Goal: Task Accomplishment & Management: Complete application form

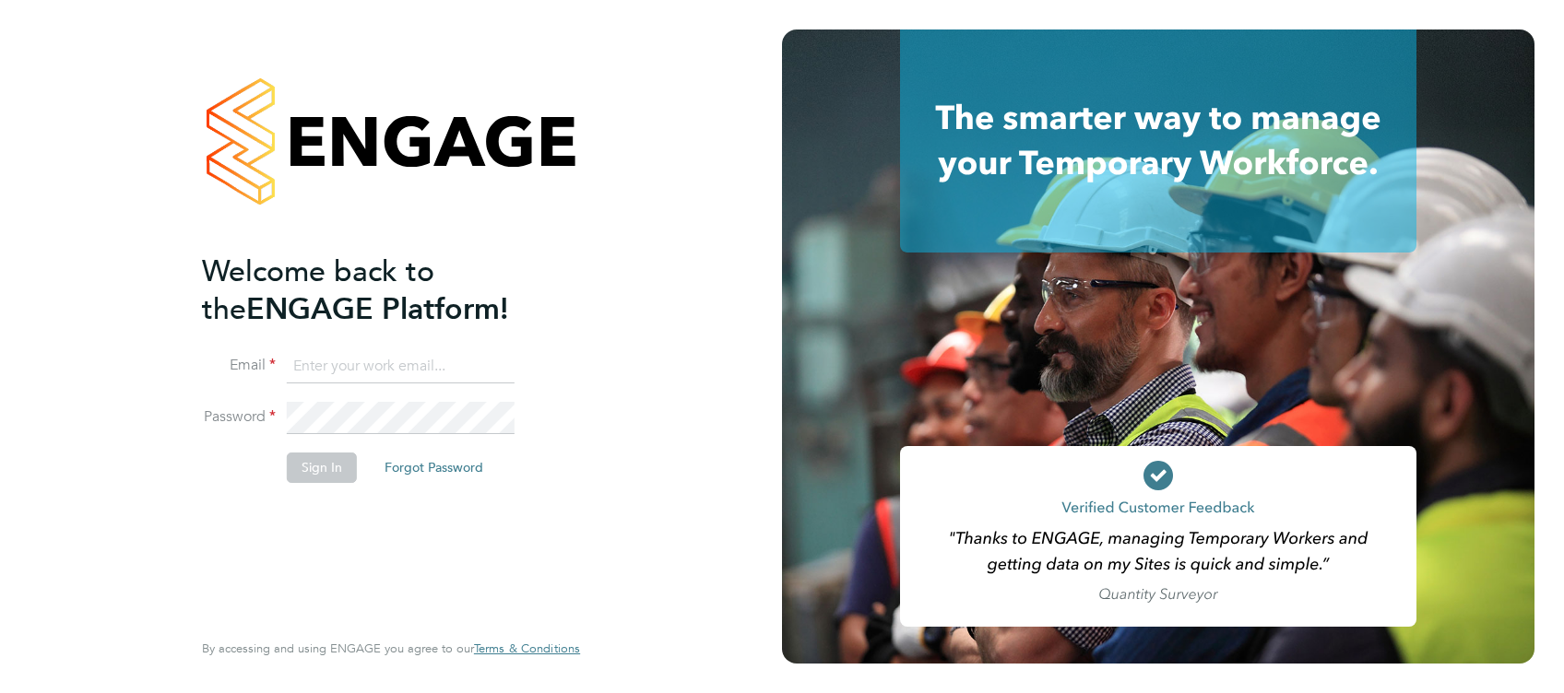
click at [380, 360] on input at bounding box center [401, 366] width 228 height 33
type input "amelia.kelly@hays.com"
click at [342, 464] on button "Sign In" at bounding box center [322, 468] width 70 height 30
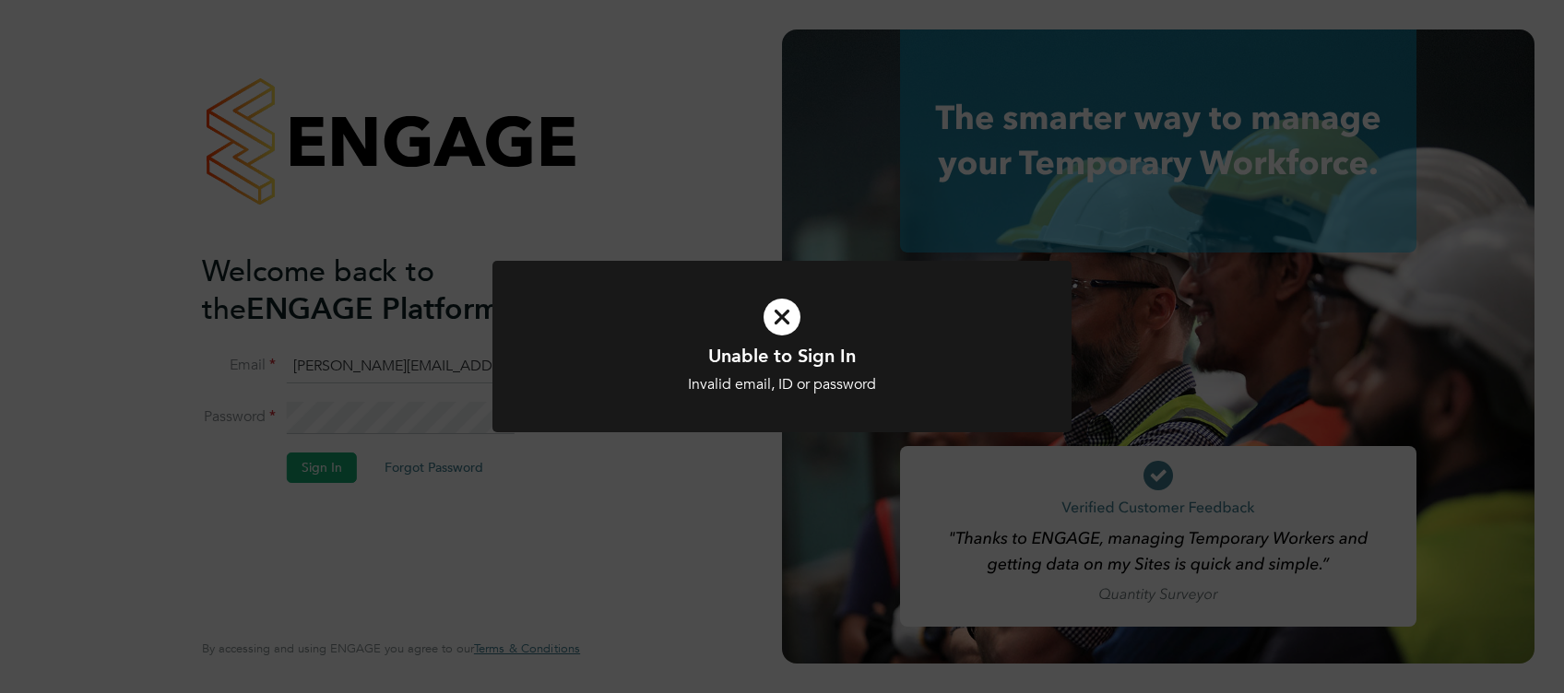
click at [631, 509] on div "Unable to Sign In Invalid email, ID or password Cancel Okay" at bounding box center [782, 346] width 1564 height 693
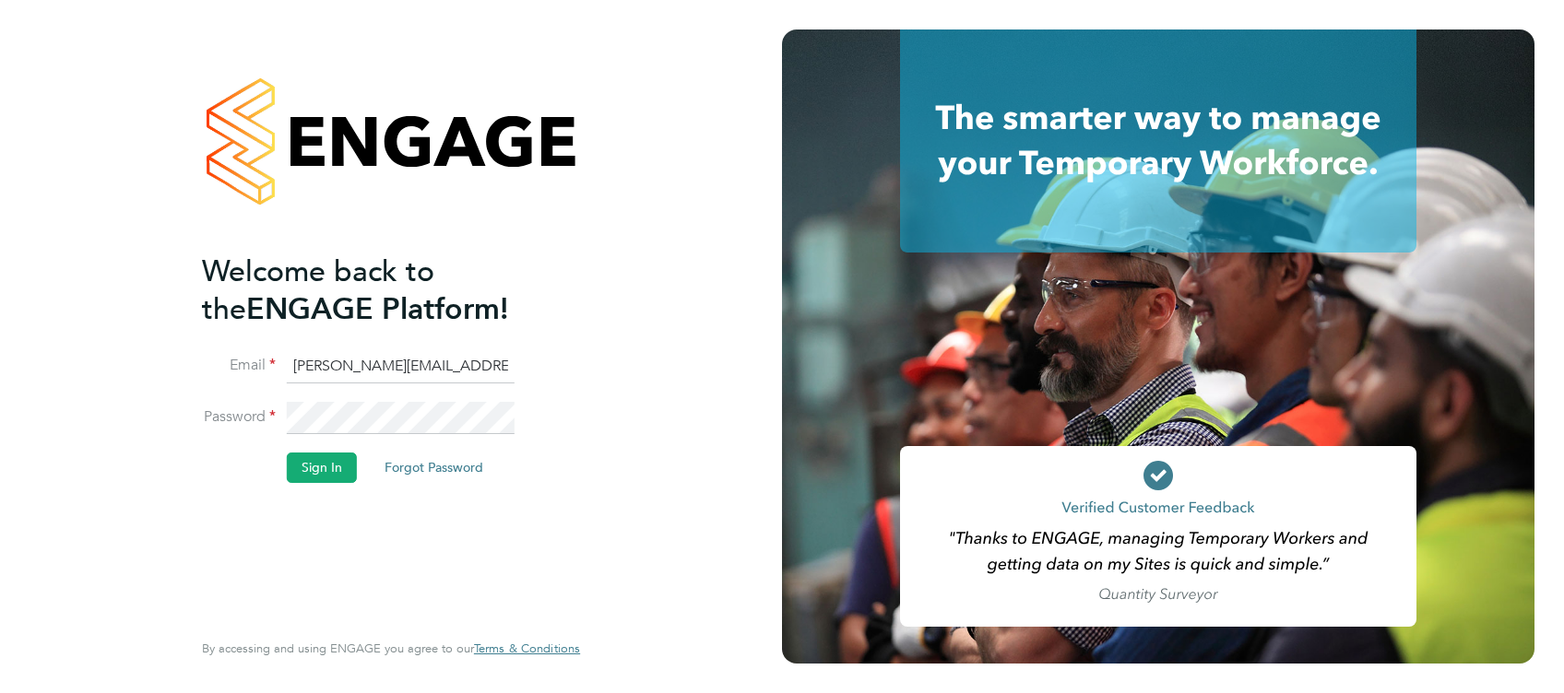
click at [197, 402] on div "Welcome back to the ENGAGE Platform! Email amelia.kelly@hays.com Password Sign …" at bounding box center [391, 346] width 452 height 693
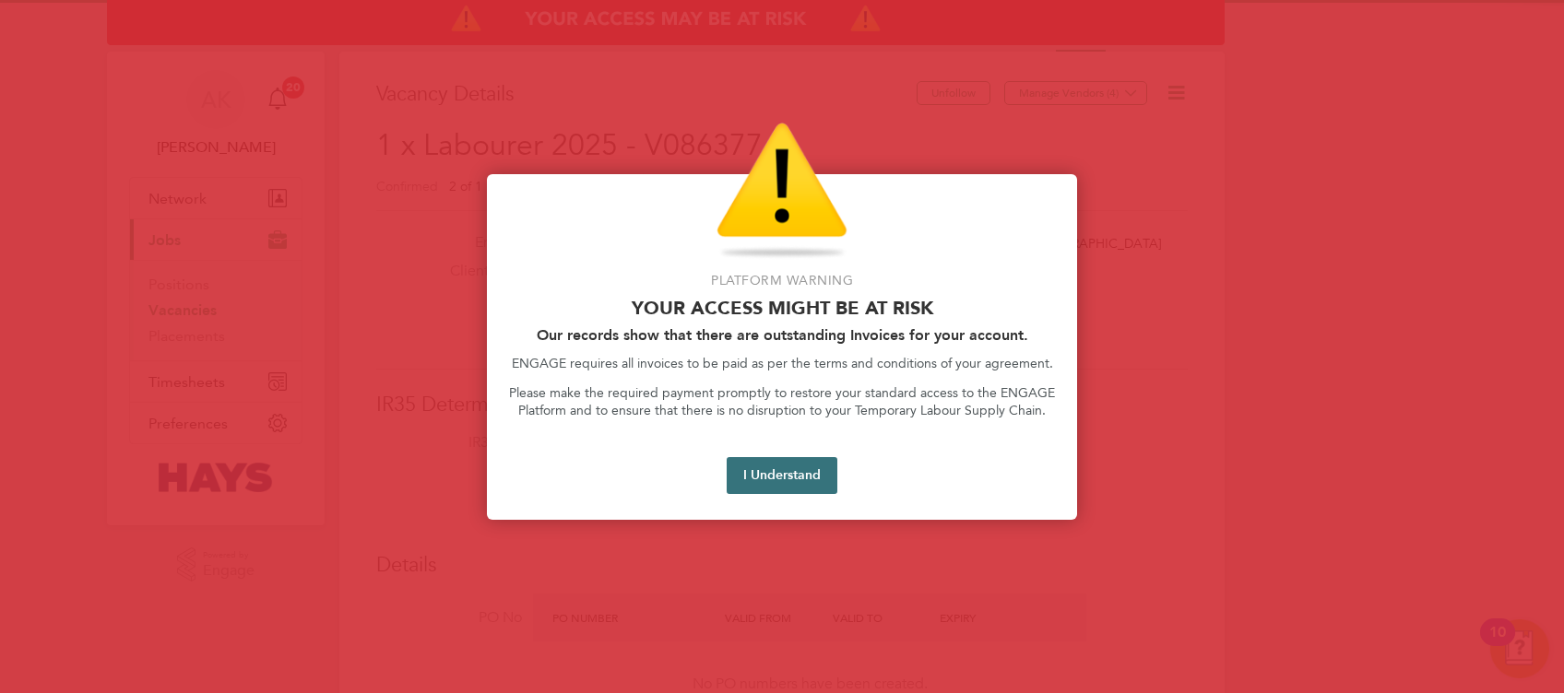
click at [785, 477] on button "I Understand" at bounding box center [781, 475] width 111 height 37
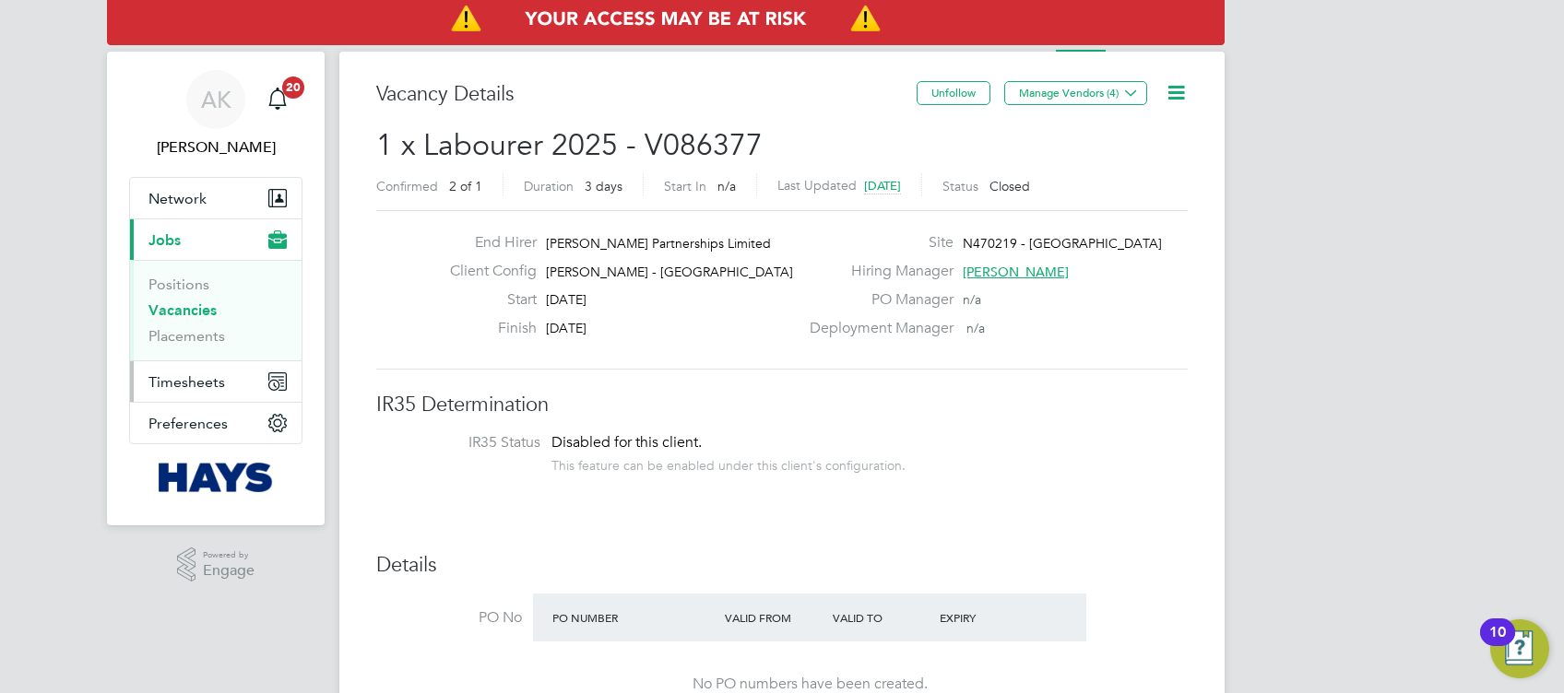
click at [192, 373] on span "Timesheets" at bounding box center [186, 382] width 77 height 18
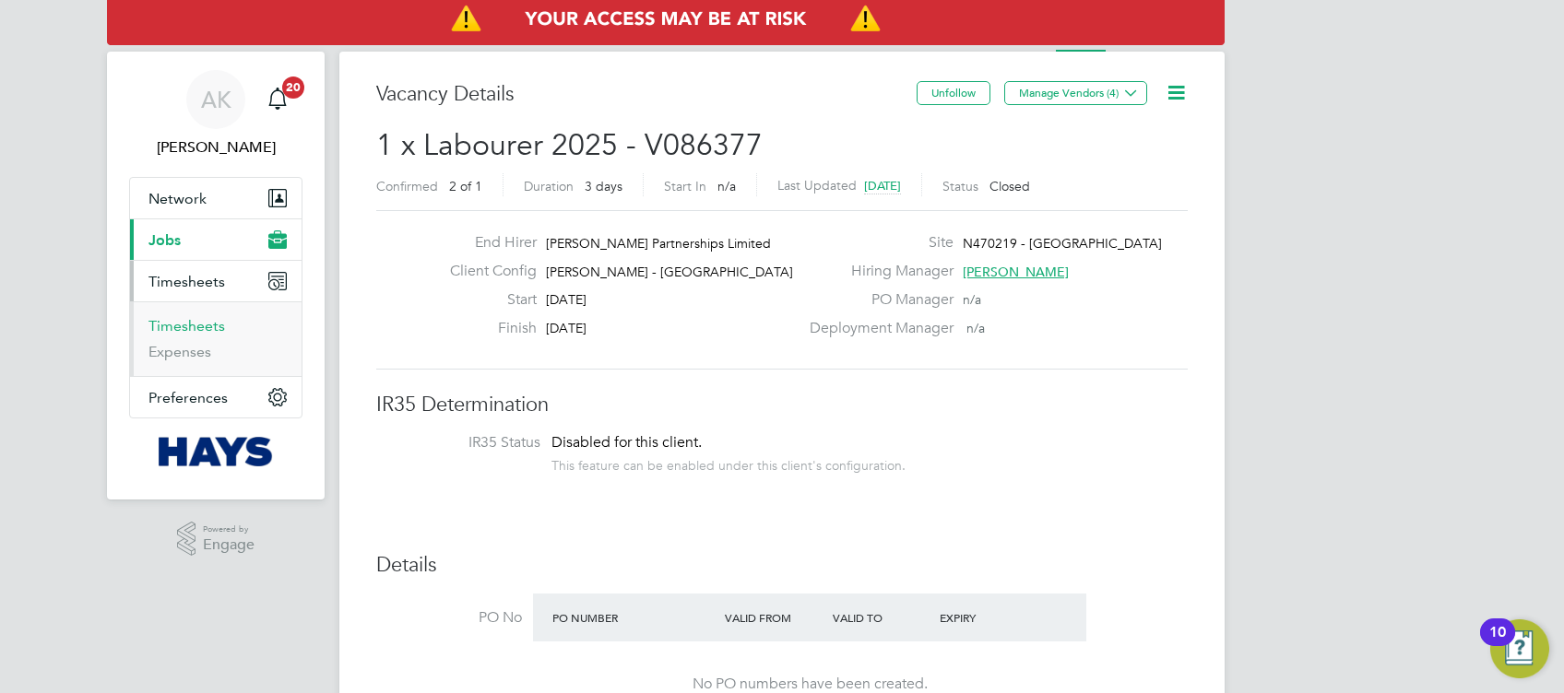
click at [211, 324] on link "Timesheets" at bounding box center [186, 326] width 77 height 18
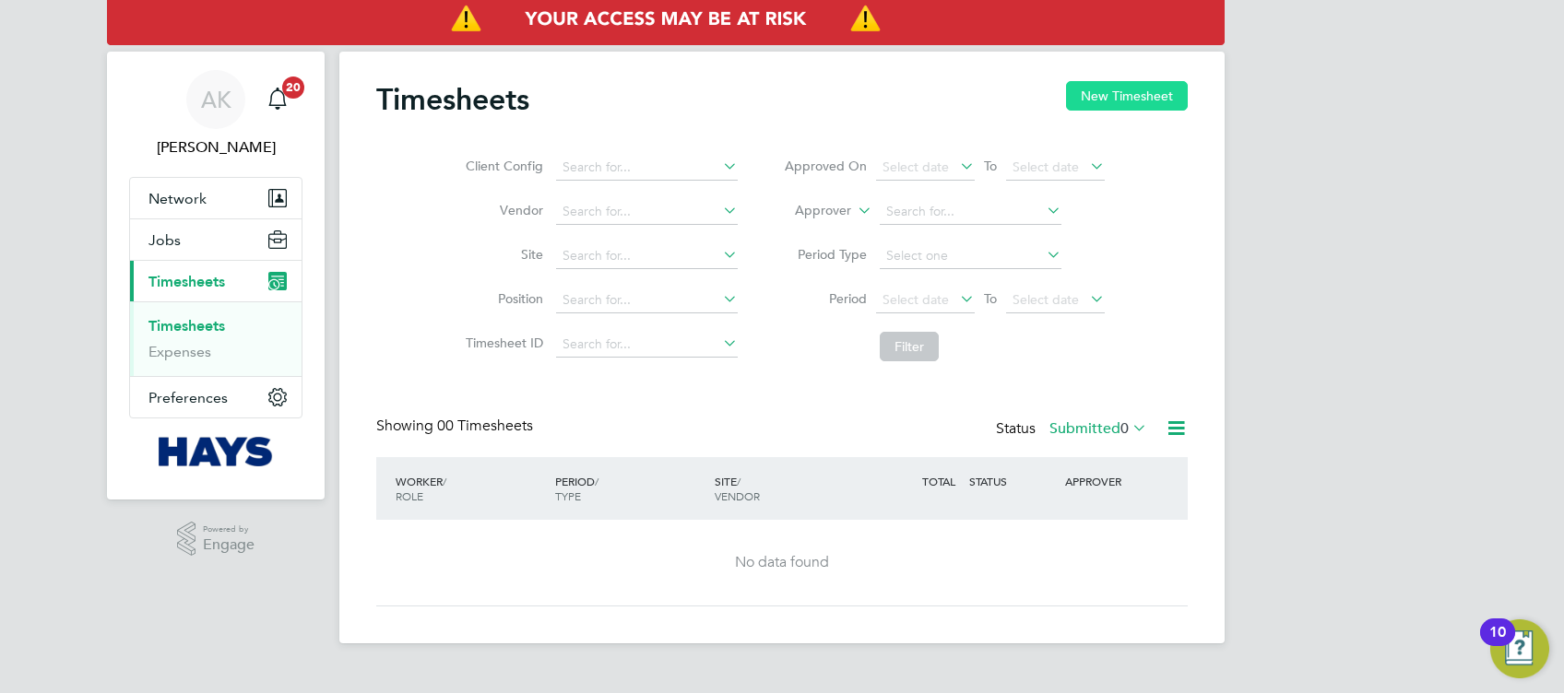
click at [1105, 102] on button "New Timesheet" at bounding box center [1127, 96] width 122 height 30
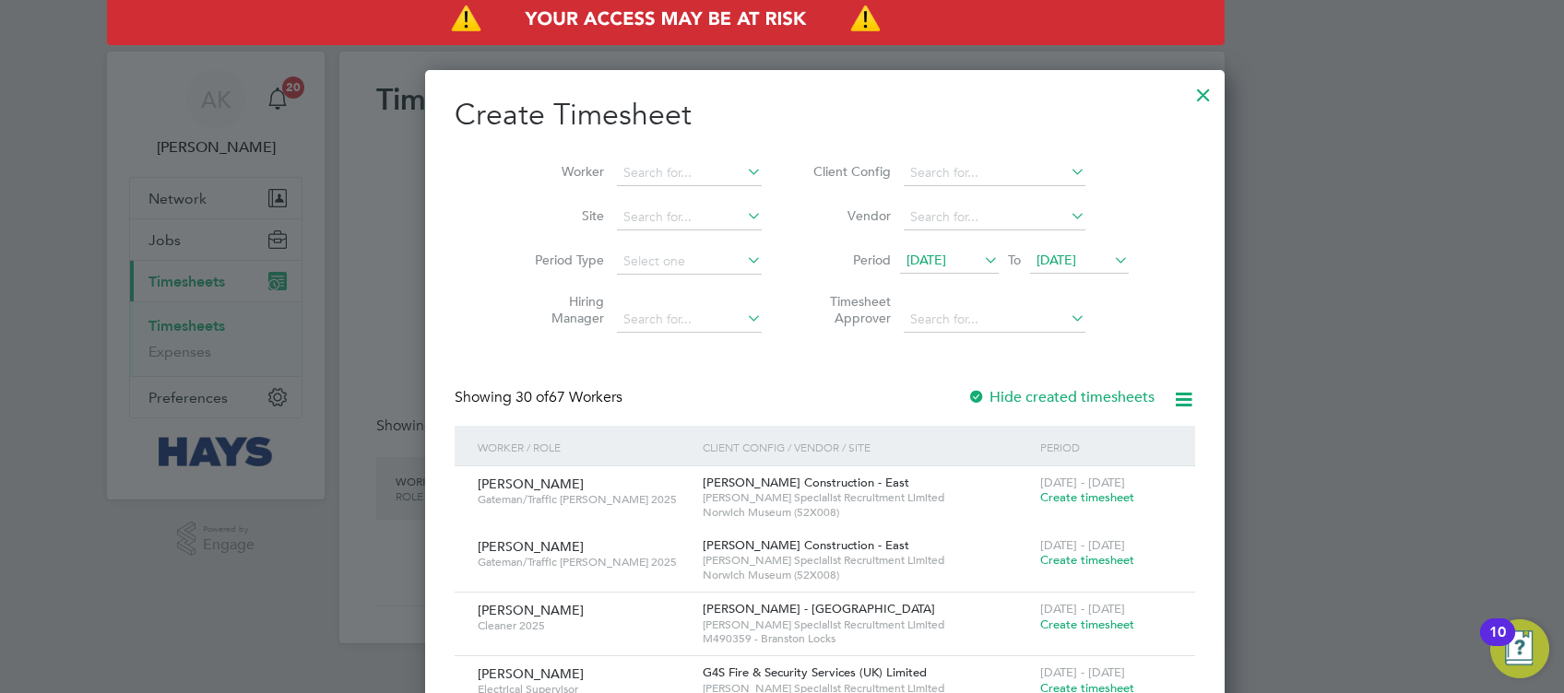
scroll to position [4002, 714]
click at [649, 170] on input at bounding box center [689, 173] width 145 height 26
click at [608, 197] on b "Mor" at bounding box center [620, 198] width 25 height 16
type input "[PERSON_NAME]"
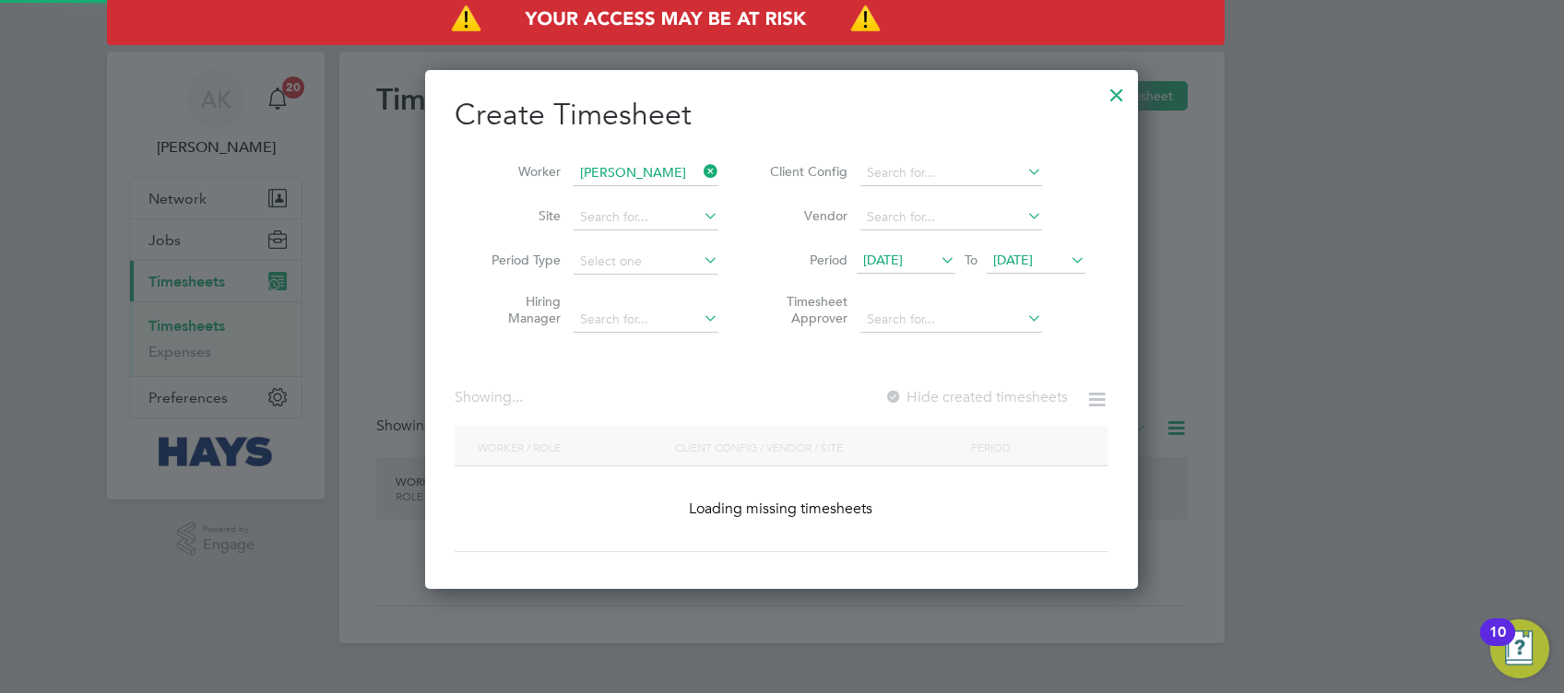
scroll to position [519, 714]
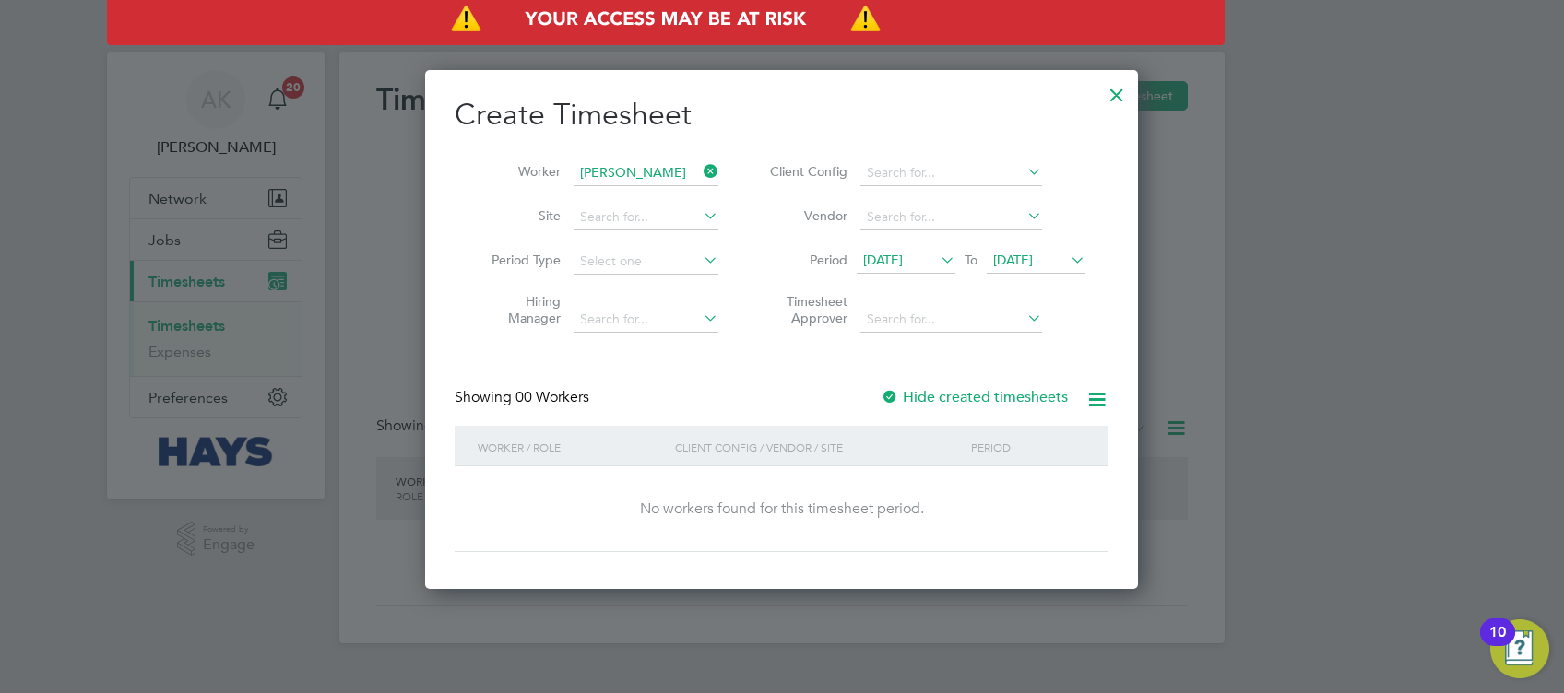
click at [974, 395] on label "Hide created timesheets" at bounding box center [973, 397] width 187 height 18
click at [1033, 255] on span "[DATE]" at bounding box center [1013, 260] width 40 height 17
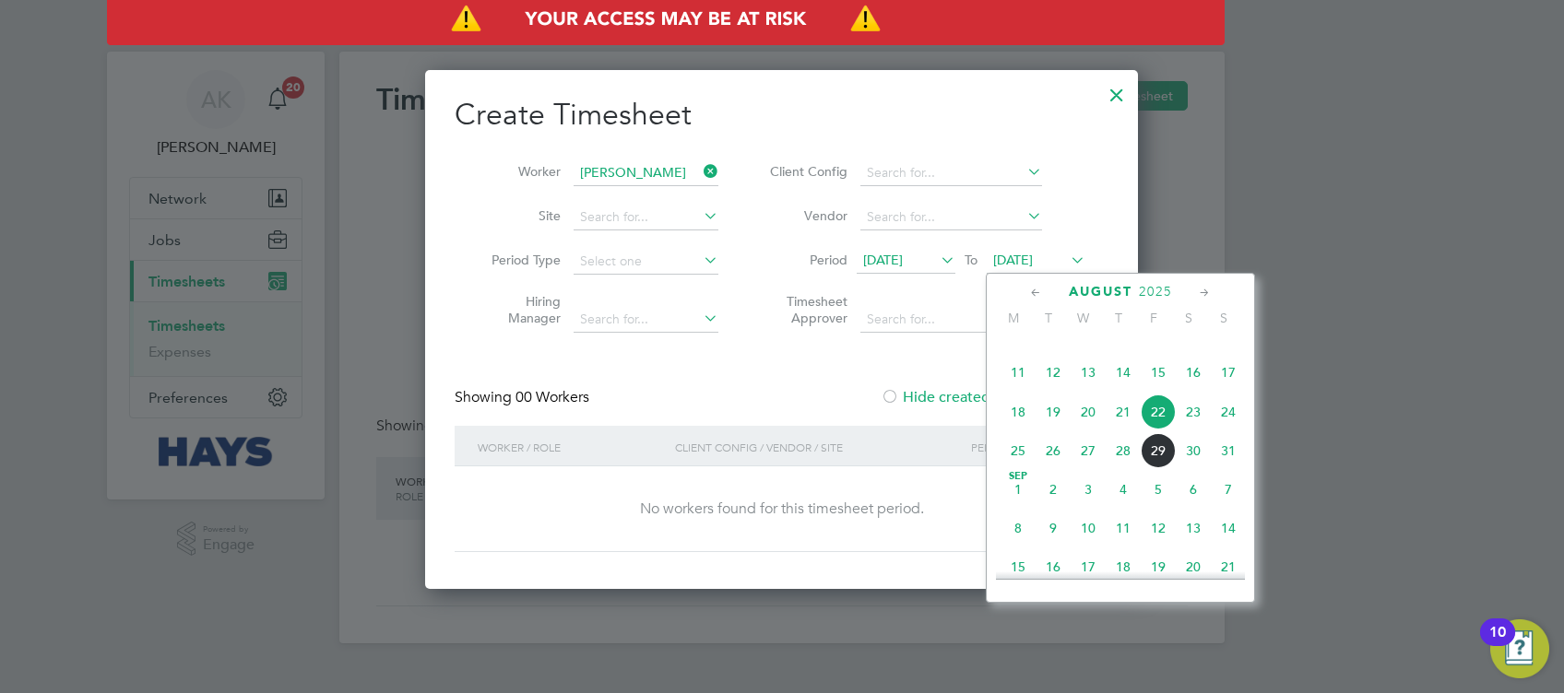
click at [1161, 468] on span "29" at bounding box center [1157, 450] width 35 height 35
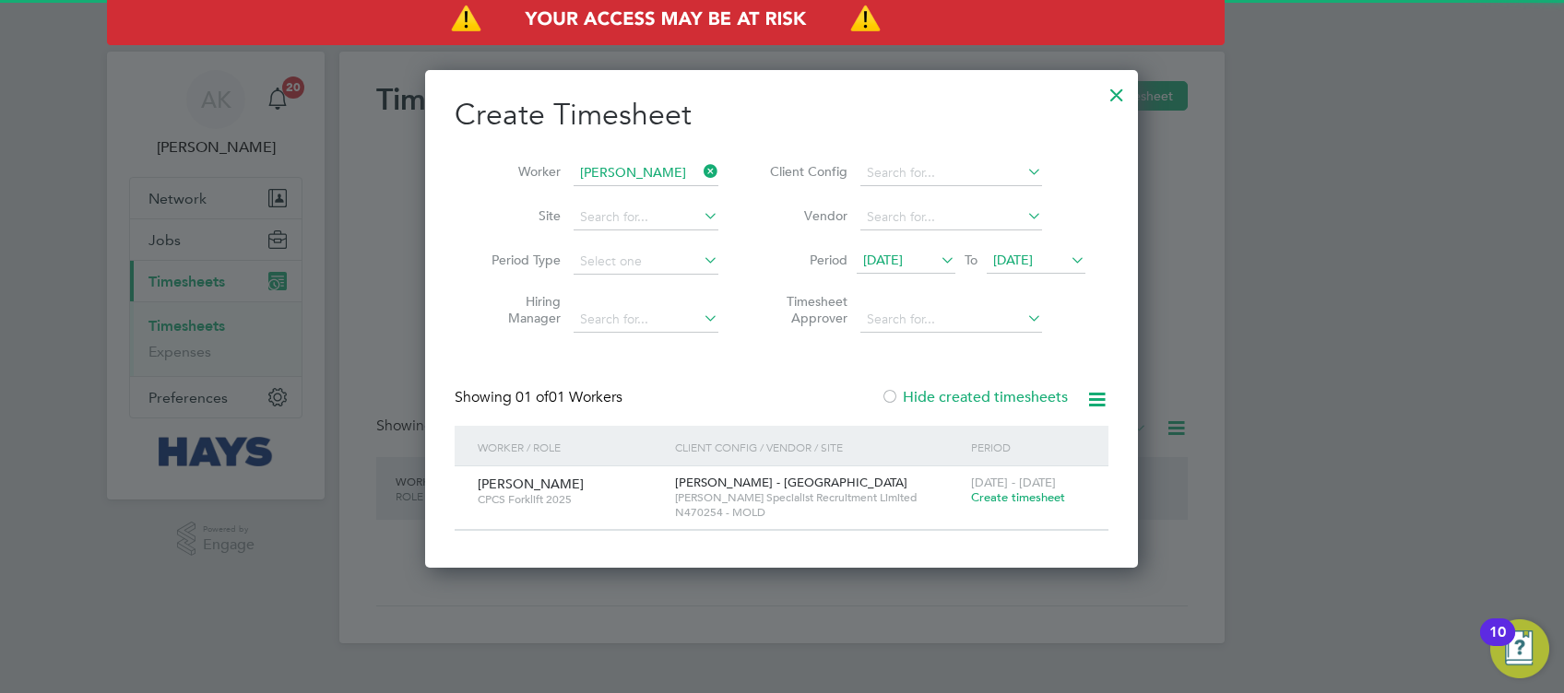
click at [1004, 502] on span "Create timesheet" at bounding box center [1018, 498] width 94 height 16
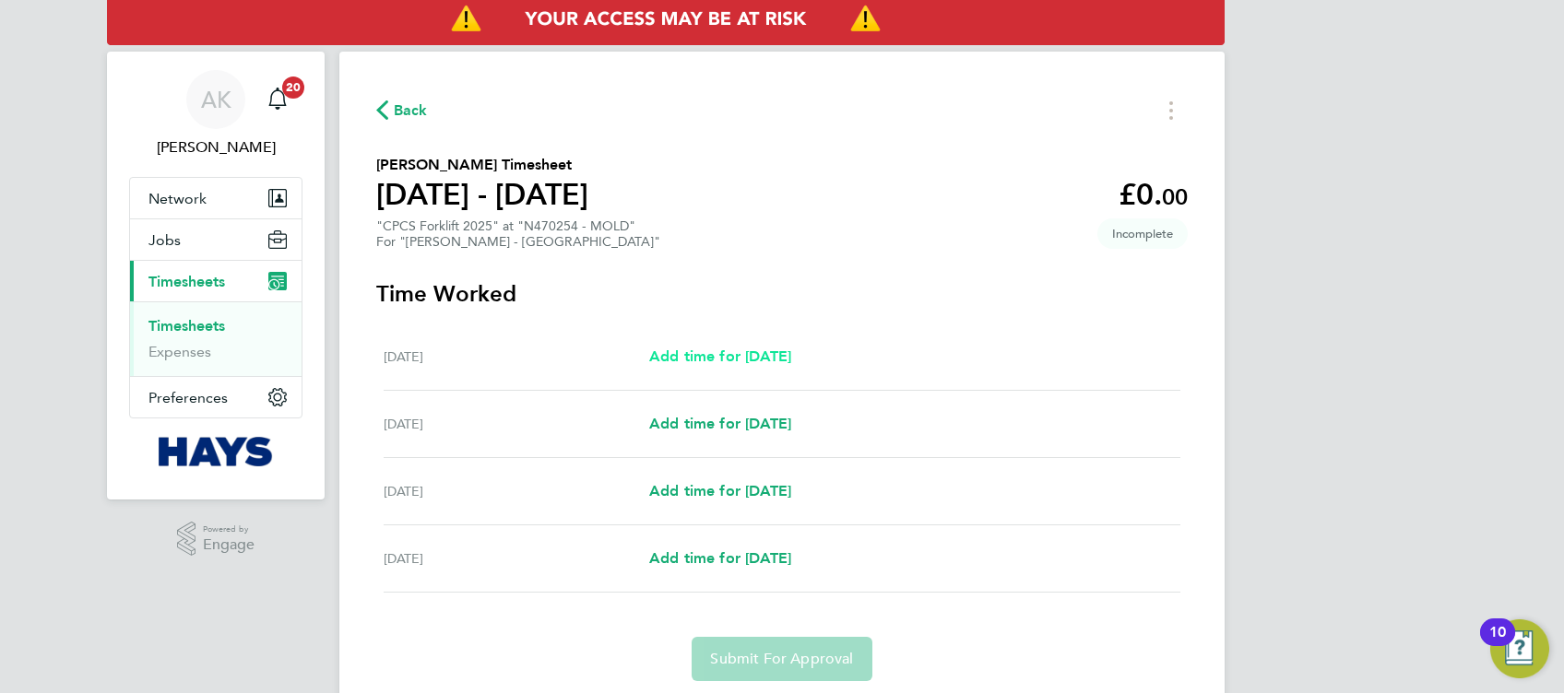
click at [781, 358] on span "Add time for [DATE]" at bounding box center [720, 357] width 142 height 18
select select "30"
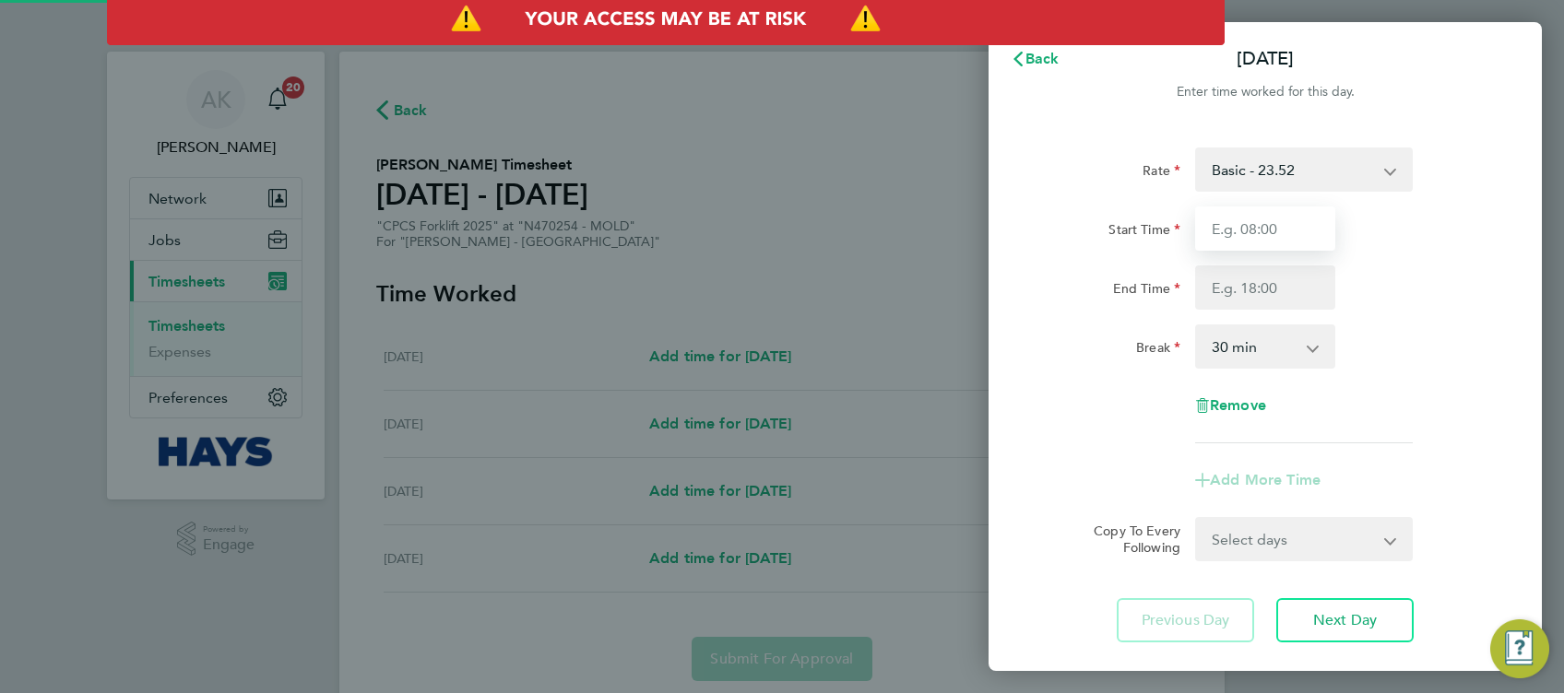
click at [1257, 236] on input "Start Time" at bounding box center [1265, 229] width 140 height 44
type input "07:30"
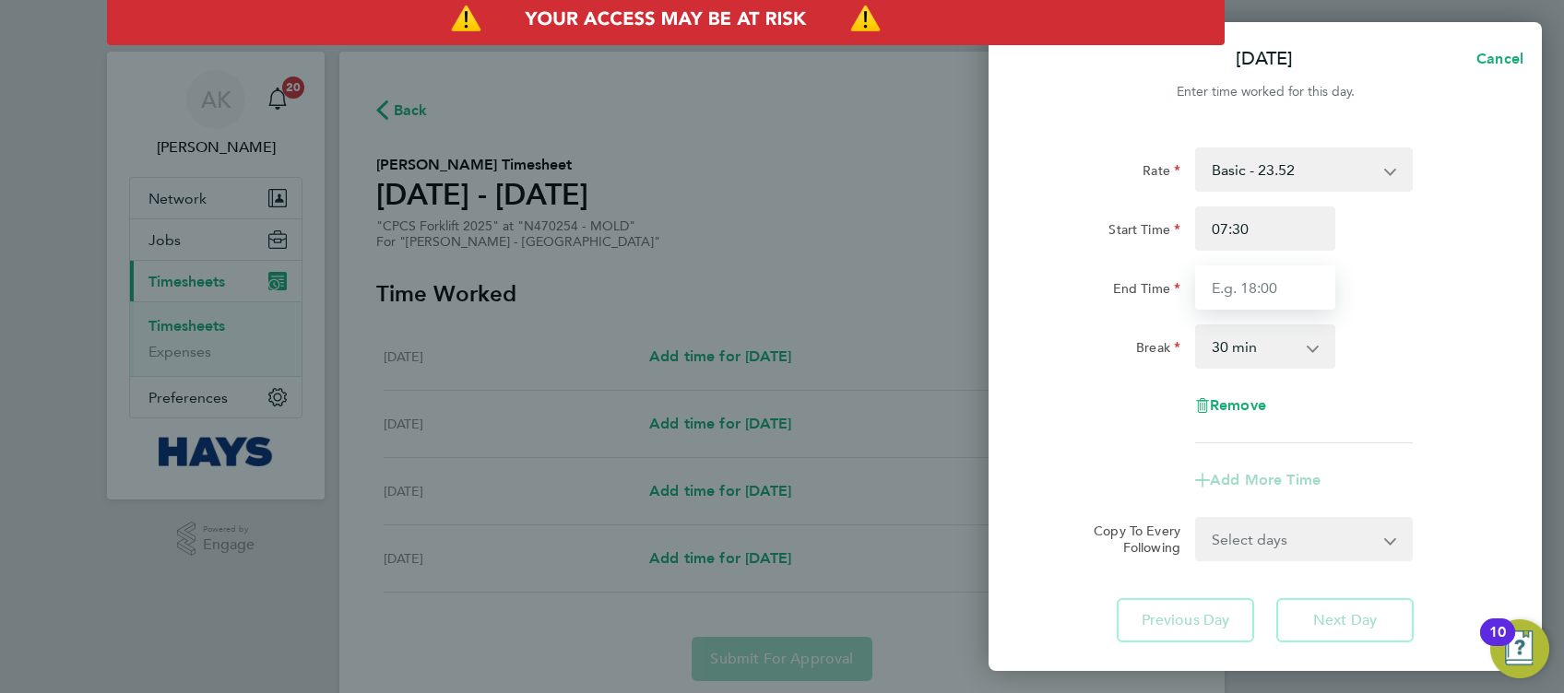
click at [1255, 269] on input "End Time" at bounding box center [1265, 288] width 140 height 44
type input "4"
type input "16:30"
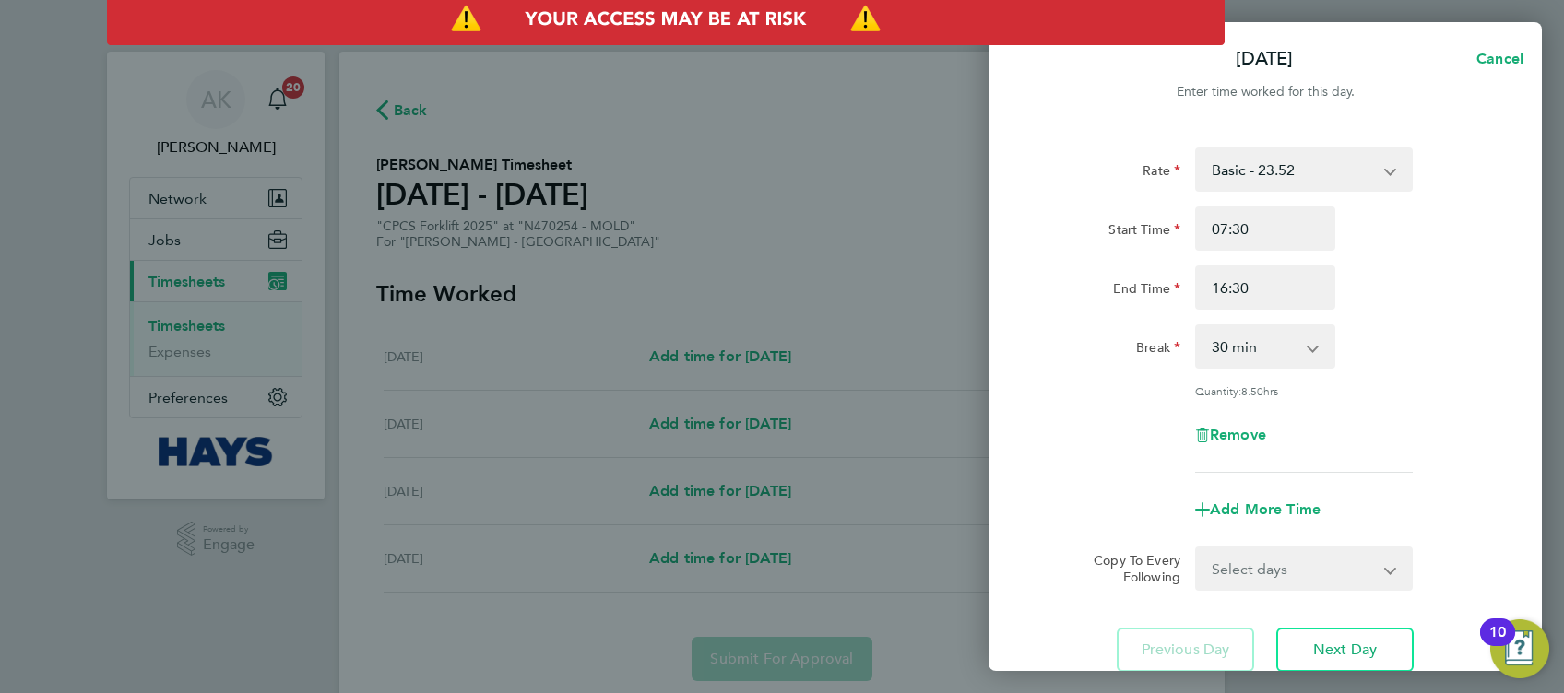
click at [1355, 310] on div "Rate Basic - 23.52 Overtime - 33.98 Start Time 07:30 End Time 16:30 Break 0 min…" at bounding box center [1265, 310] width 450 height 325
drag, startPoint x: 1269, startPoint y: 345, endPoint x: 1266, endPoint y: 369, distance: 24.3
click at [1269, 345] on select "0 min 15 min 30 min 45 min 60 min 75 min 90 min" at bounding box center [1254, 346] width 114 height 41
select select "0"
click at [1197, 326] on select "0 min 15 min 30 min 45 min 60 min 75 min 90 min" at bounding box center [1254, 346] width 114 height 41
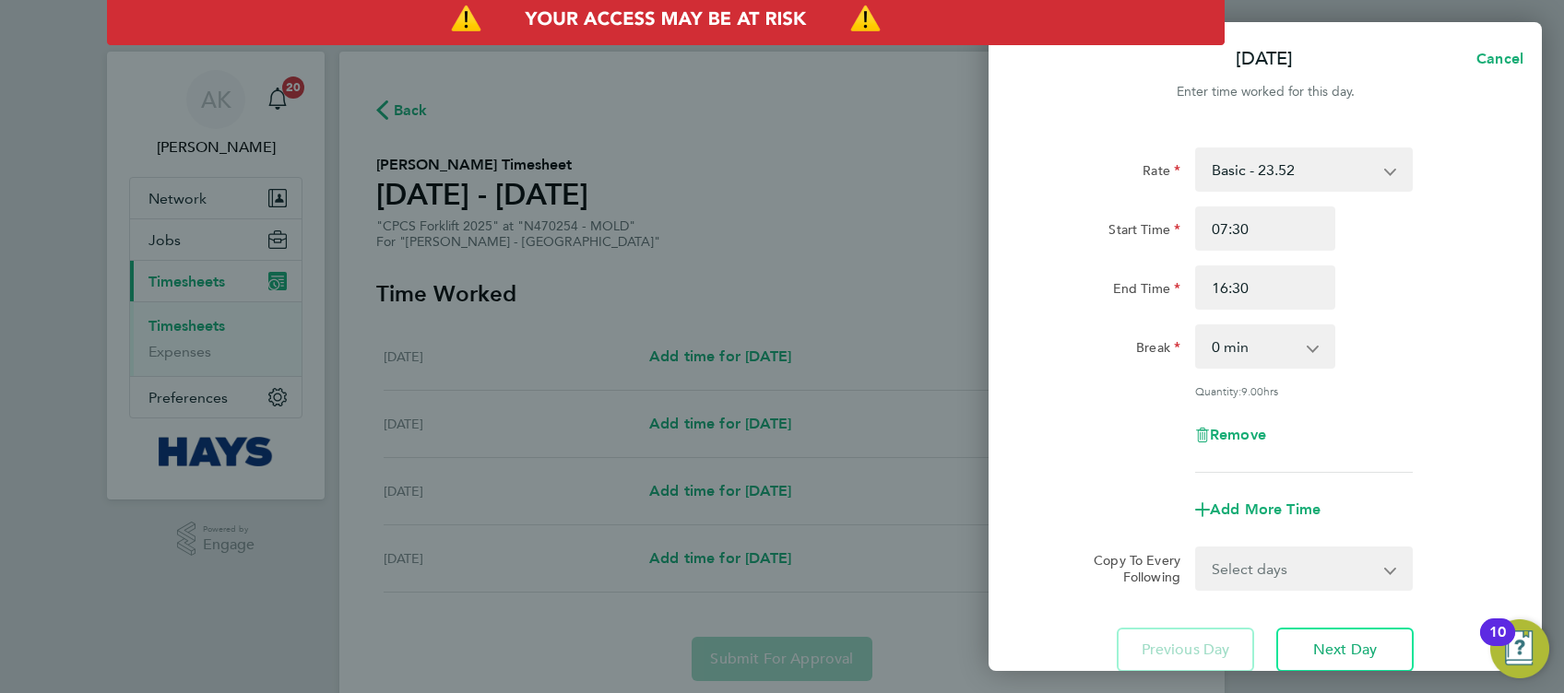
click at [1394, 365] on div "Break 0 min 15 min 30 min 45 min 60 min 75 min 90 min" at bounding box center [1265, 347] width 465 height 44
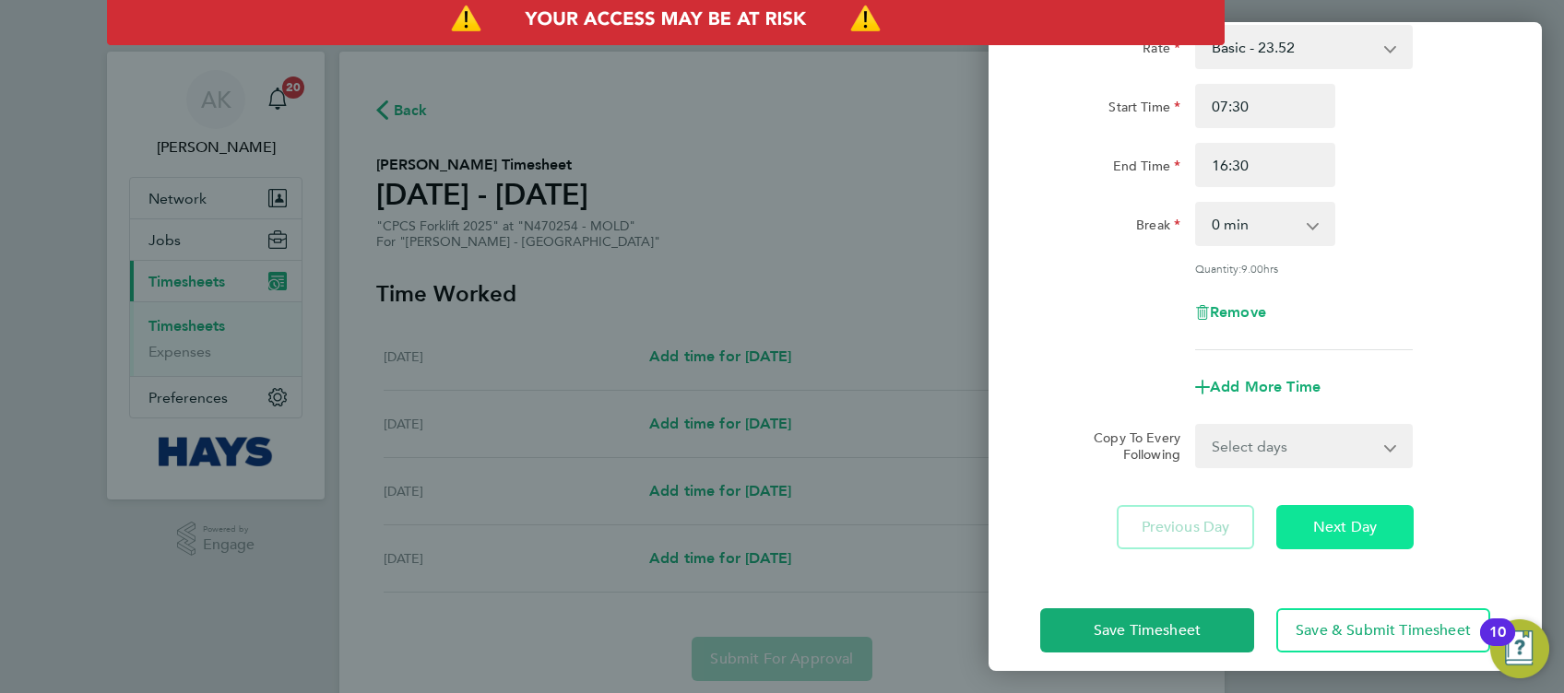
click at [1367, 524] on span "Next Day" at bounding box center [1345, 527] width 64 height 18
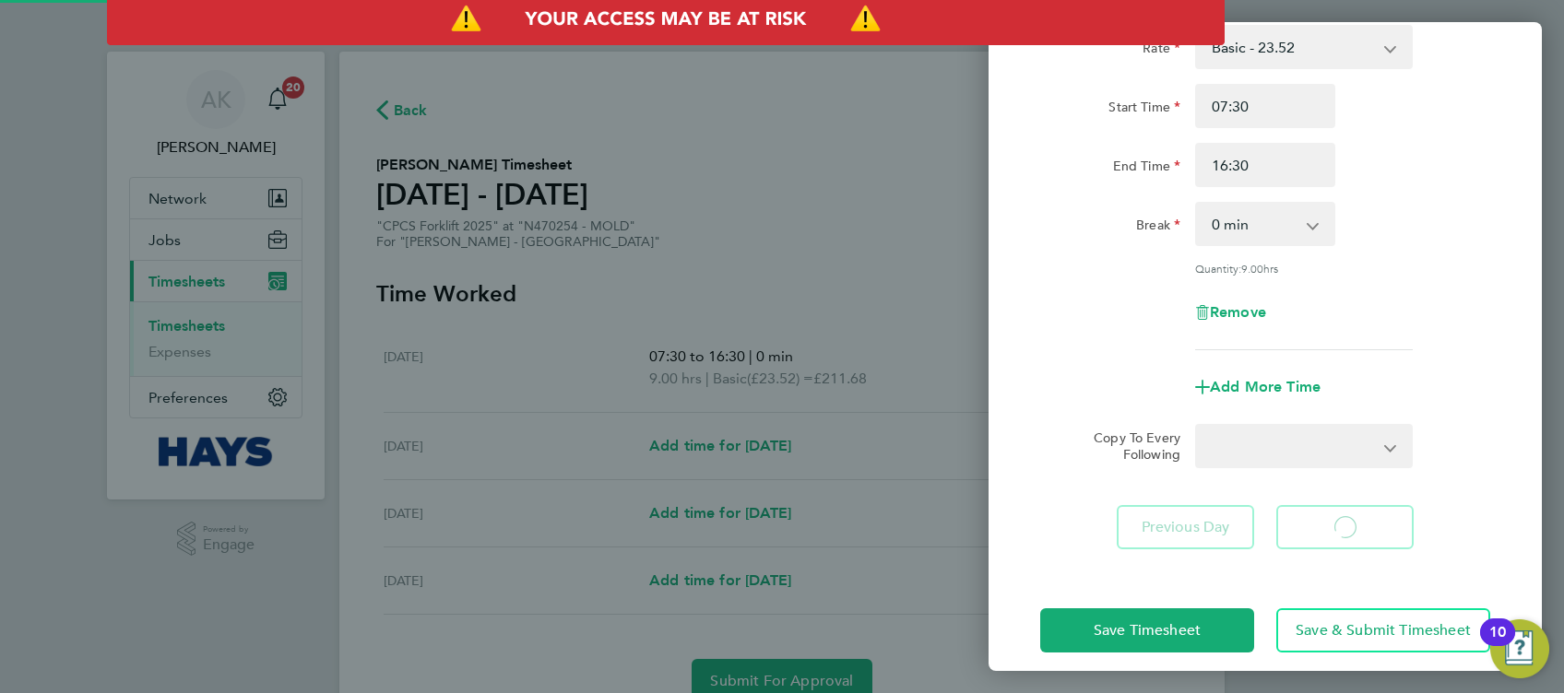
select select "30"
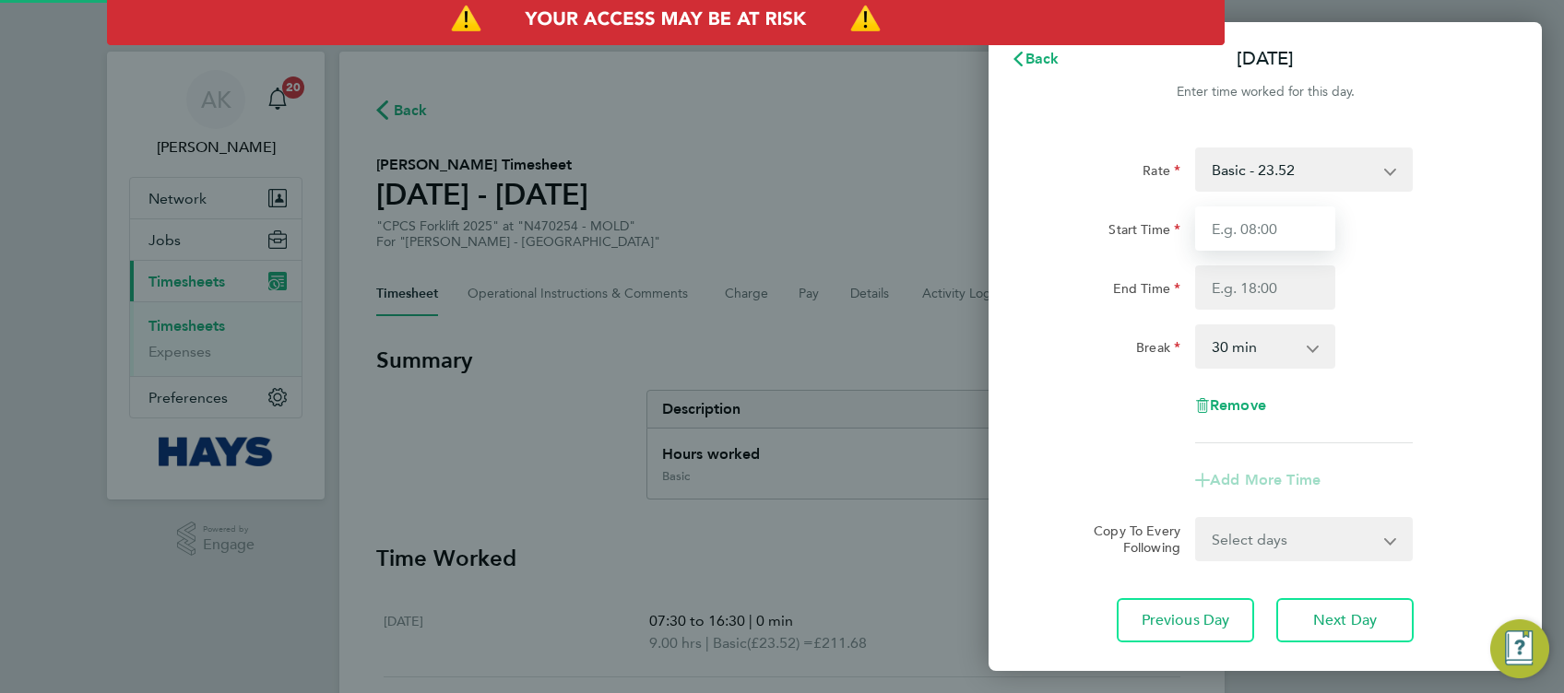
click at [1279, 238] on input "Start Time" at bounding box center [1265, 229] width 140 height 44
type input "07:30"
click at [1254, 292] on input "End Time" at bounding box center [1265, 288] width 140 height 44
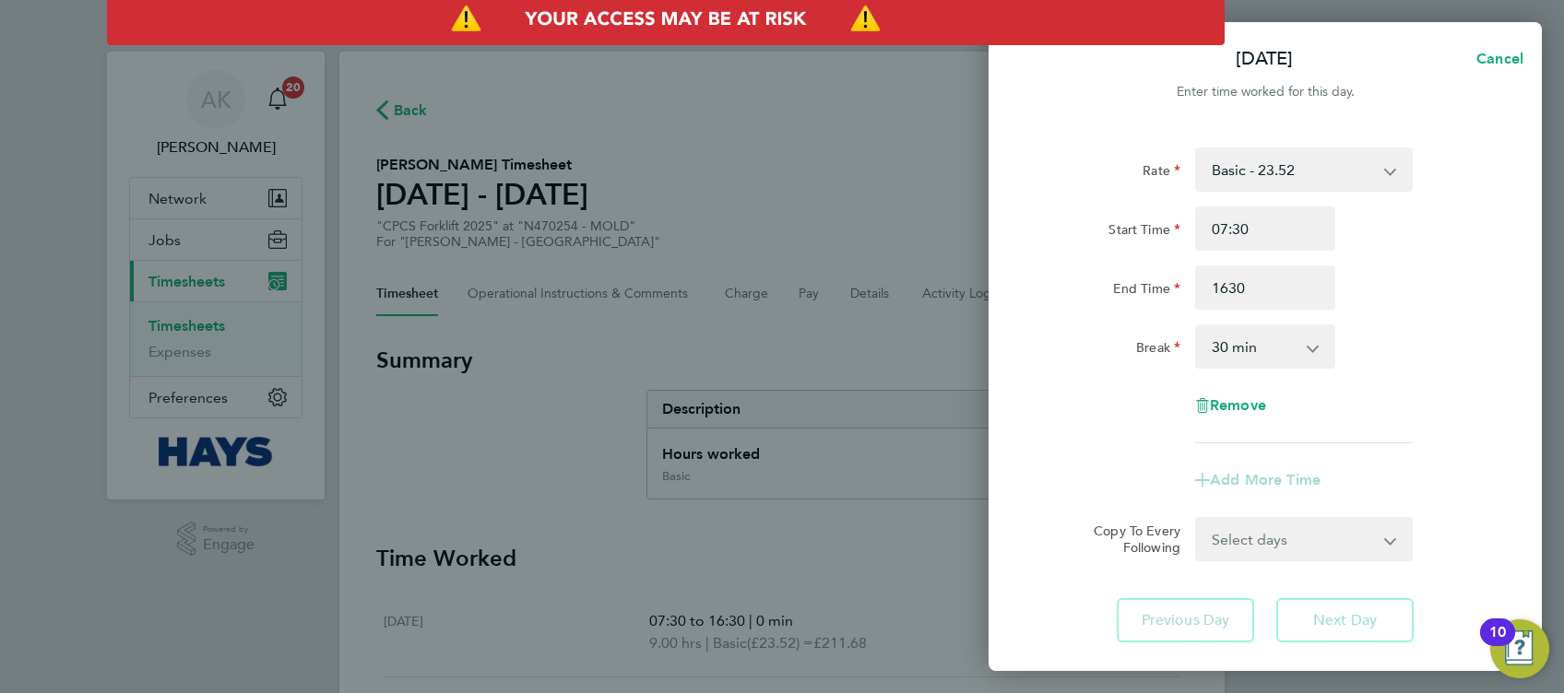
type input "16:30"
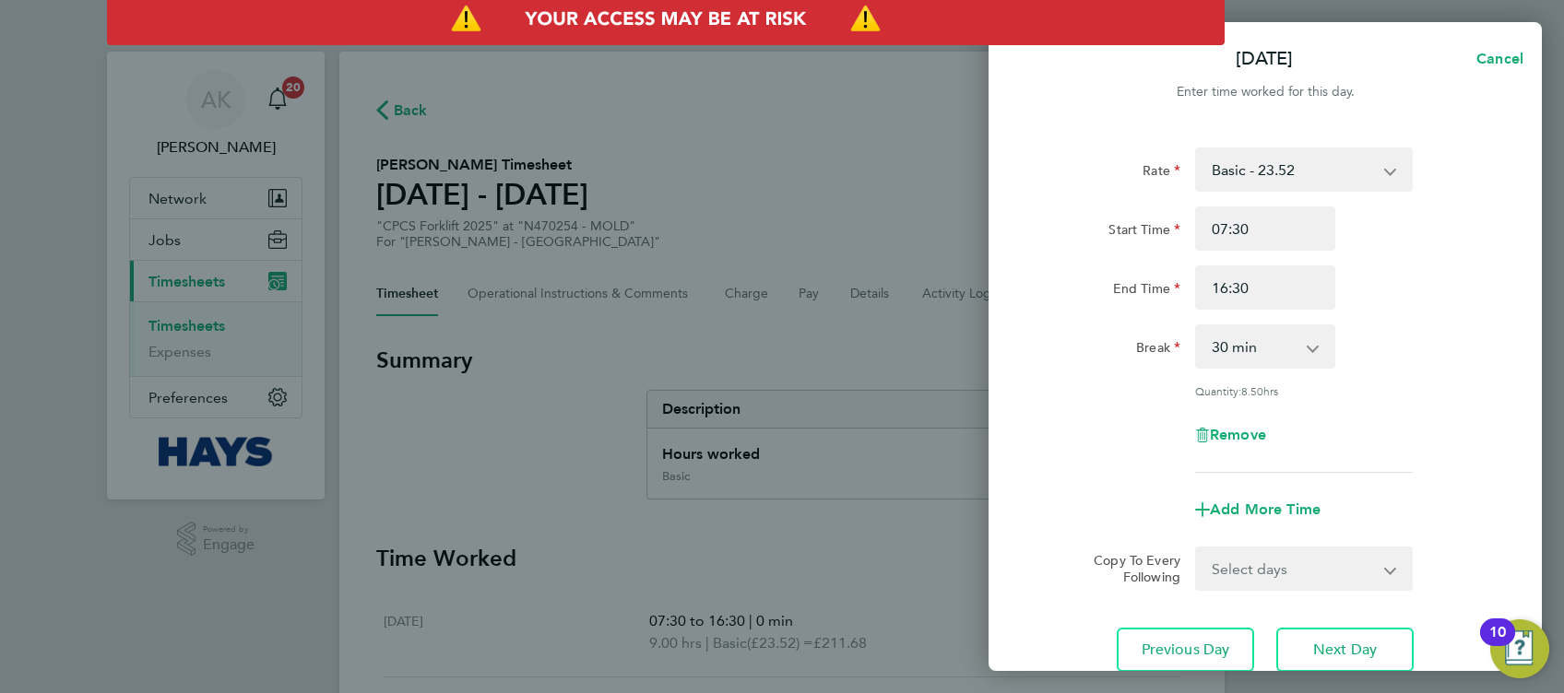
click at [1422, 325] on div "Break 0 min 15 min 30 min 45 min 60 min 75 min 90 min" at bounding box center [1265, 347] width 465 height 44
click at [1300, 353] on select "0 min 15 min 30 min 45 min 60 min 75 min 90 min" at bounding box center [1254, 346] width 114 height 41
select select "0"
click at [1197, 326] on select "0 min 15 min 30 min 45 min 60 min 75 min 90 min" at bounding box center [1254, 346] width 114 height 41
click at [1394, 384] on div "Quantity: 9.00 hrs" at bounding box center [1304, 391] width 218 height 15
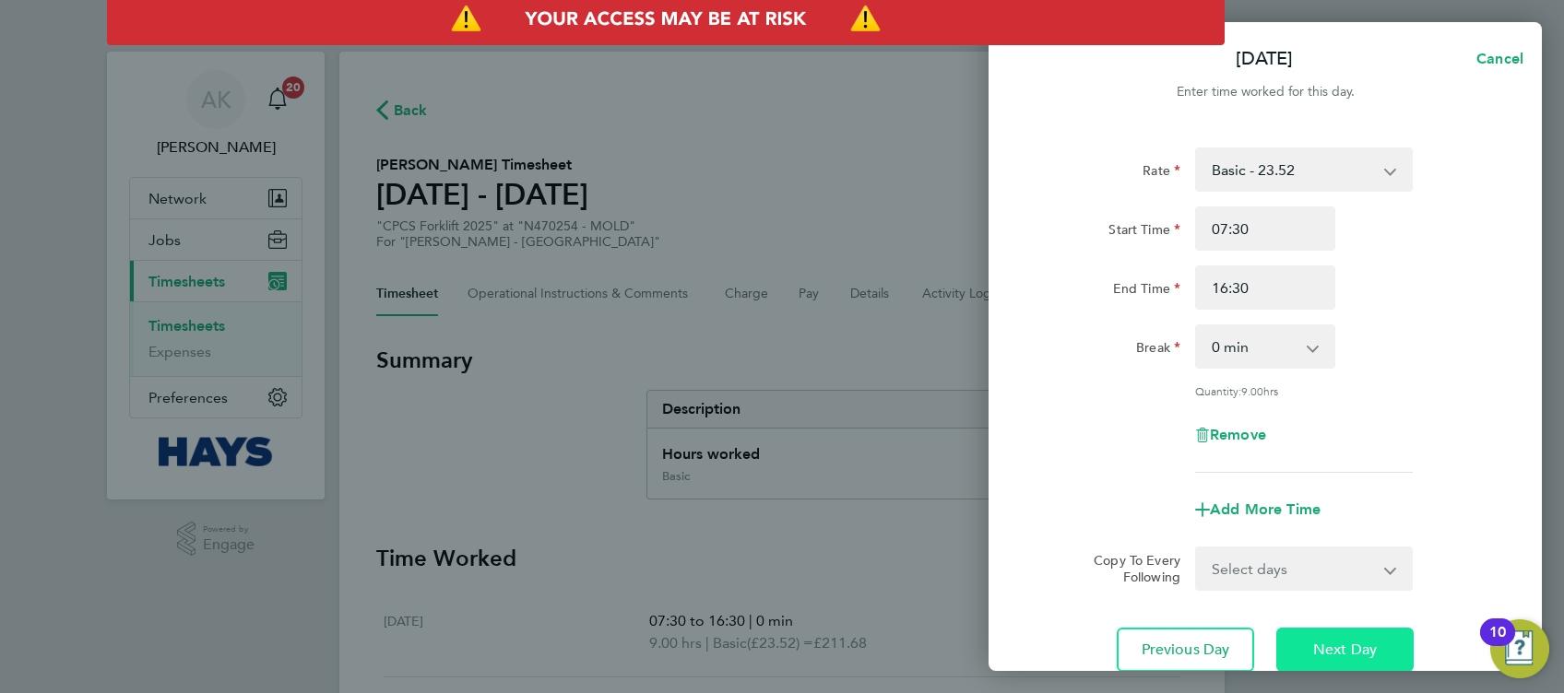
click at [1326, 641] on span "Next Day" at bounding box center [1345, 650] width 64 height 18
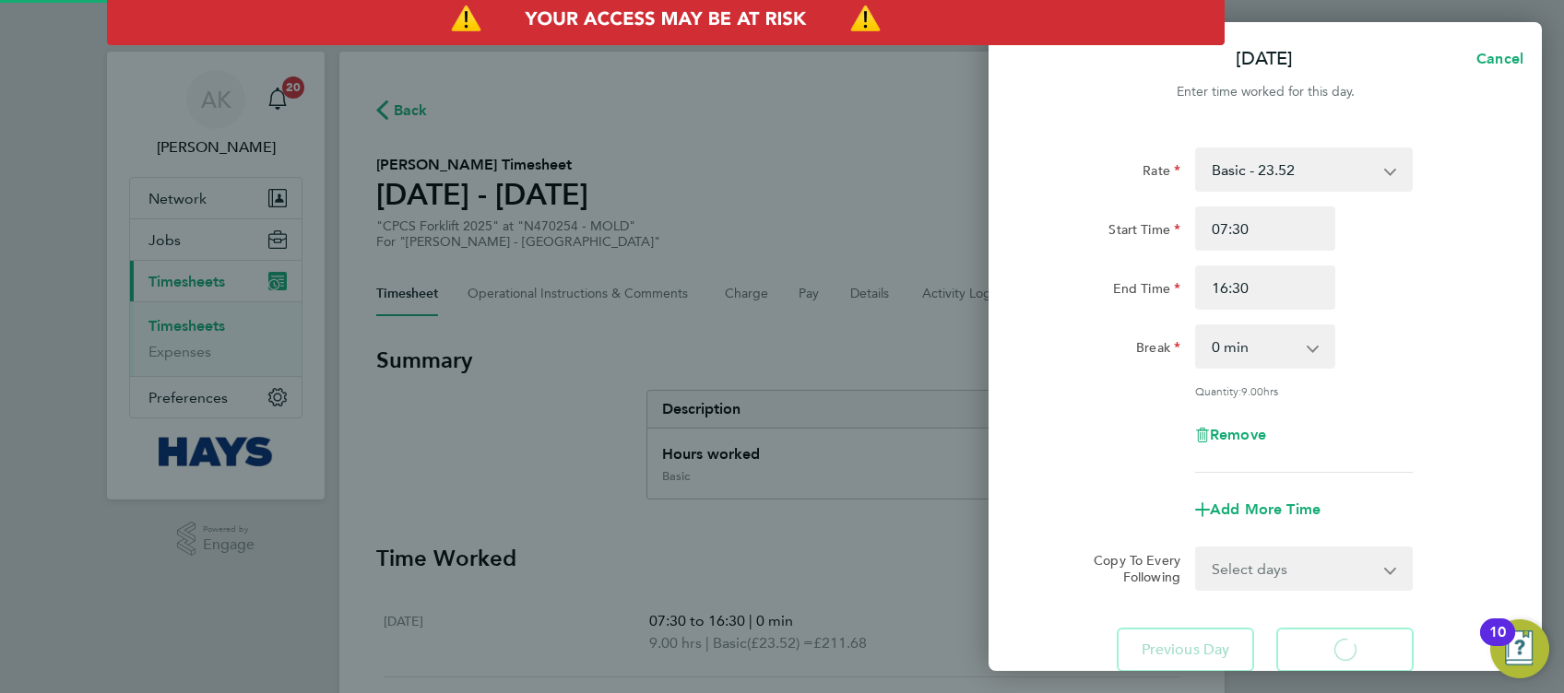
select select "30"
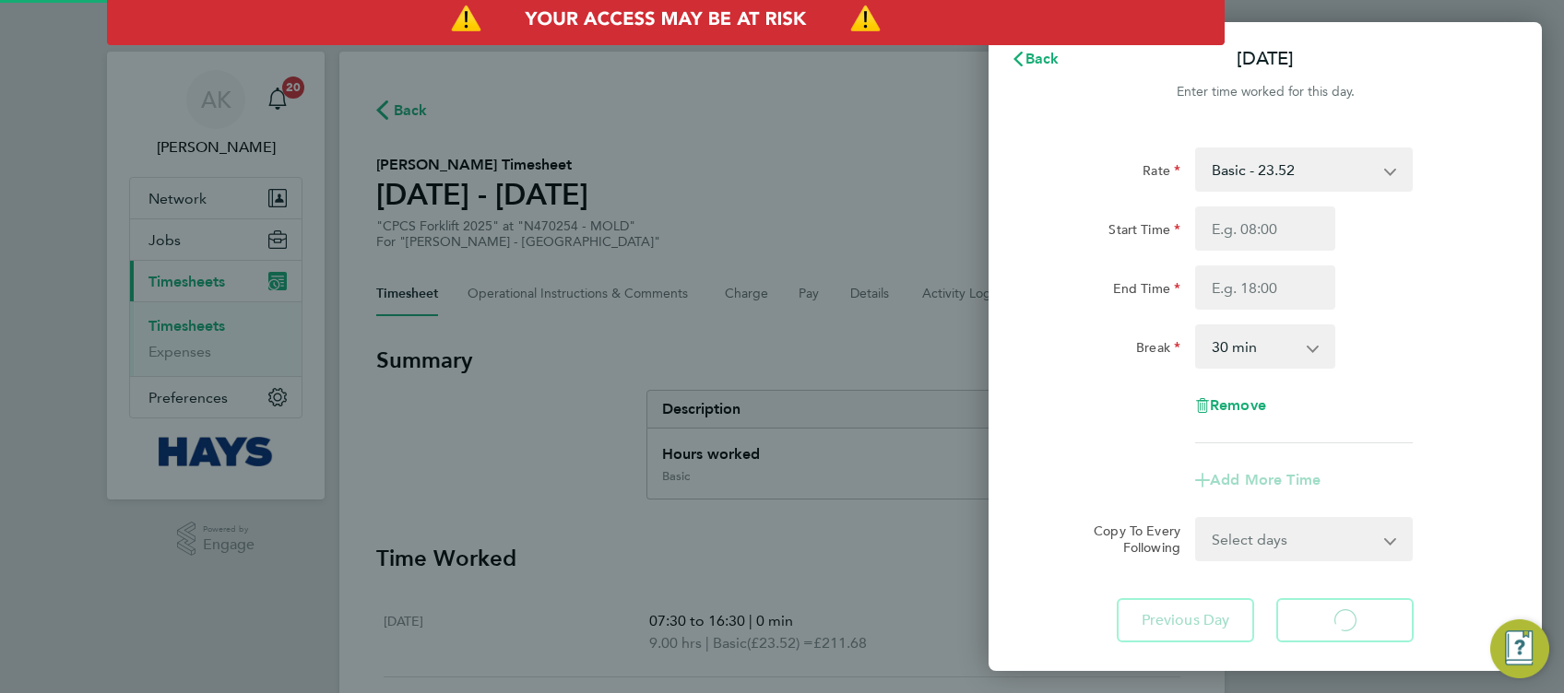
select select "30"
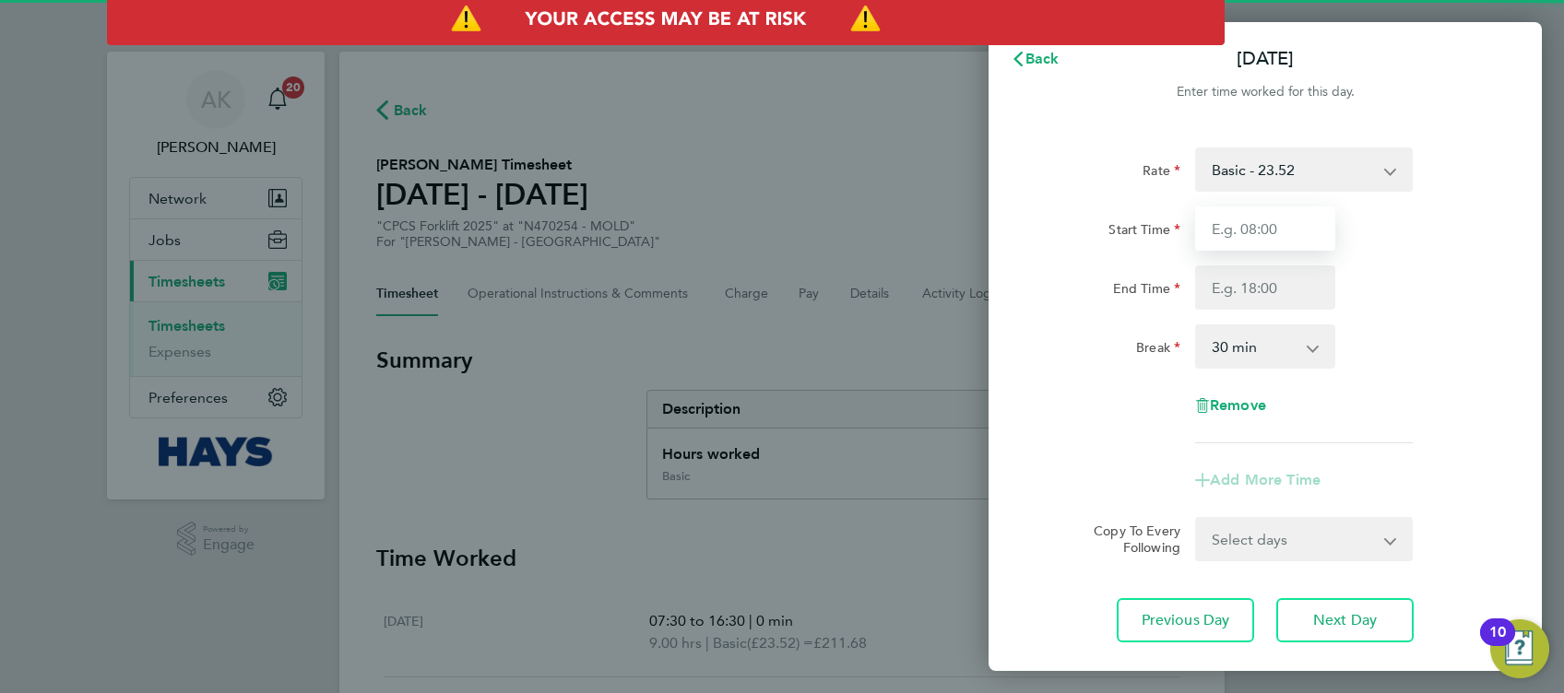
click at [1296, 214] on input "Start Time" at bounding box center [1265, 229] width 140 height 44
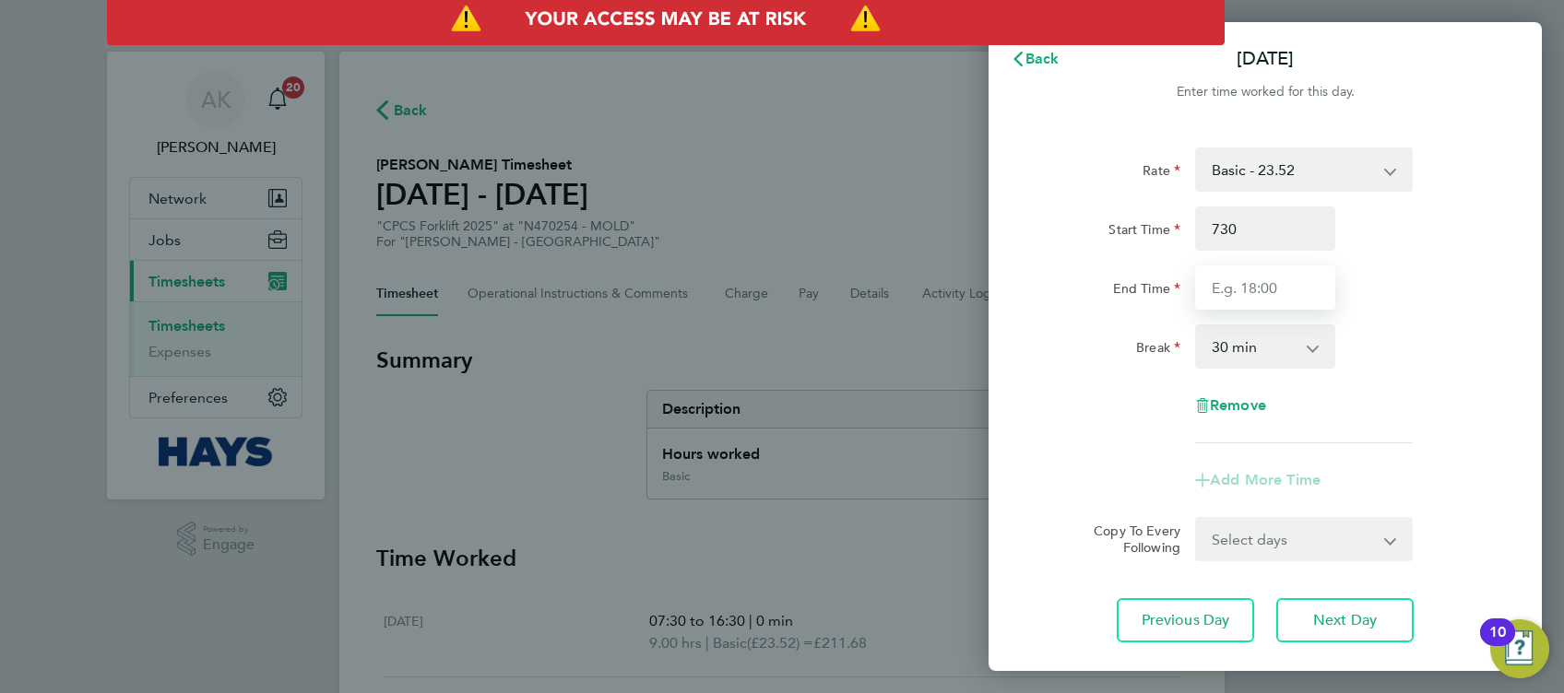
type input "07:30"
click at [1240, 294] on input "End Time" at bounding box center [1265, 288] width 140 height 44
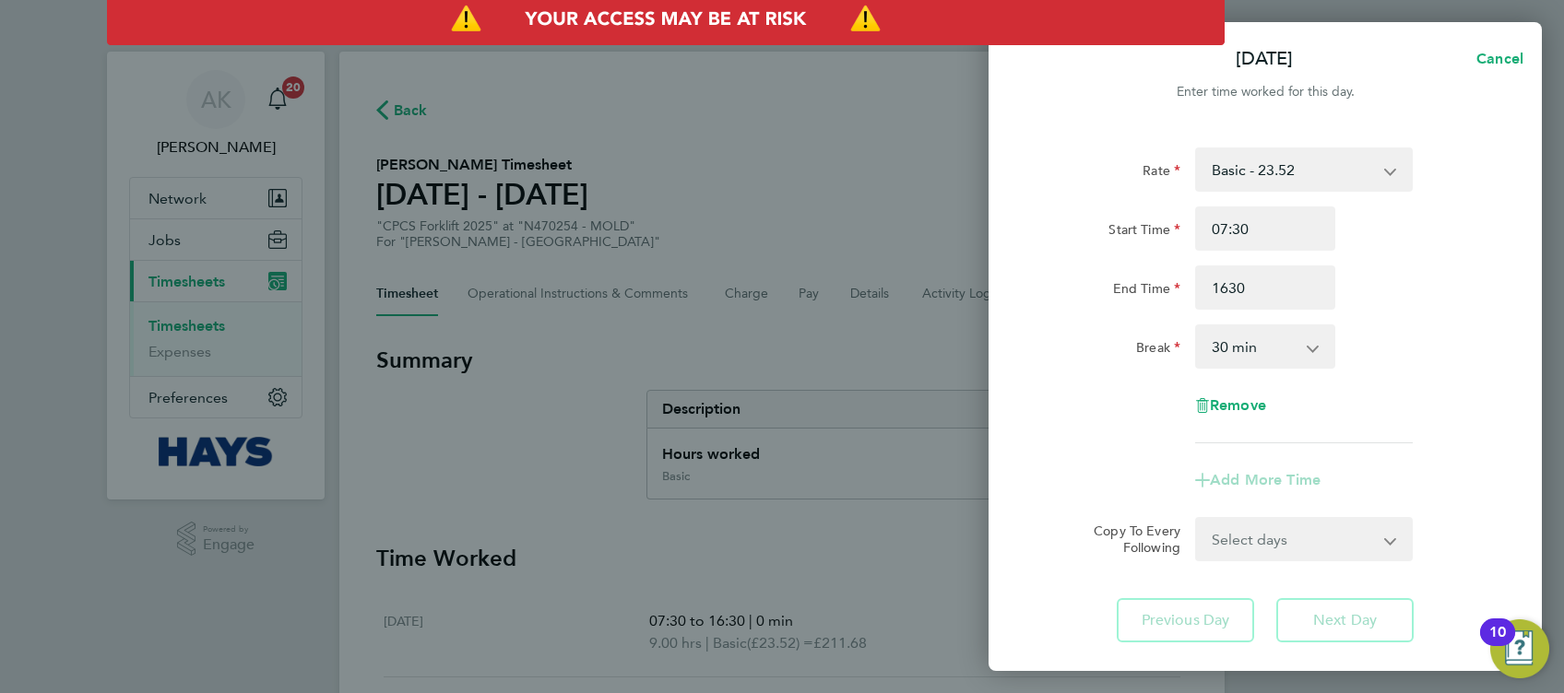
type input "16:30"
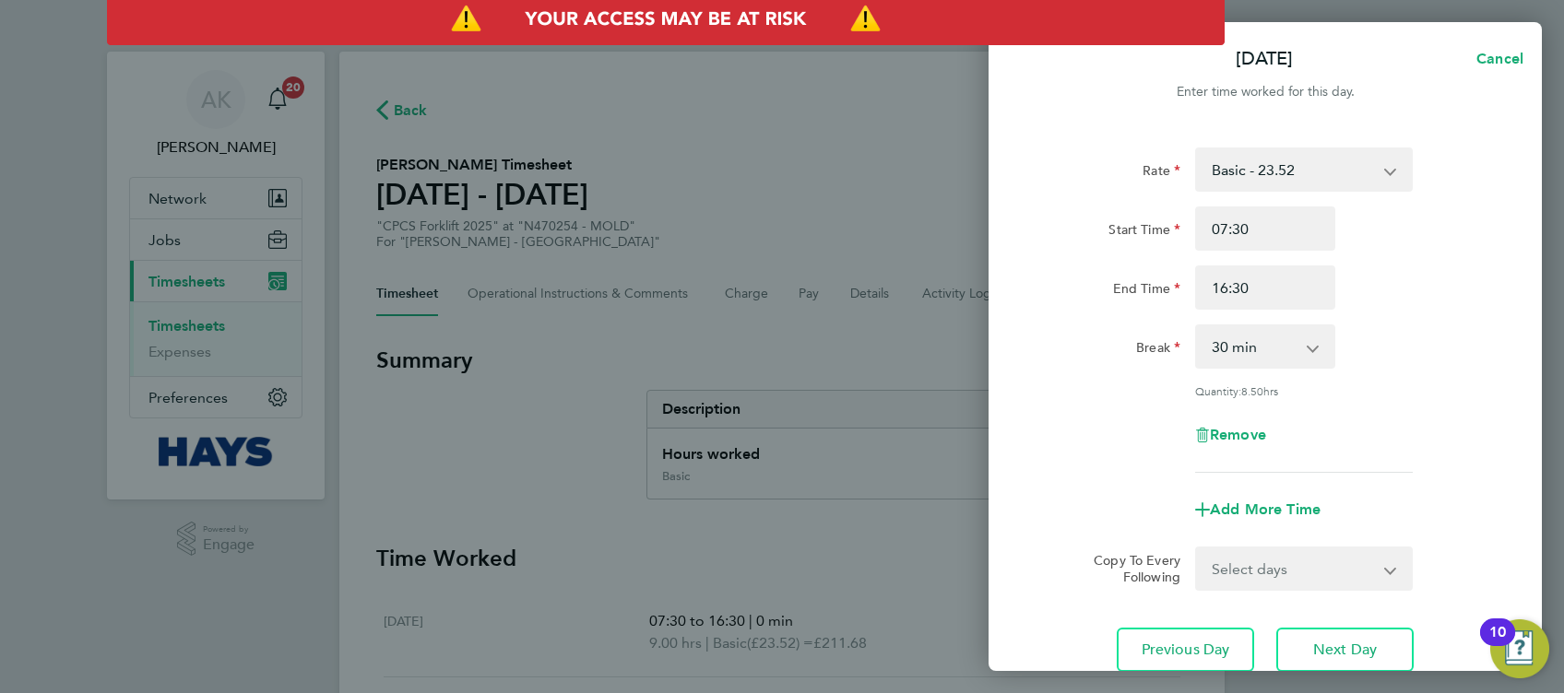
click at [1430, 351] on div "Break 0 min 15 min 30 min 45 min 60 min 75 min 90 min" at bounding box center [1265, 347] width 465 height 44
click at [1286, 354] on select "0 min 15 min 30 min 45 min 60 min 75 min 90 min" at bounding box center [1254, 346] width 114 height 41
select select "0"
click at [1197, 326] on select "0 min 15 min 30 min 45 min 60 min 75 min 90 min" at bounding box center [1254, 346] width 114 height 41
click at [1399, 371] on div "Rate Basic - 23.52 Overtime - 33.98 Start Time 07:30 End Time 16:30 Break 0 min…" at bounding box center [1265, 310] width 450 height 325
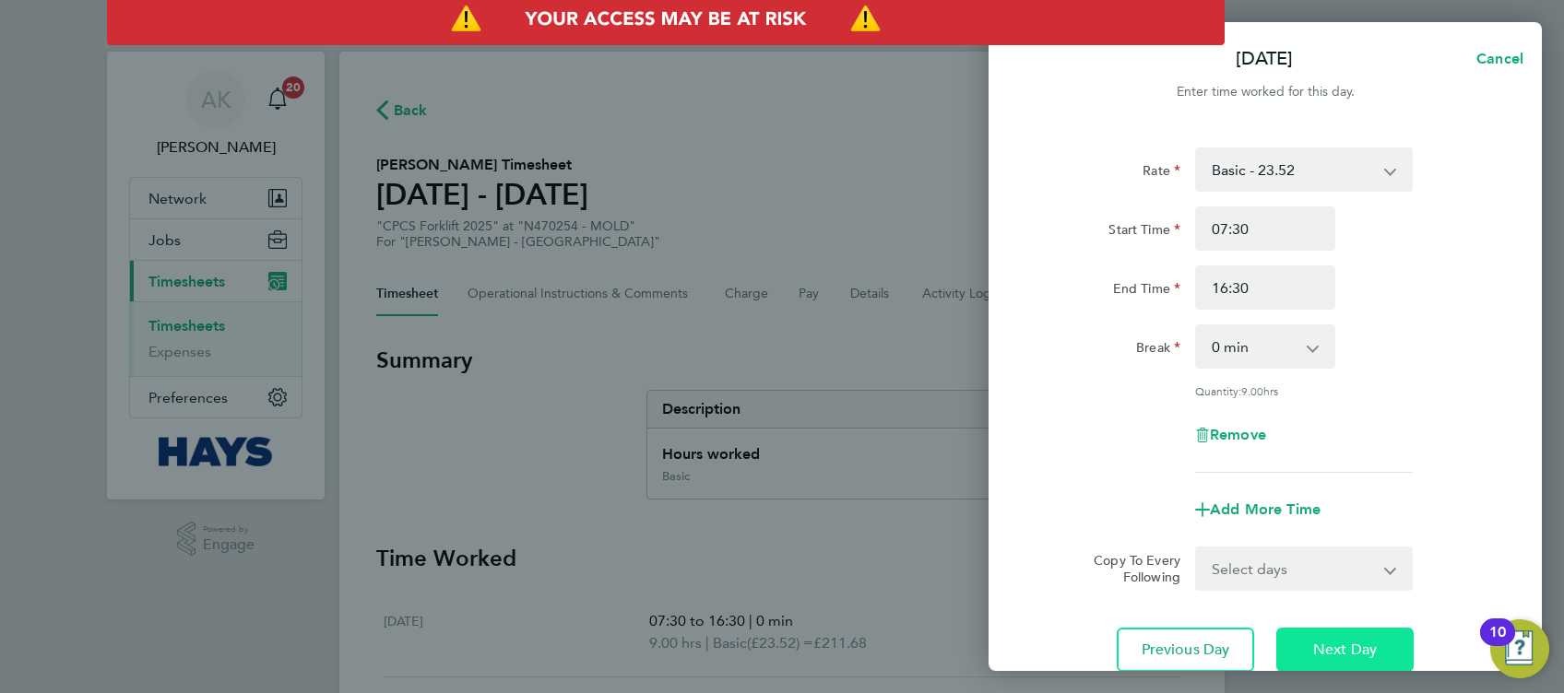
click at [1347, 654] on span "Next Day" at bounding box center [1345, 650] width 64 height 18
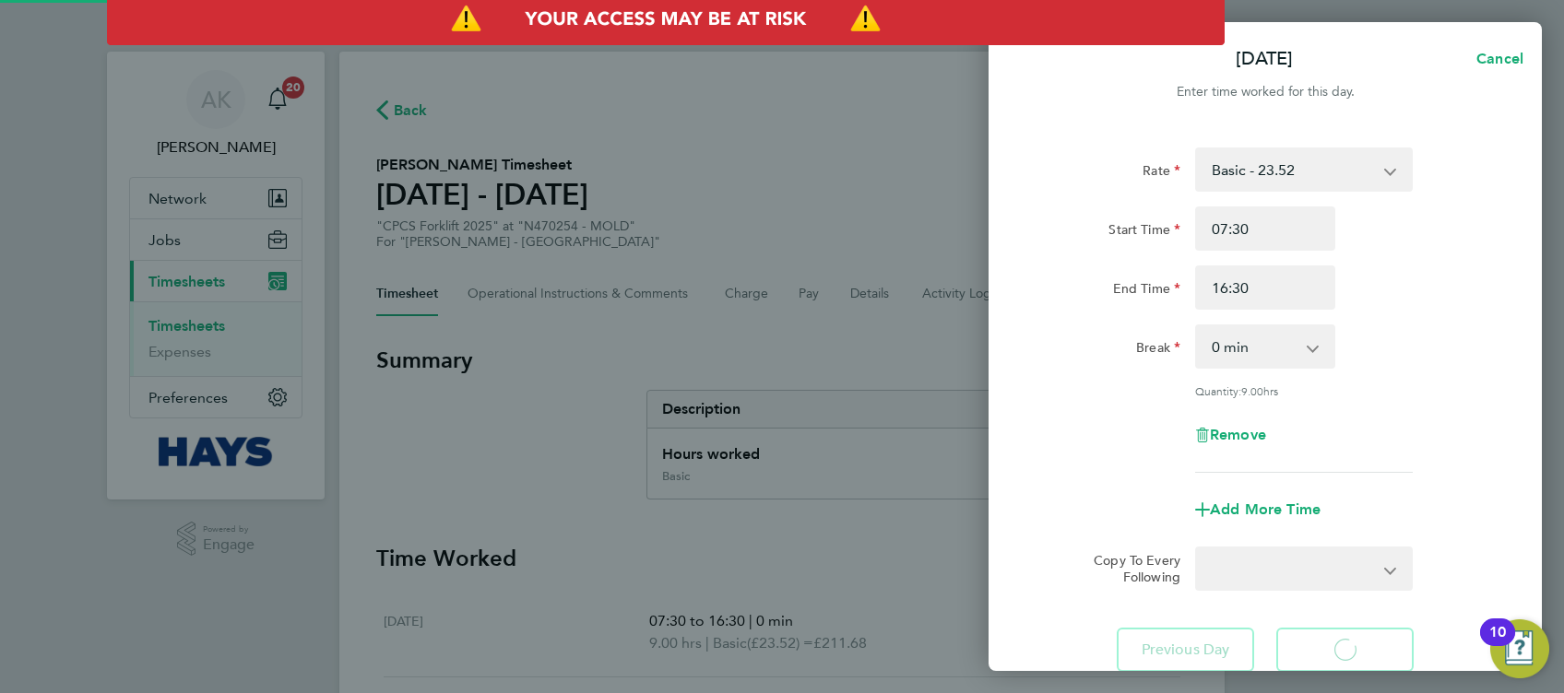
select select "30"
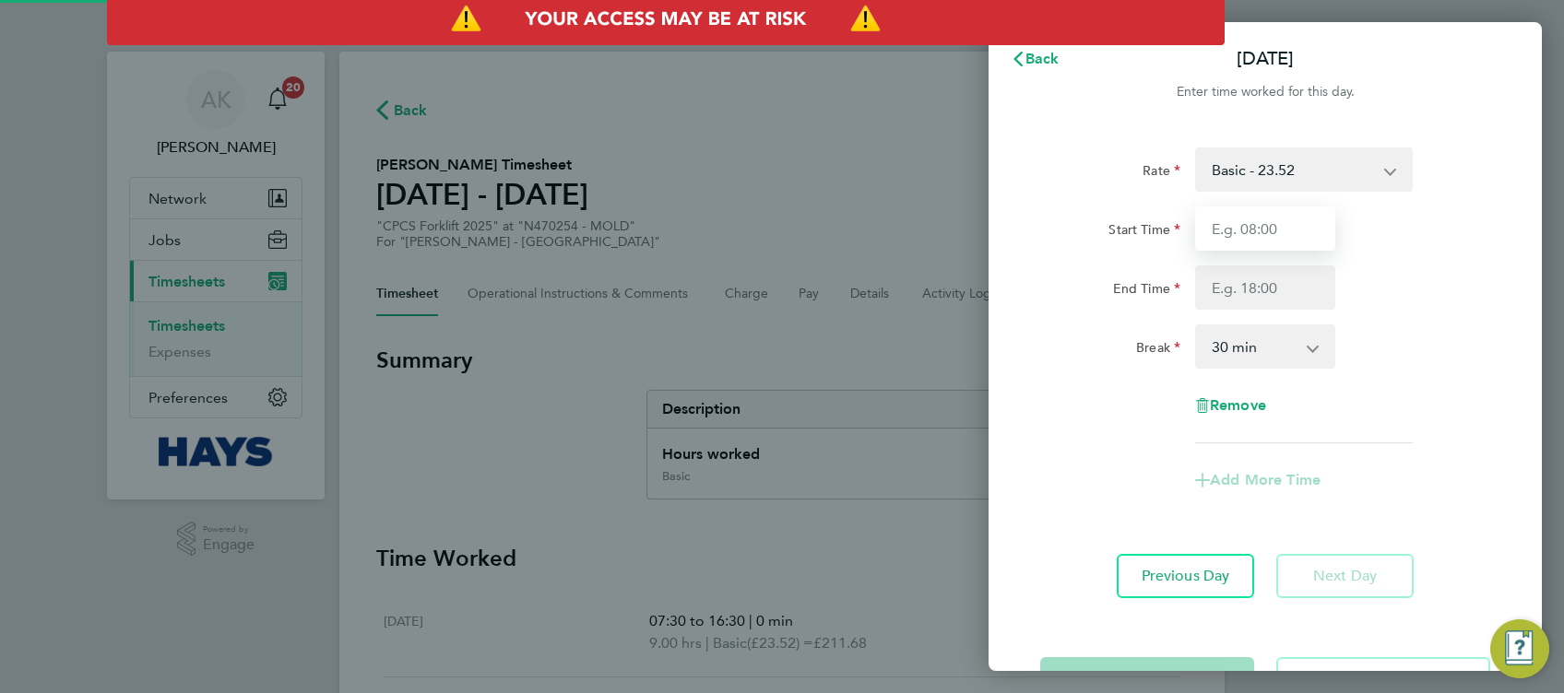
click at [1277, 234] on input "Start Time" at bounding box center [1265, 229] width 140 height 44
type input "07:30"
click at [1276, 287] on input "End Time" at bounding box center [1265, 288] width 140 height 44
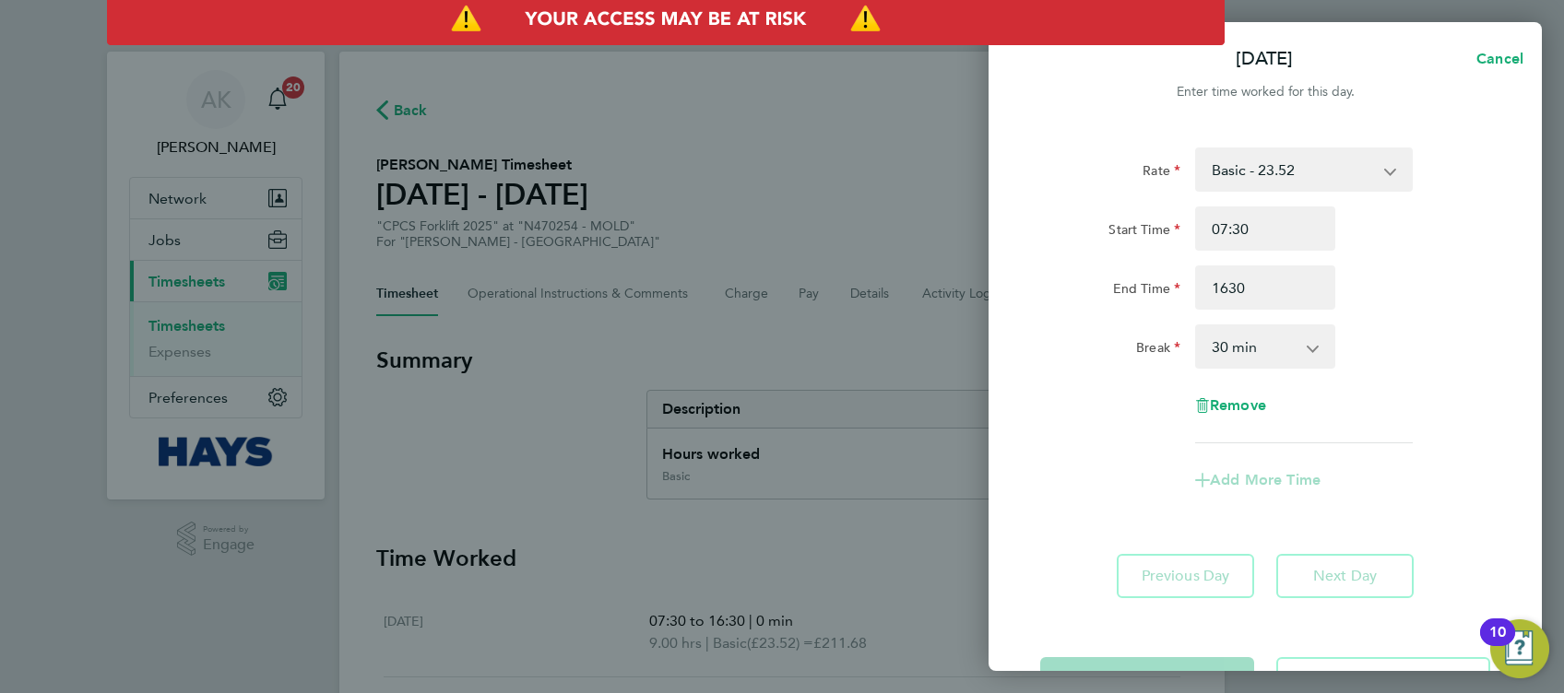
type input "16:30"
click at [1405, 354] on div "Break 0 min 15 min 30 min 45 min 60 min 75 min 90 min" at bounding box center [1265, 347] width 465 height 44
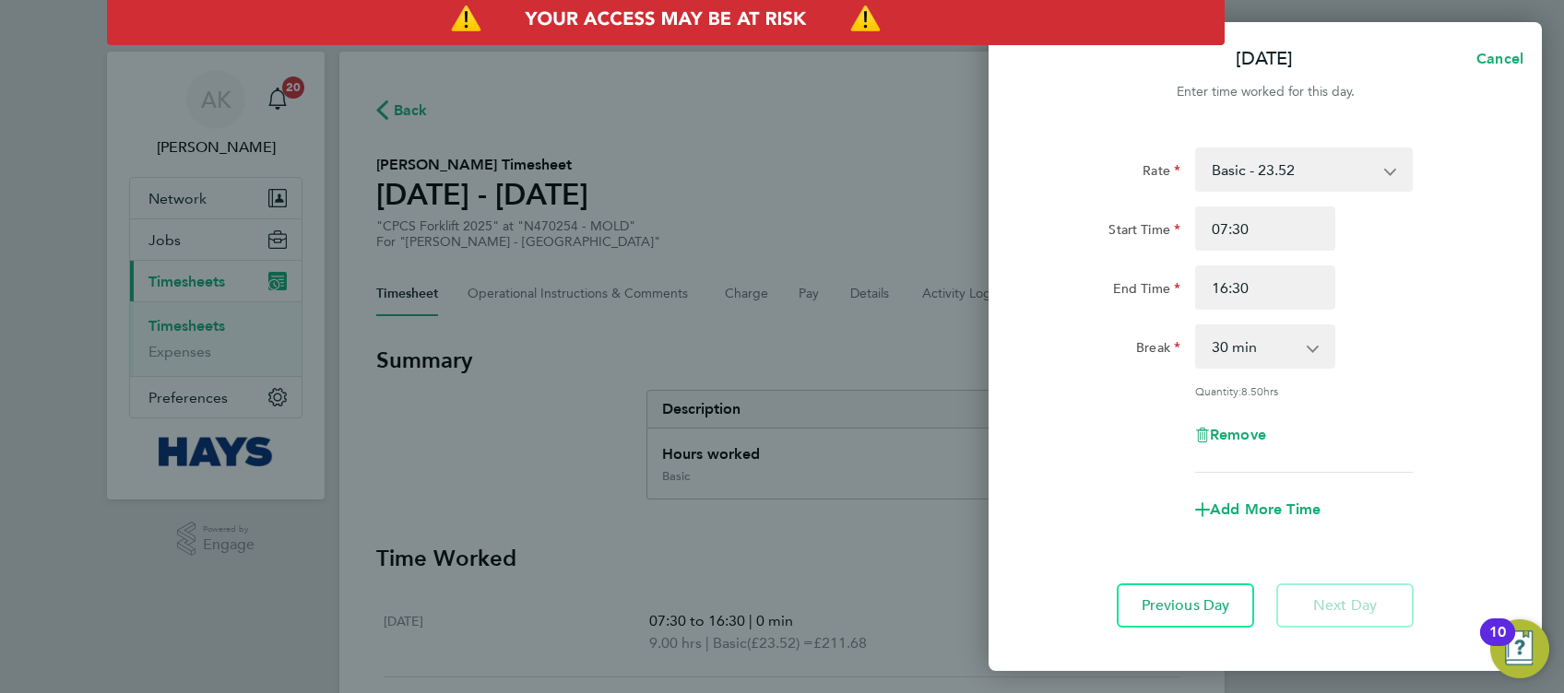
click at [1313, 354] on app-icon-cross-button at bounding box center [1322, 346] width 22 height 41
click at [1282, 348] on select "0 min 15 min 30 min 45 min 60 min 75 min 90 min" at bounding box center [1254, 346] width 114 height 41
select select "0"
click at [1197, 326] on select "0 min 15 min 30 min 45 min 60 min 75 min 90 min" at bounding box center [1254, 346] width 114 height 41
click at [1410, 378] on div "Rate Basic - 23.52 Overtime - 33.98 Start Time 07:30 End Time 16:30 Break 0 min…" at bounding box center [1265, 310] width 450 height 325
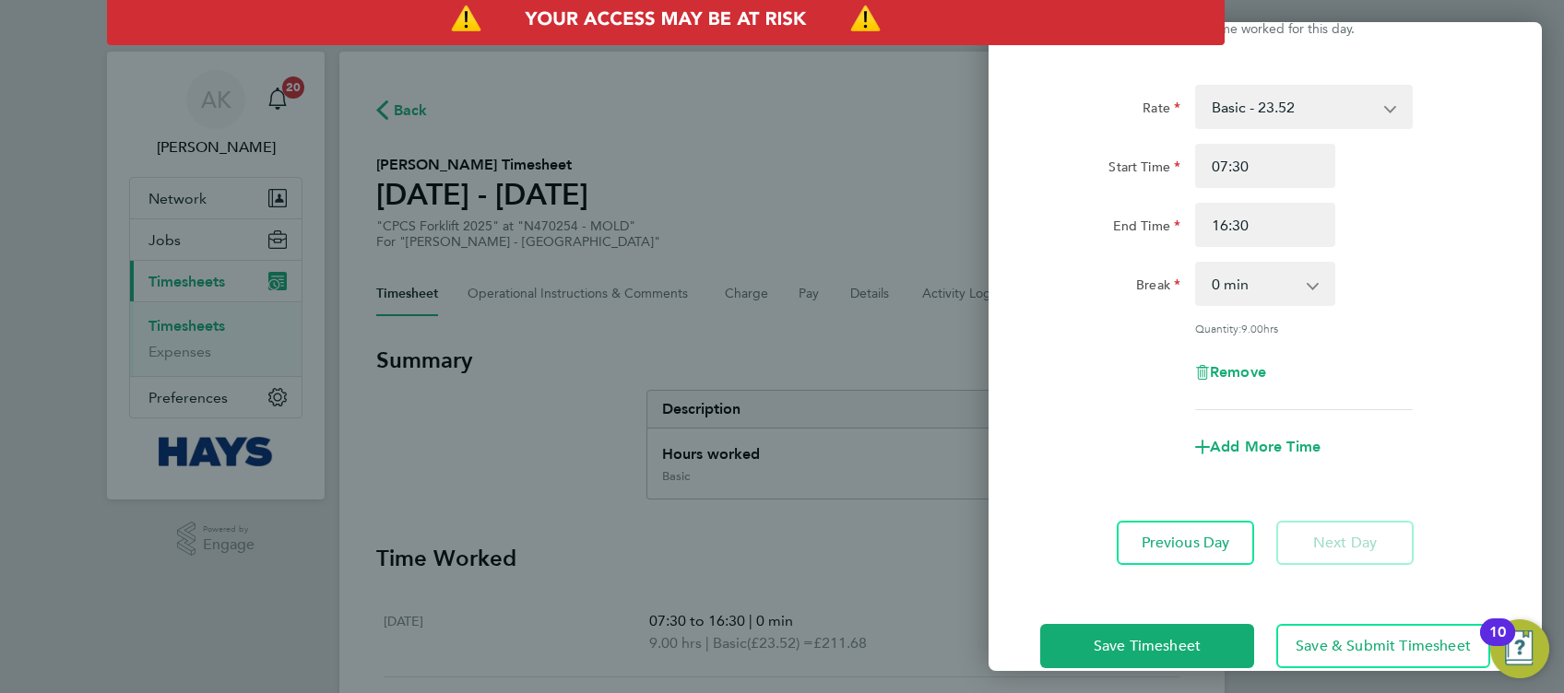
scroll to position [95, 0]
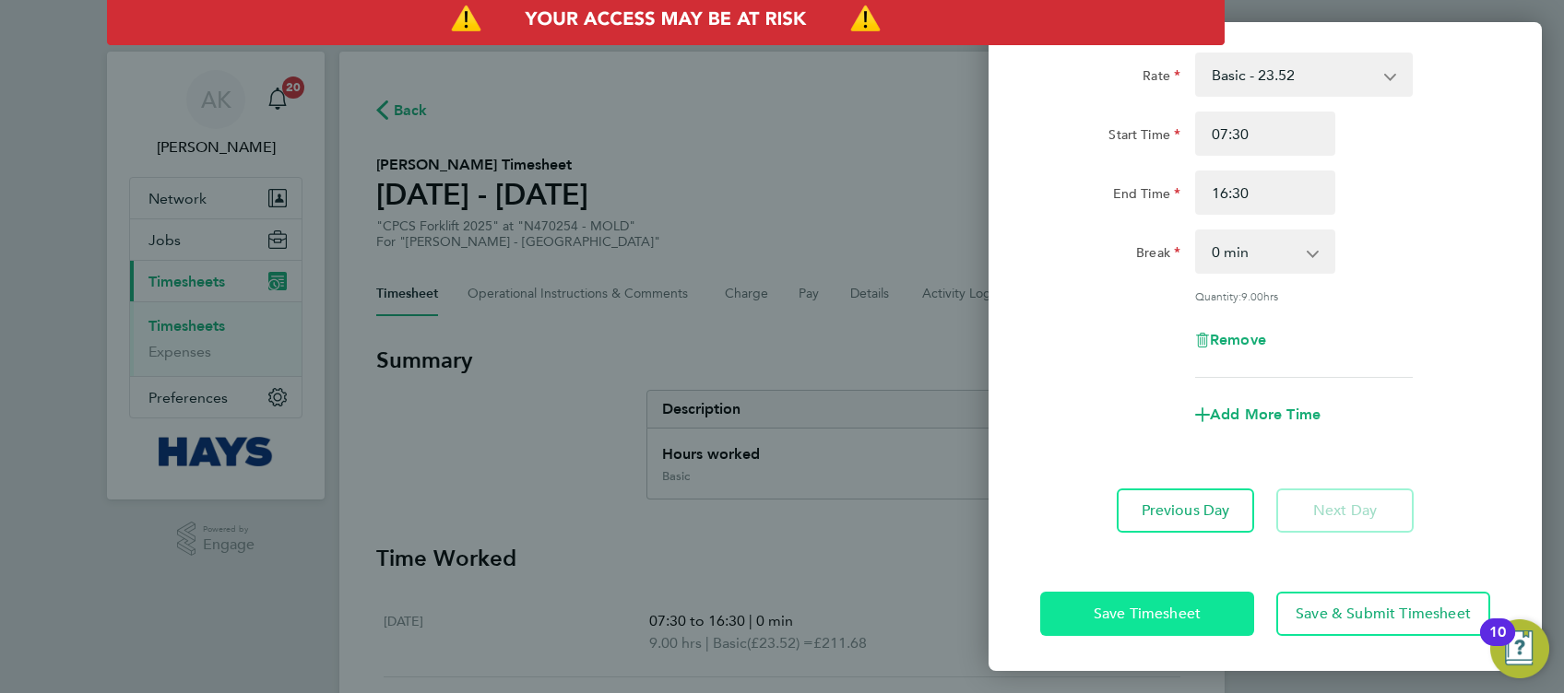
click at [1121, 593] on button "Save Timesheet" at bounding box center [1147, 614] width 214 height 44
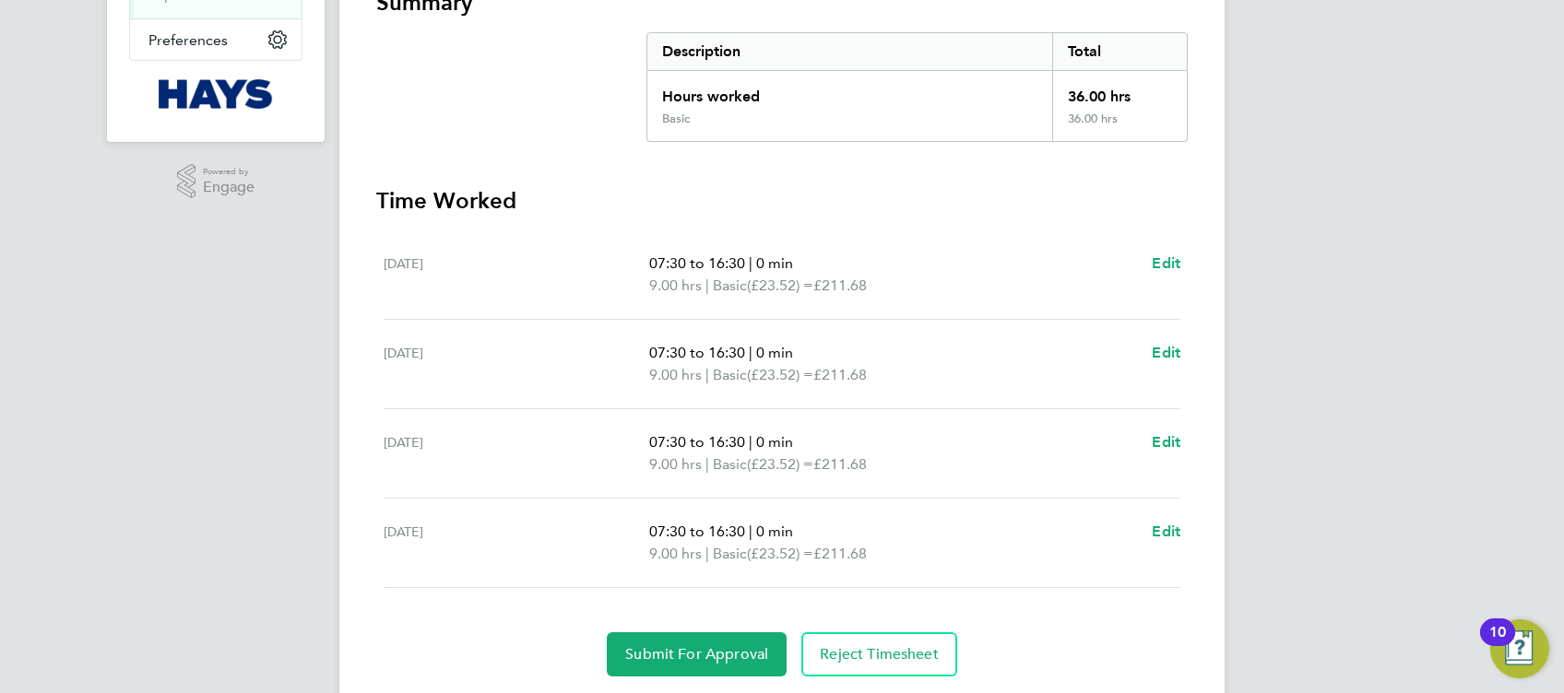
scroll to position [413, 0]
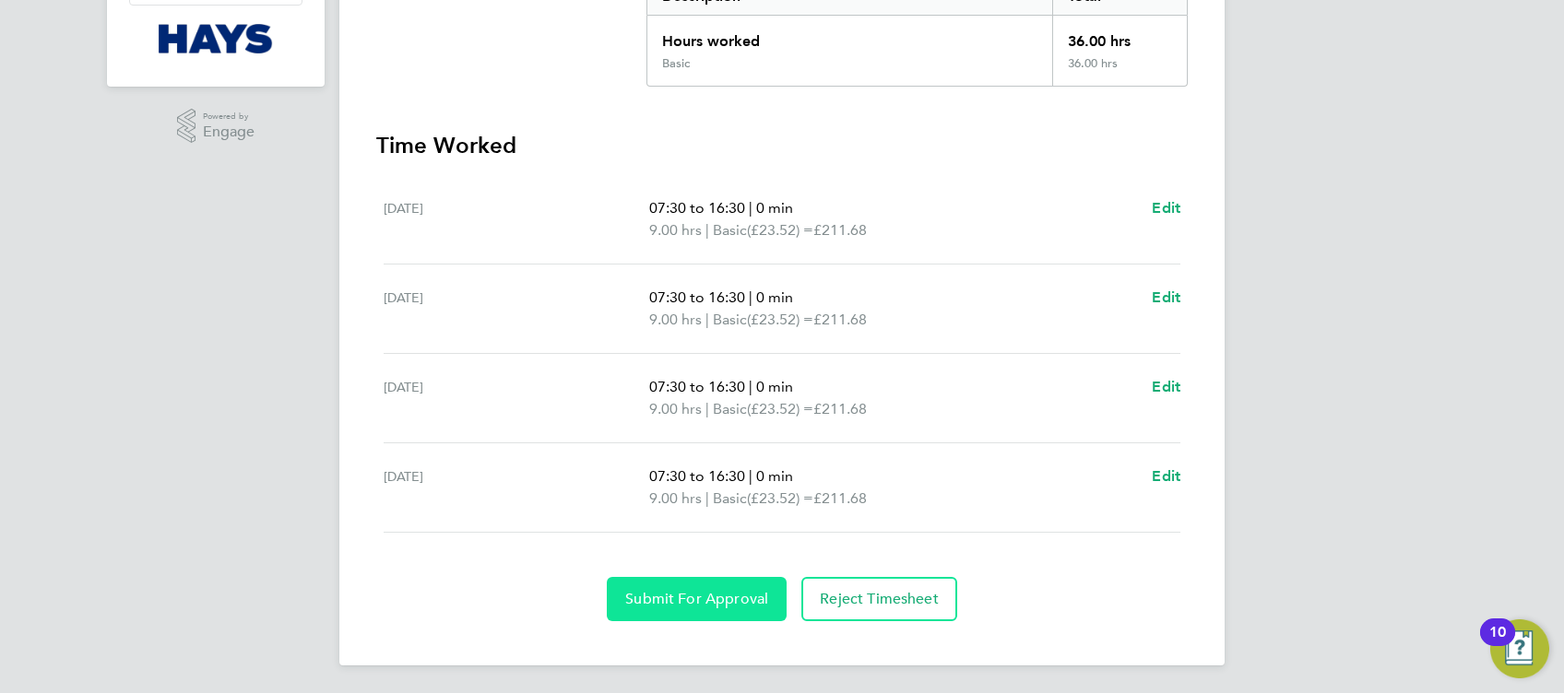
click at [715, 605] on span "Submit For Approval" at bounding box center [696, 599] width 143 height 18
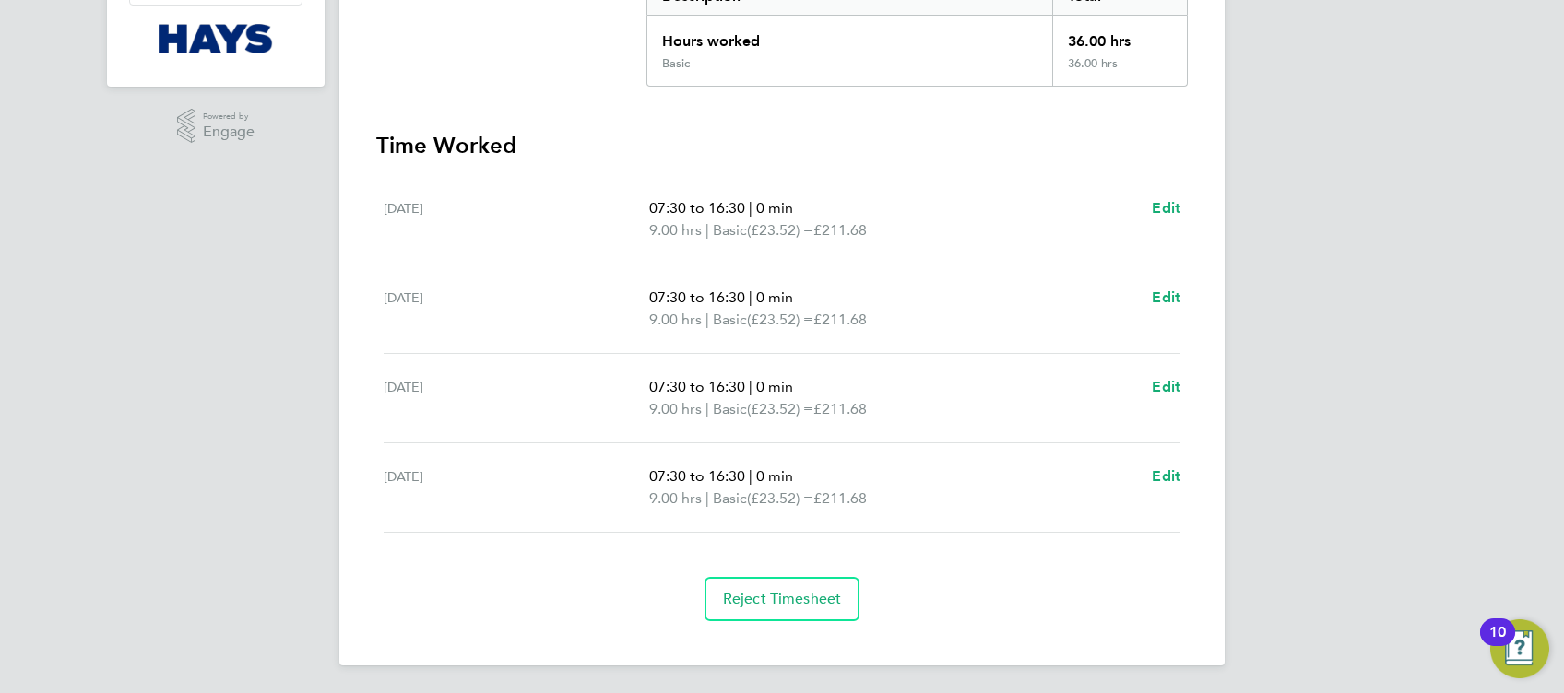
scroll to position [0, 0]
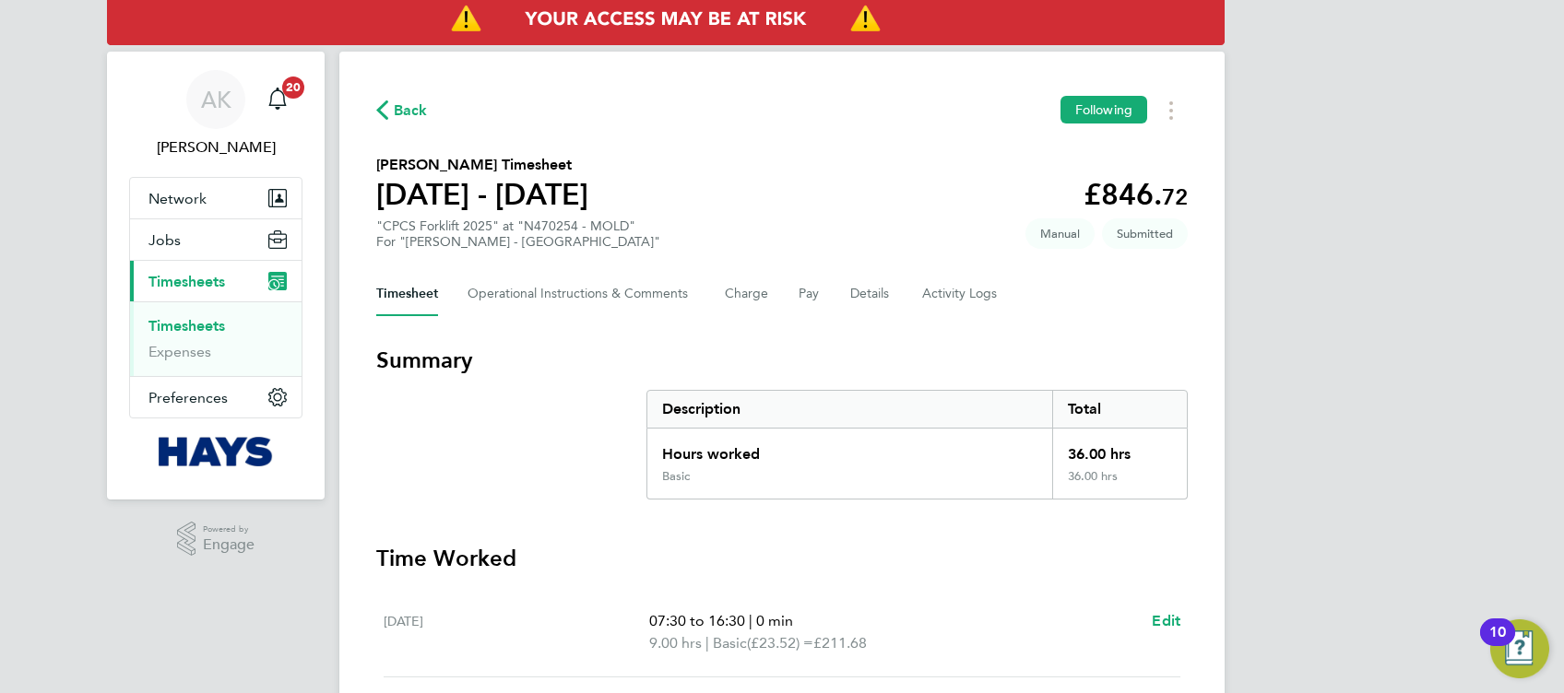
click at [422, 104] on span "Back" at bounding box center [411, 111] width 34 height 22
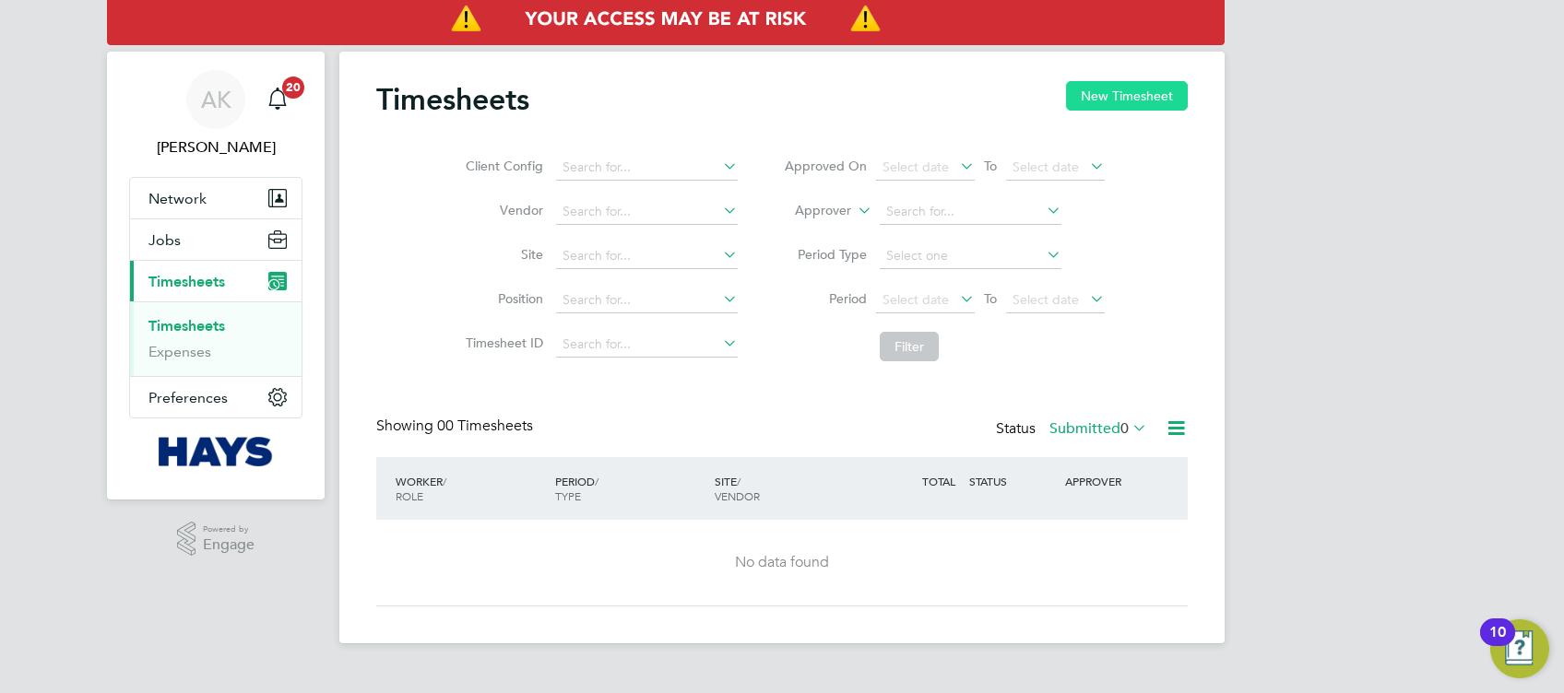
click at [1144, 97] on button "New Timesheet" at bounding box center [1127, 96] width 122 height 30
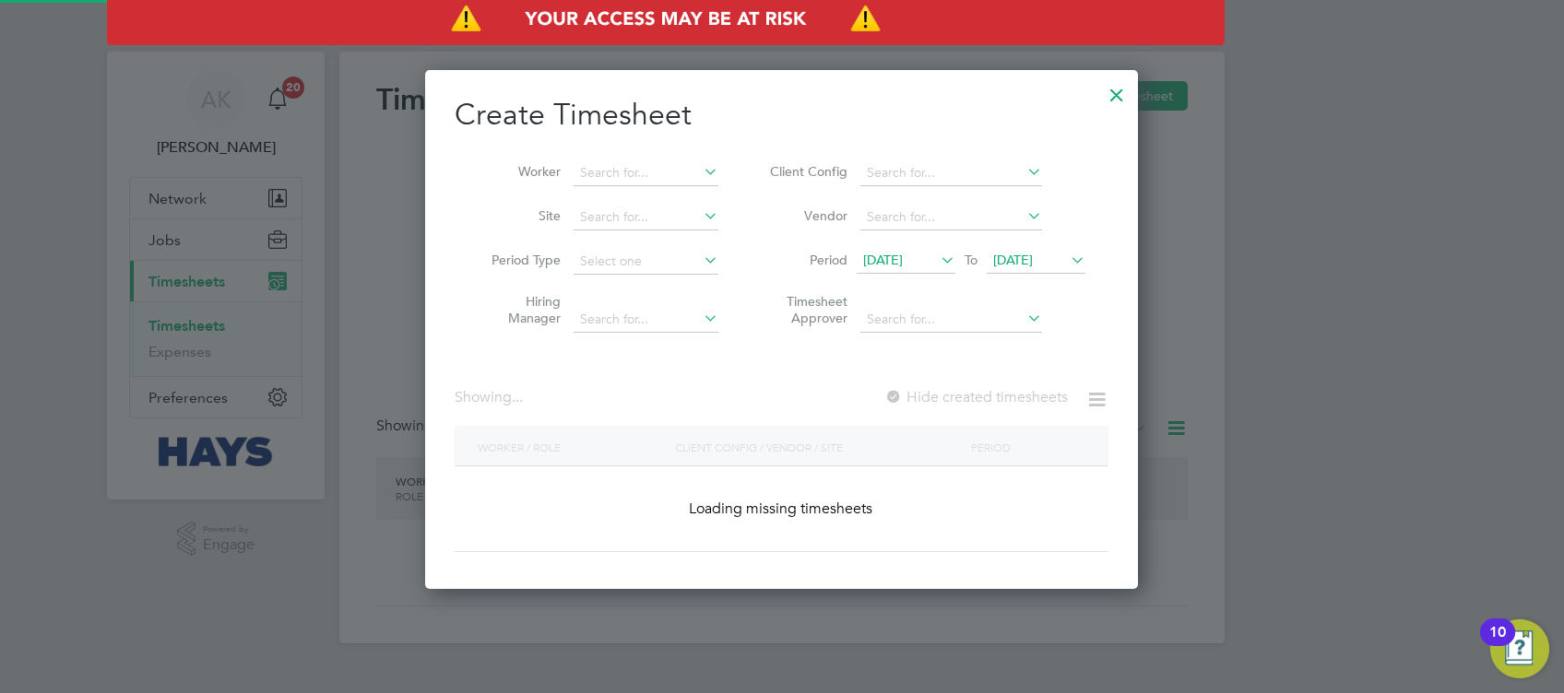
scroll to position [519, 714]
click at [658, 177] on input at bounding box center [645, 173] width 145 height 26
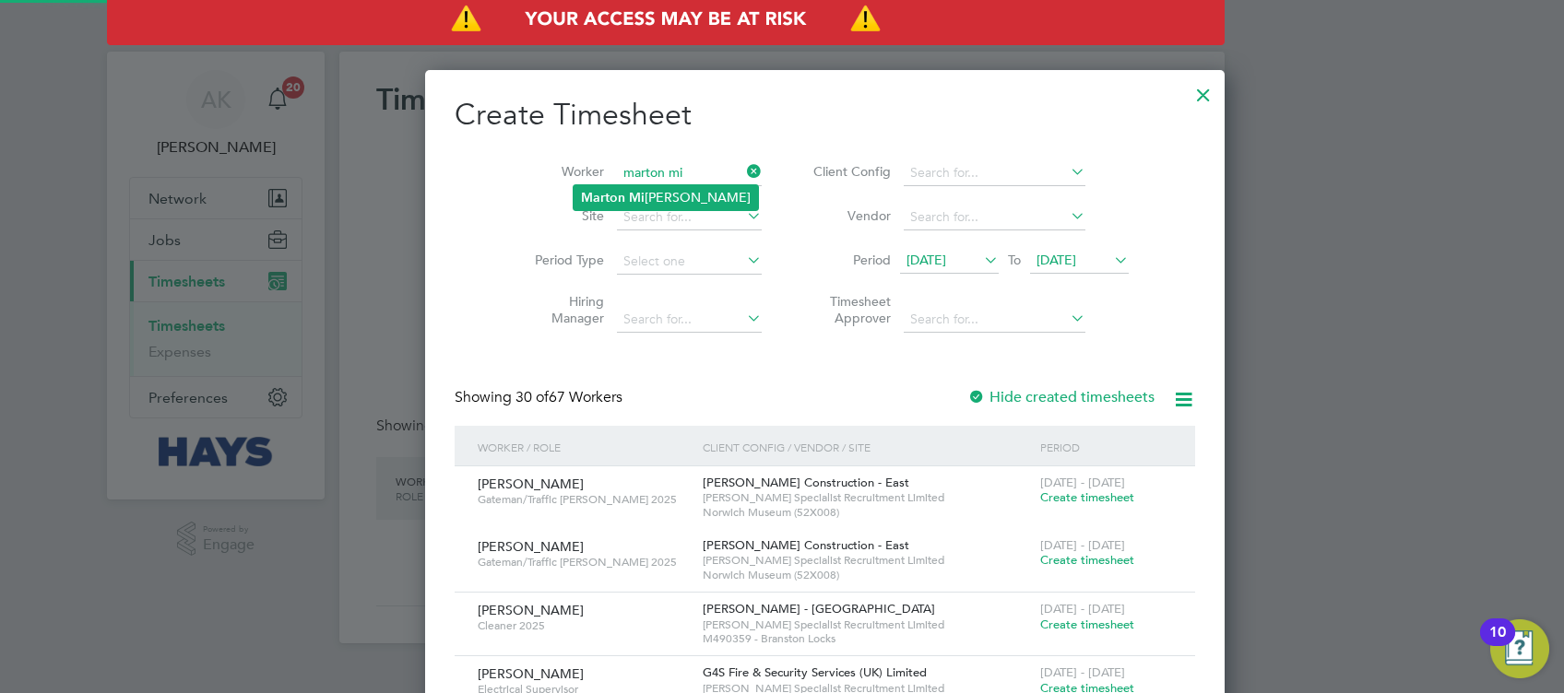
click at [676, 193] on li "[PERSON_NAME] Mi [PERSON_NAME]" at bounding box center [665, 197] width 184 height 25
type input "[PERSON_NAME]"
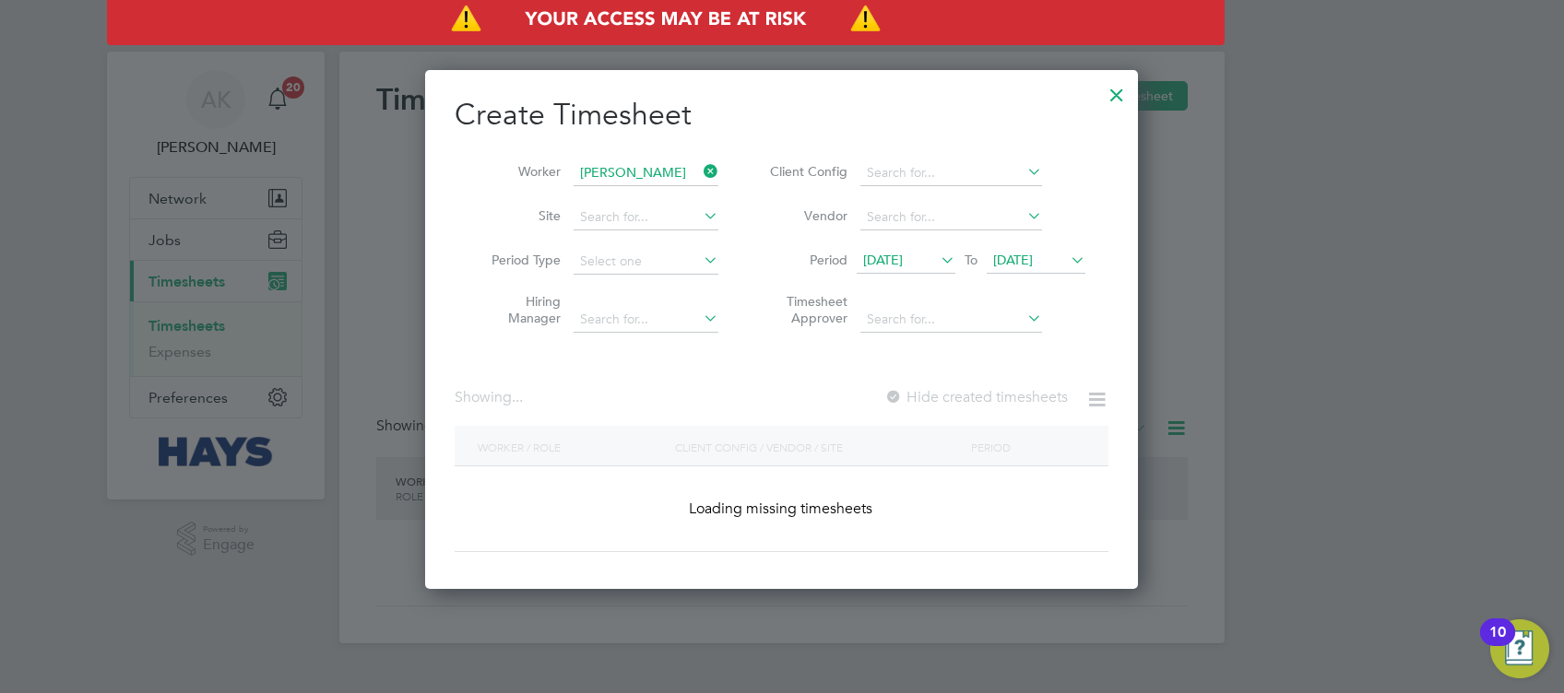
scroll to position [519, 714]
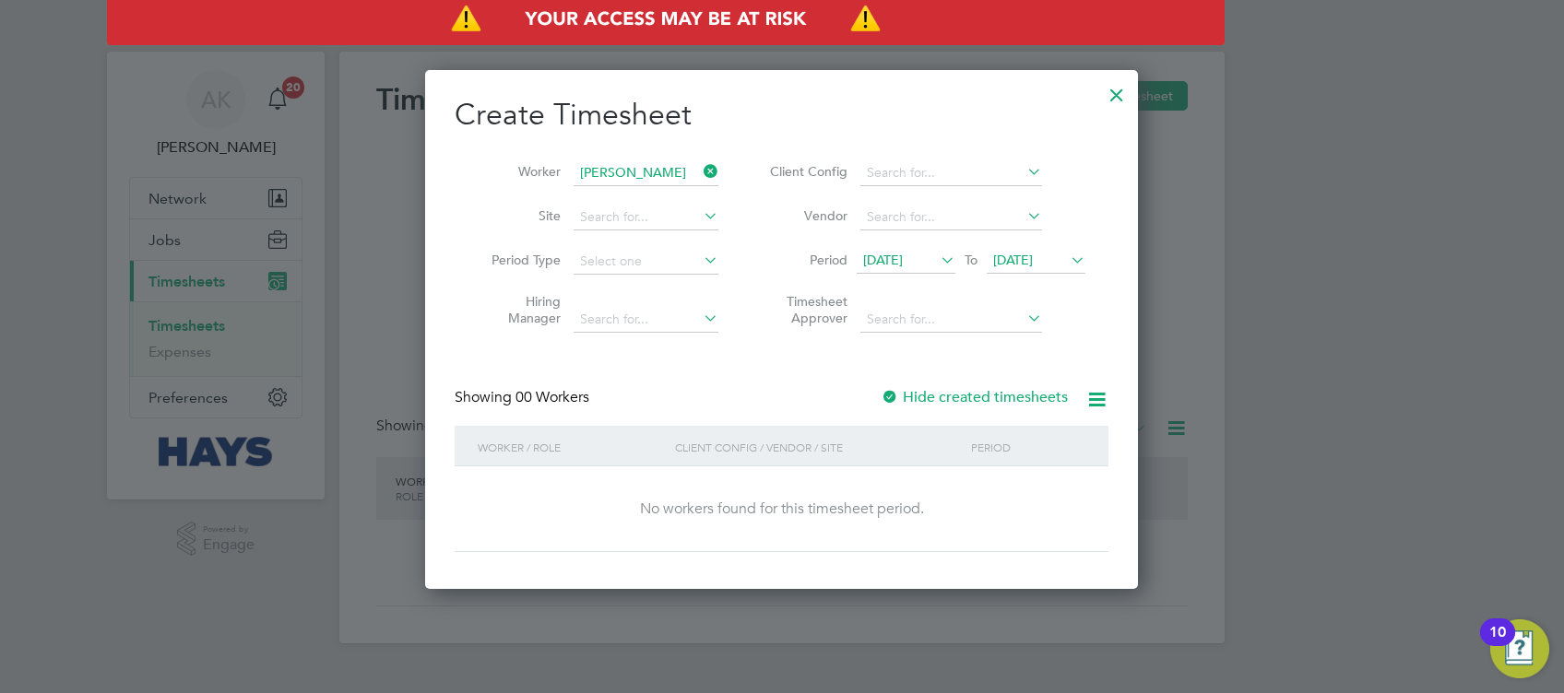
click at [1033, 257] on span "[DATE]" at bounding box center [1013, 260] width 40 height 17
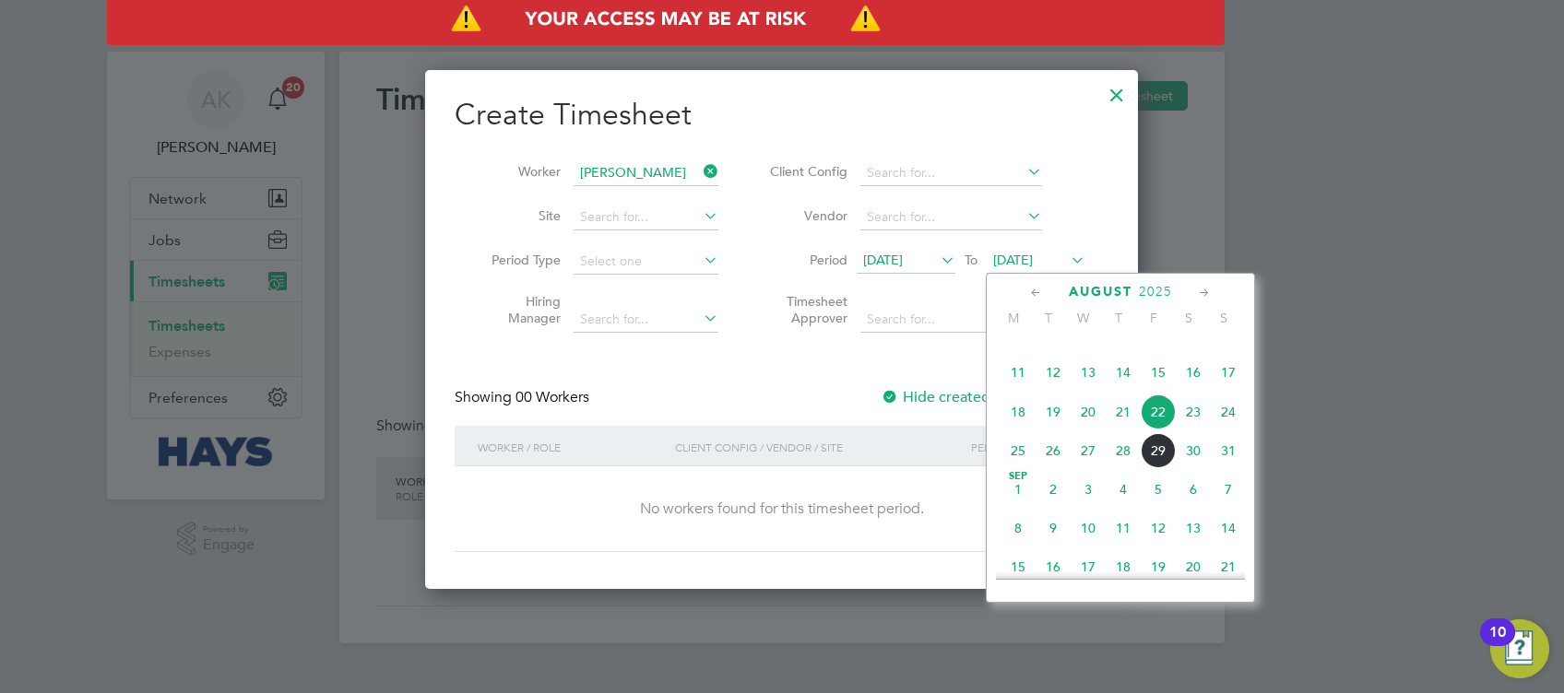
click at [1153, 468] on span "29" at bounding box center [1157, 450] width 35 height 35
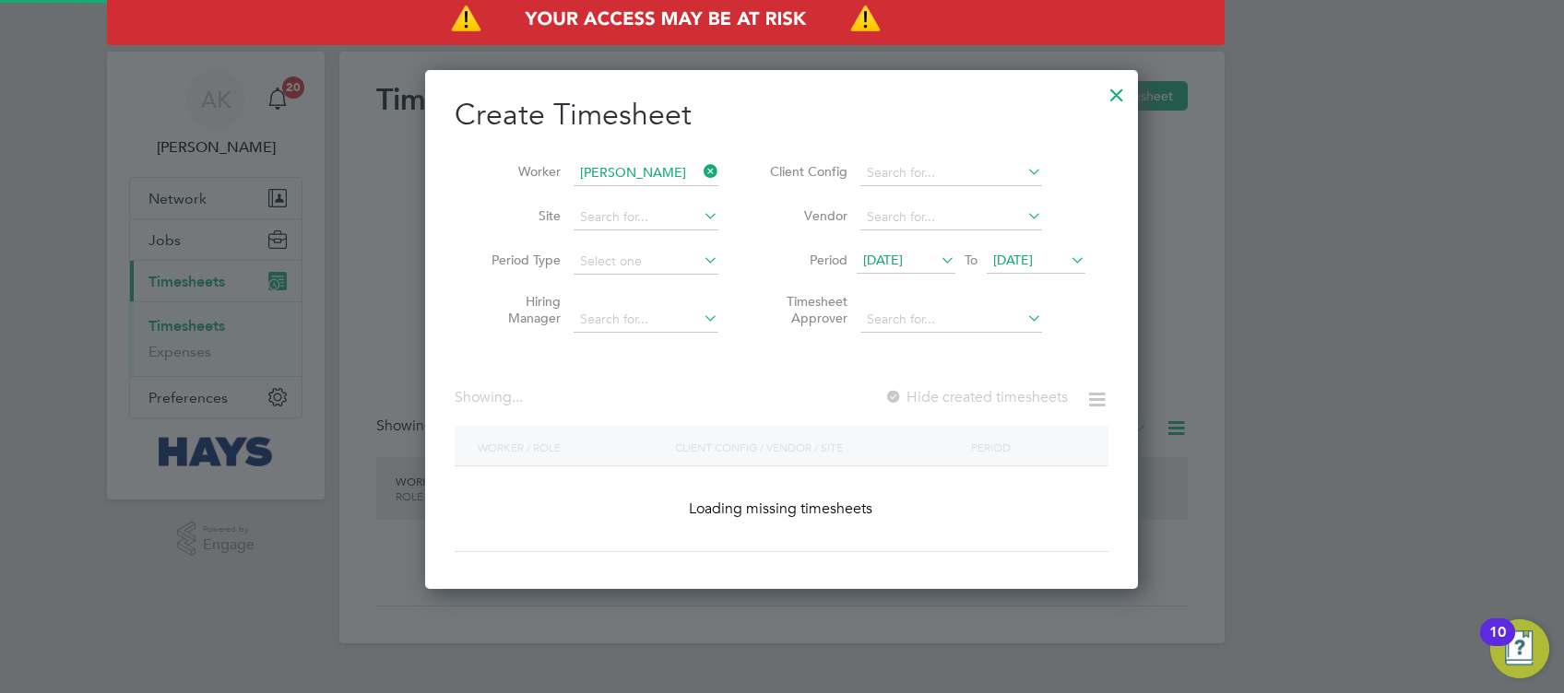
scroll to position [497, 714]
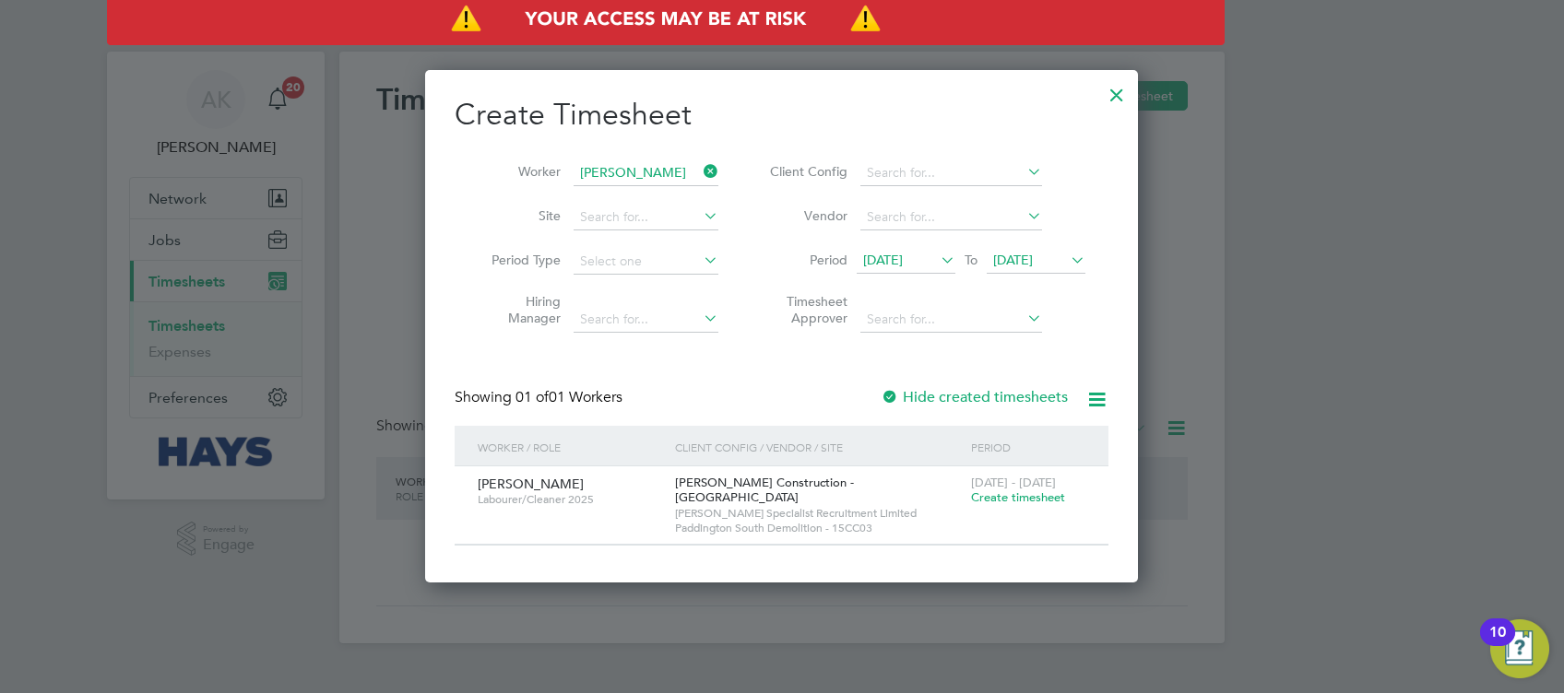
click at [1007, 502] on span "Create timesheet" at bounding box center [1018, 498] width 94 height 16
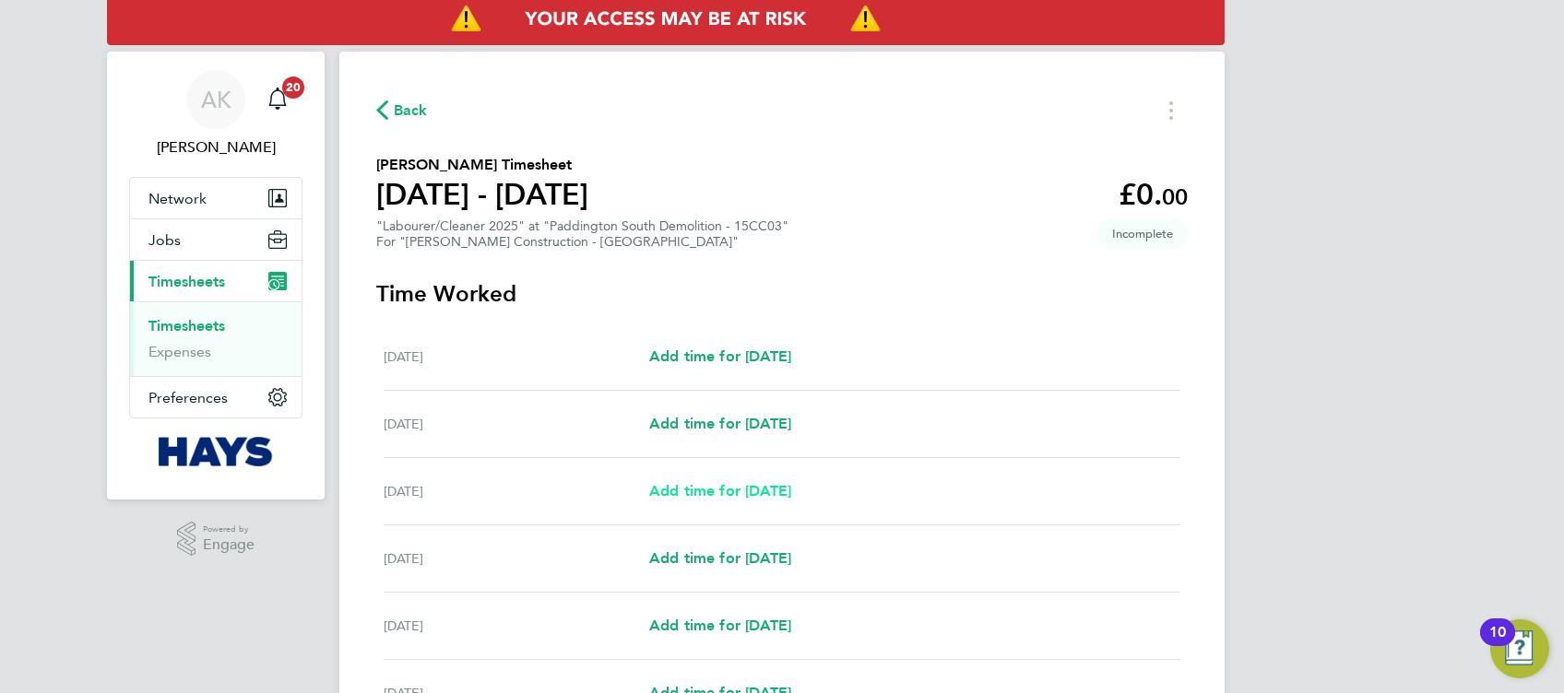
click at [759, 494] on span "Add time for [DATE]" at bounding box center [720, 491] width 142 height 18
select select "30"
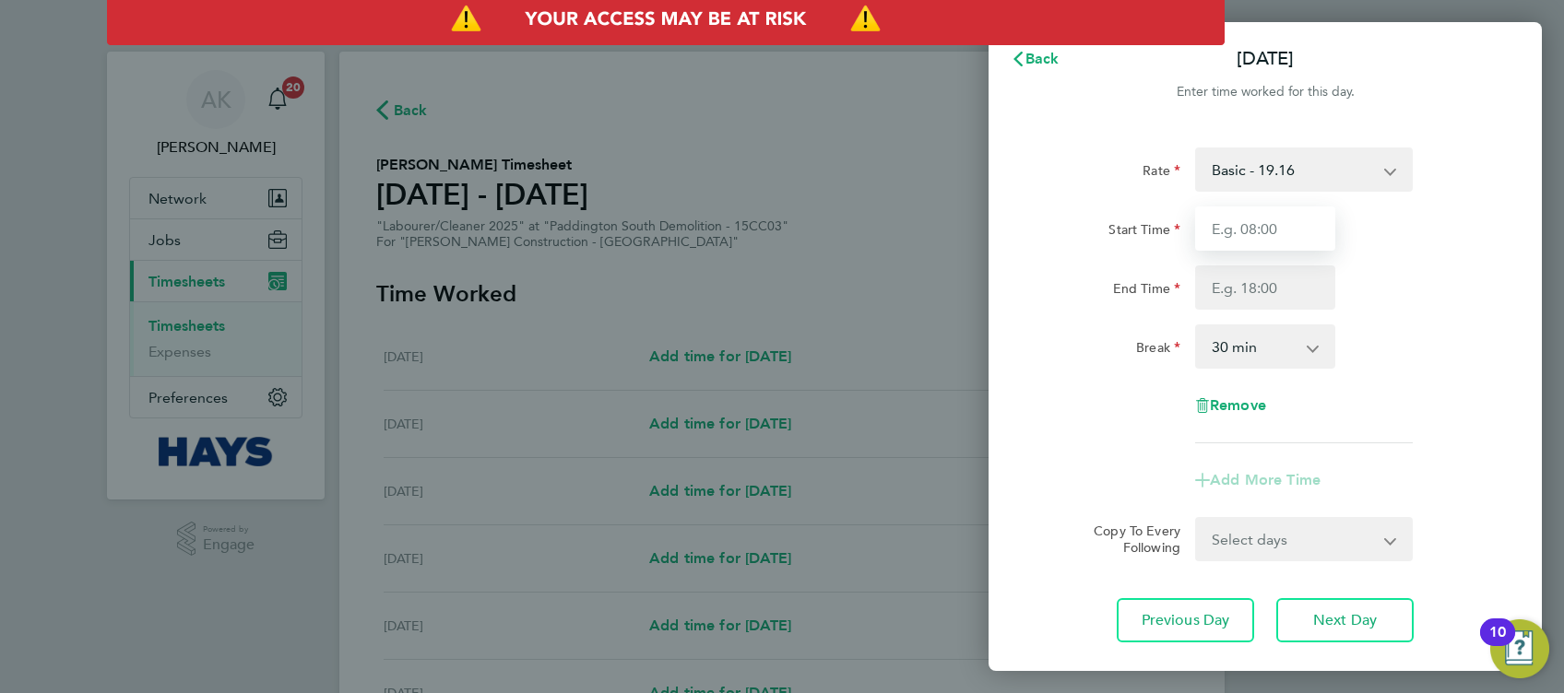
click at [1284, 222] on input "Start Time" at bounding box center [1265, 229] width 140 height 44
type input "08:00"
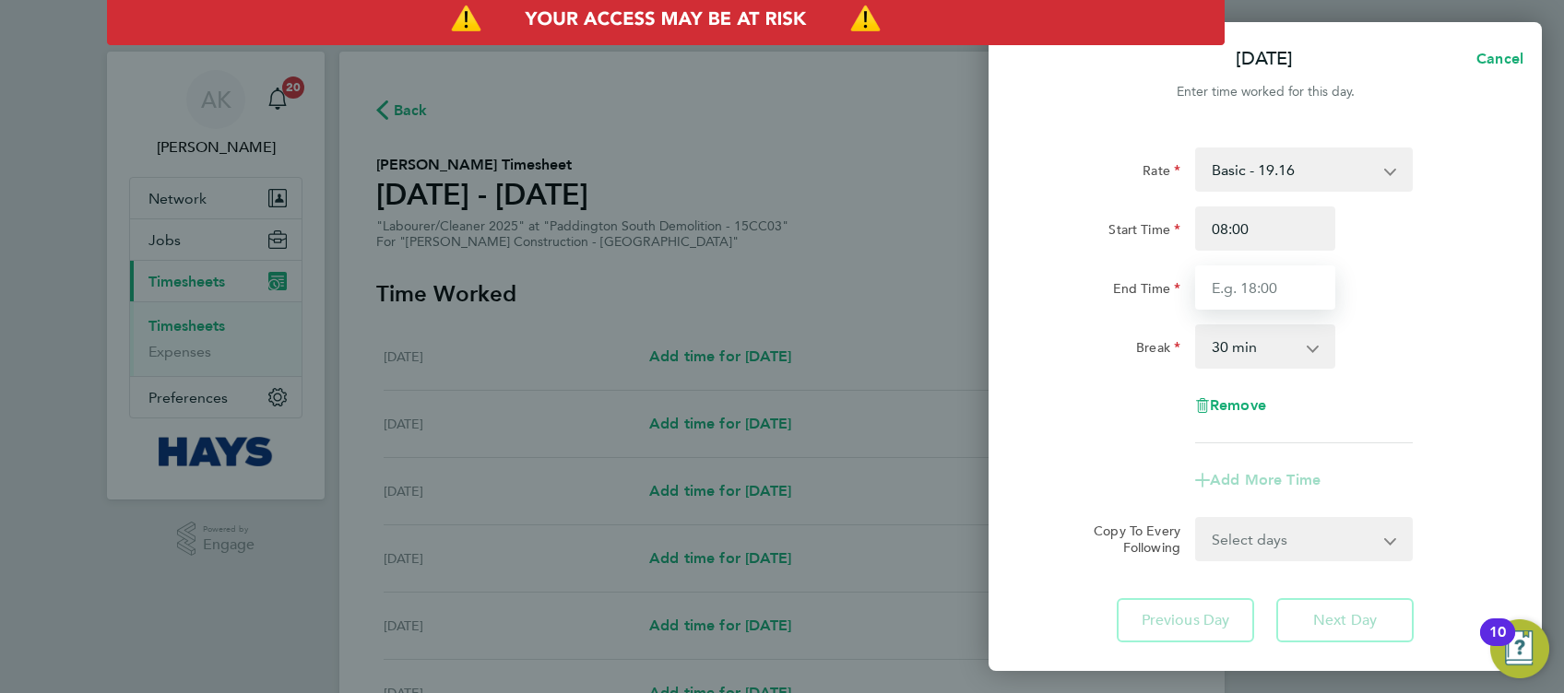
click at [1284, 287] on input "End Time" at bounding box center [1265, 288] width 140 height 44
type input "12:00"
click at [1431, 298] on div "End Time 12:00" at bounding box center [1265, 288] width 465 height 44
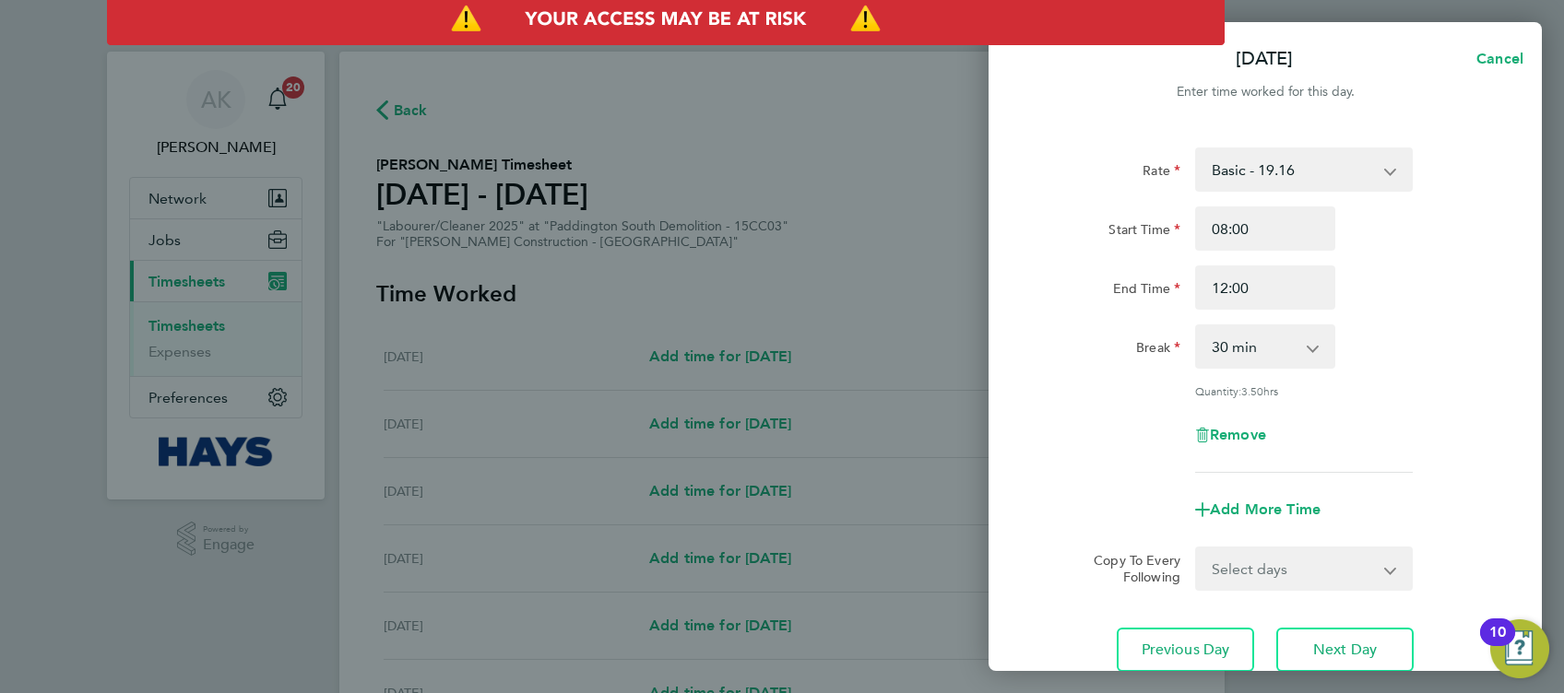
click at [1267, 344] on select "0 min 15 min 30 min 45 min 60 min 75 min 90 min" at bounding box center [1254, 346] width 114 height 41
select select "0"
click at [1197, 326] on select "0 min 15 min 30 min 45 min 60 min 75 min 90 min" at bounding box center [1254, 346] width 114 height 41
click at [1389, 379] on div "Rate Basic - 19.16 Weekday OT 45h+ - 27.81 Sat first 4h - 27.81 Sat after 4h - …" at bounding box center [1265, 310] width 450 height 325
drag, startPoint x: 1239, startPoint y: 287, endPoint x: 1156, endPoint y: 298, distance: 83.7
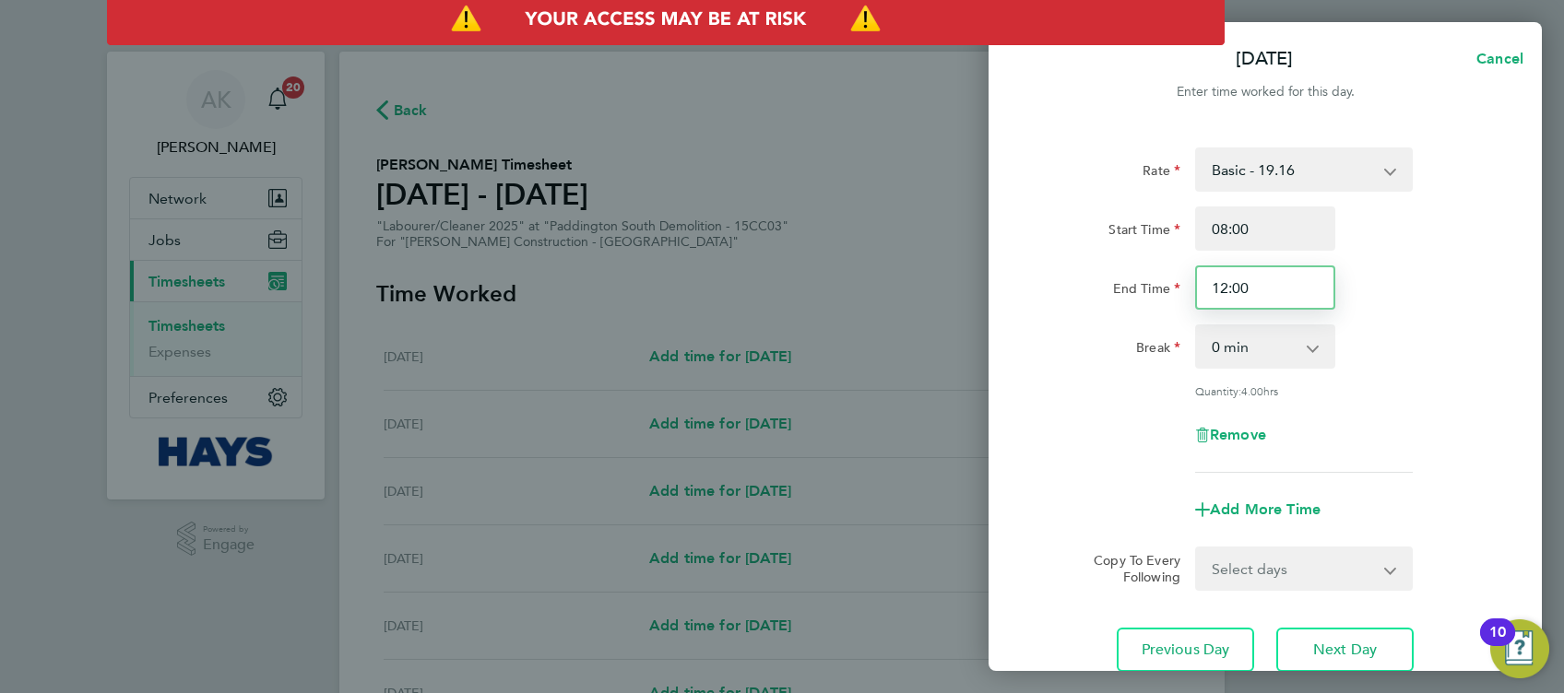
click at [1156, 298] on div "End Time 12:00" at bounding box center [1265, 288] width 465 height 44
type input "11:00"
click at [1426, 330] on div "Break 0 min 15 min 30 min 45 min 60 min 75 min 90 min" at bounding box center [1265, 347] width 465 height 44
click at [1232, 446] on div "Remove" at bounding box center [1264, 435] width 155 height 44
click at [1243, 433] on span "Remove" at bounding box center [1238, 435] width 56 height 18
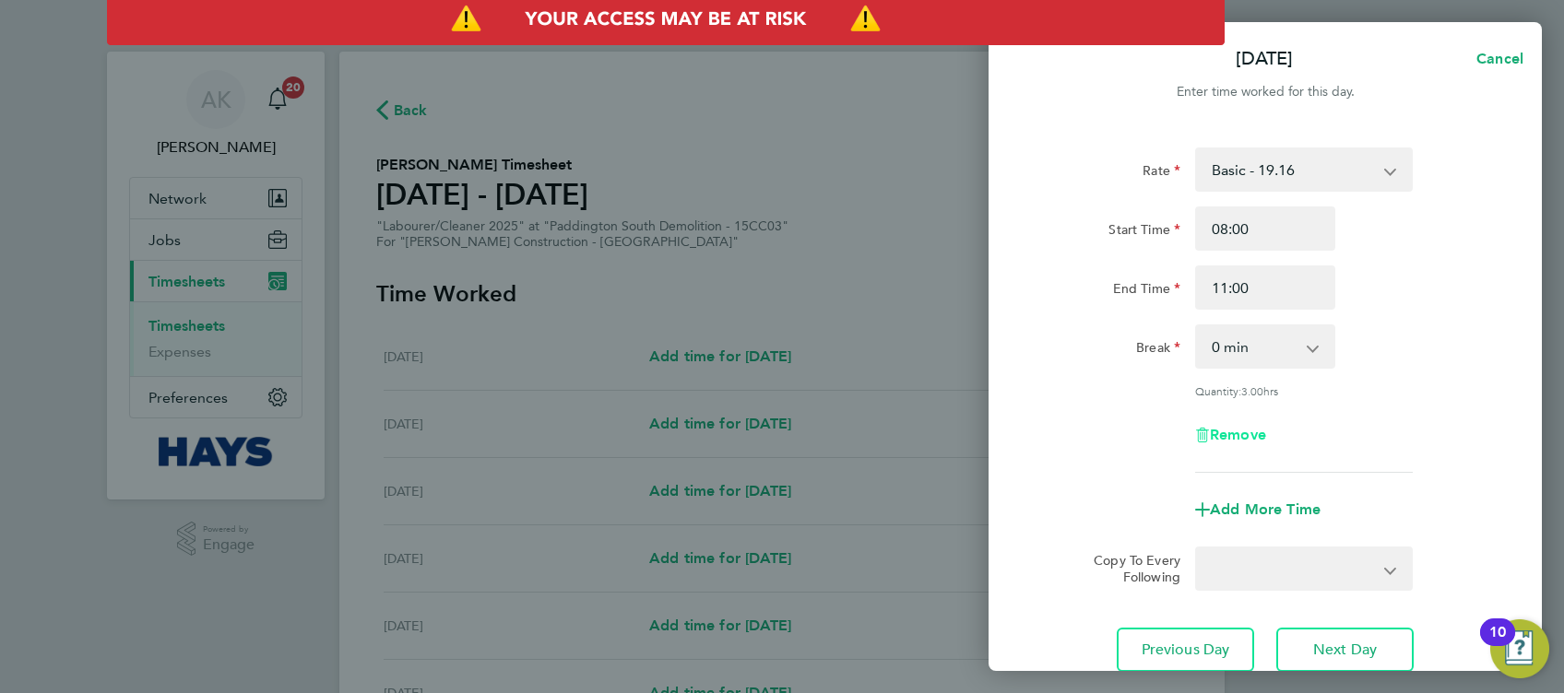
select select "null"
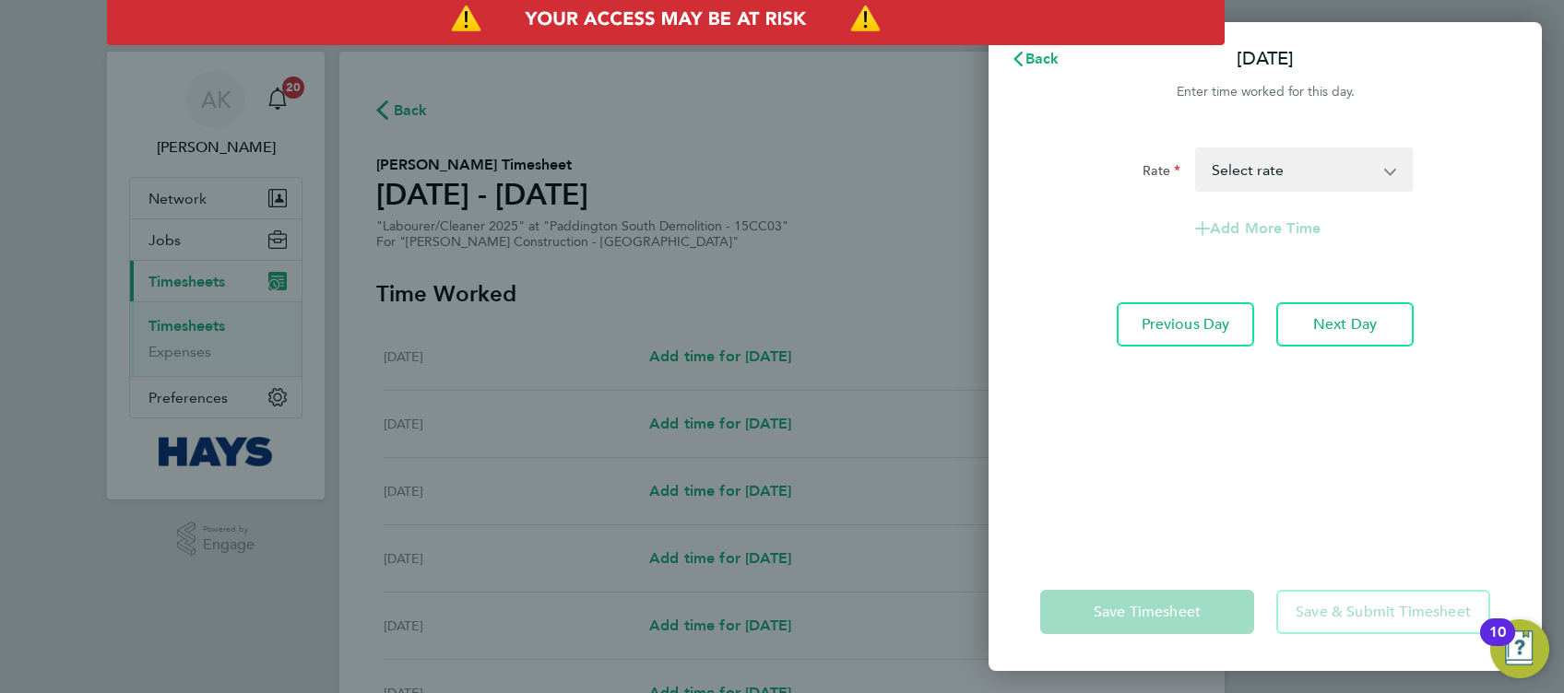
click at [1313, 174] on select "Basic - 19.16 Weekday OT 45h+ - 27.81 Sat first 4h - 27.81 Sat after 4h - 36.21…" at bounding box center [1293, 169] width 192 height 41
select select "30"
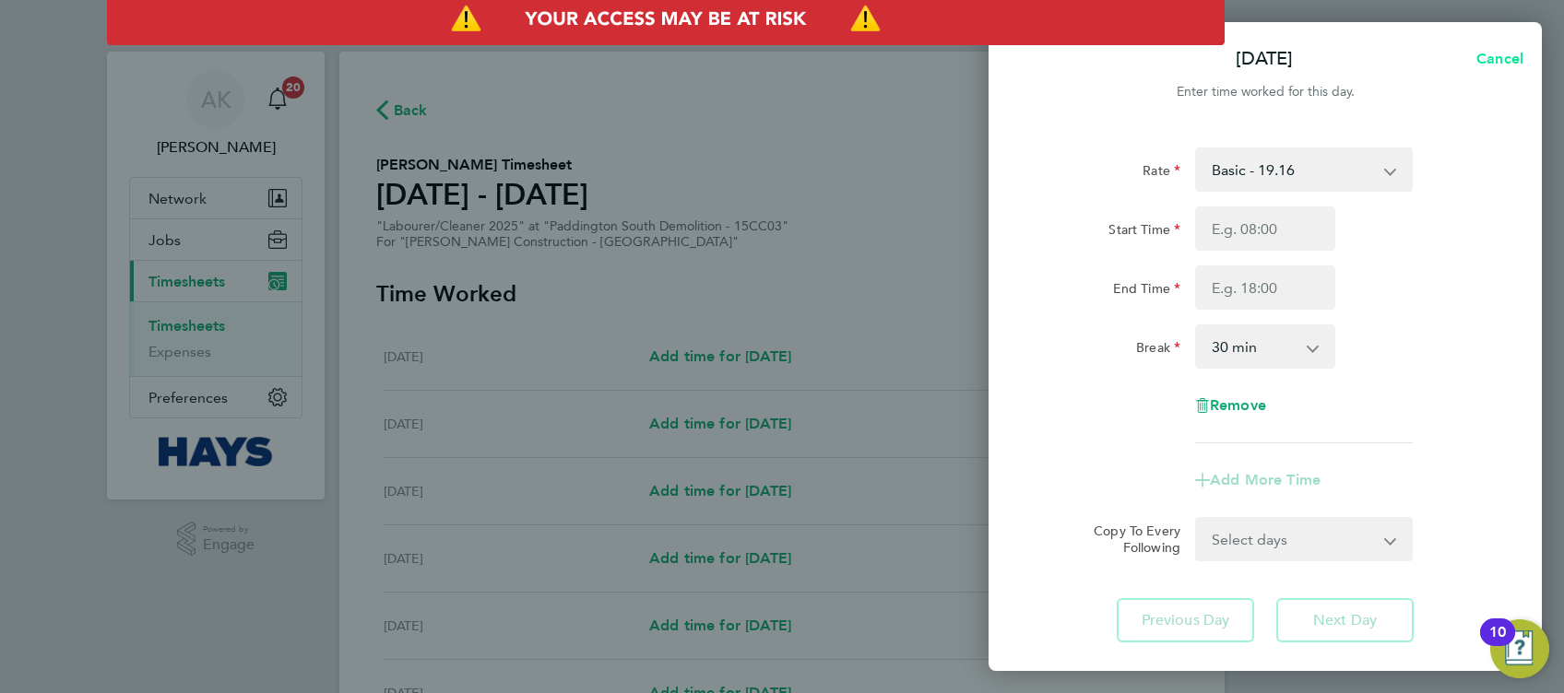
click at [1486, 59] on span "Cancel" at bounding box center [1496, 59] width 53 height 18
select select "30"
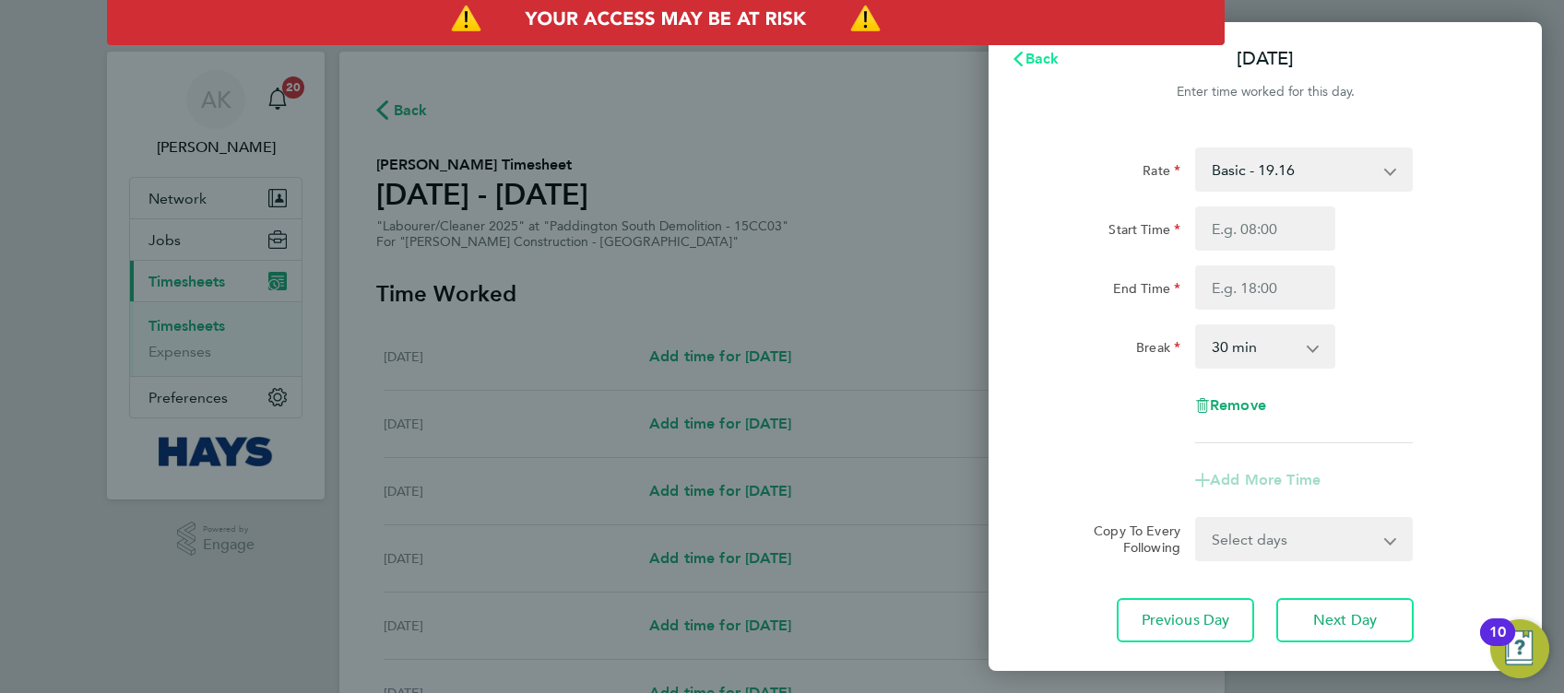
click at [1045, 61] on span "Back" at bounding box center [1042, 59] width 34 height 18
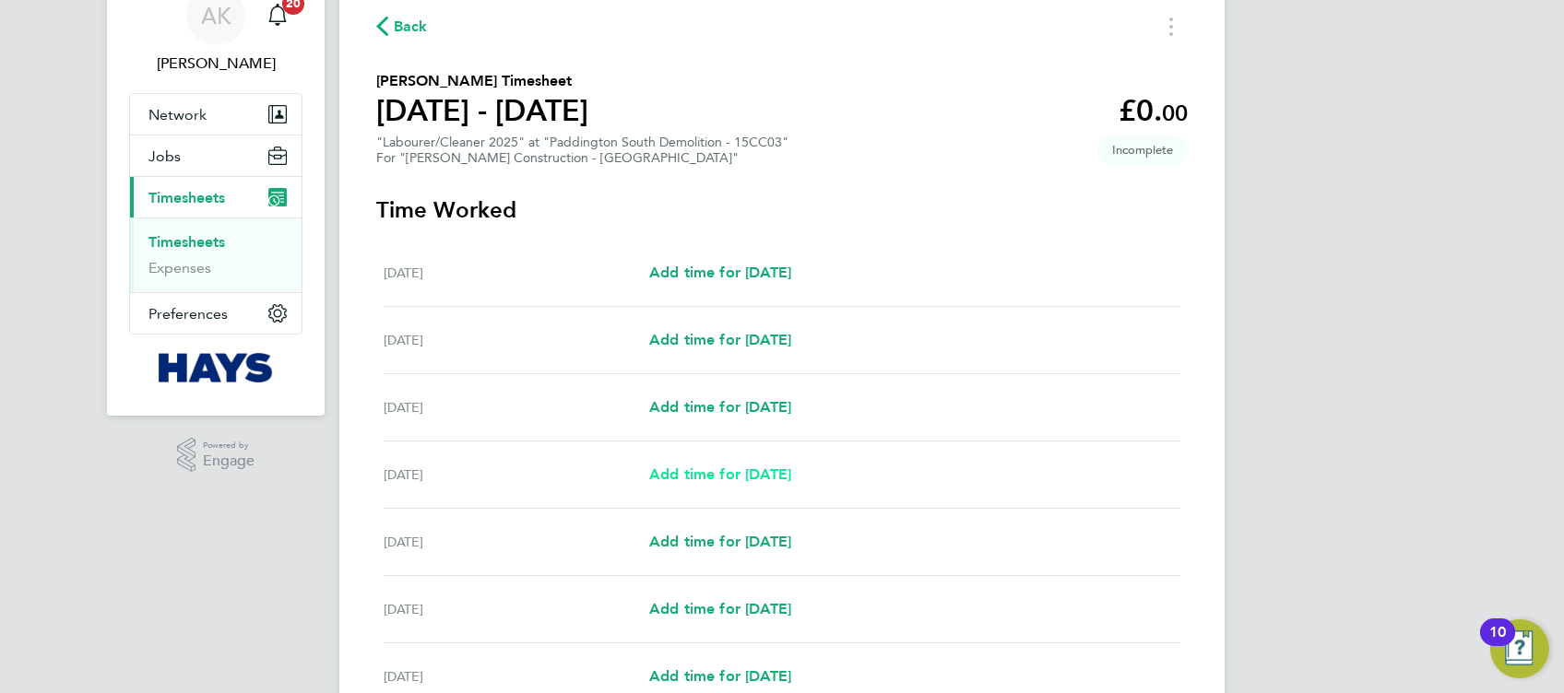
scroll to position [123, 0]
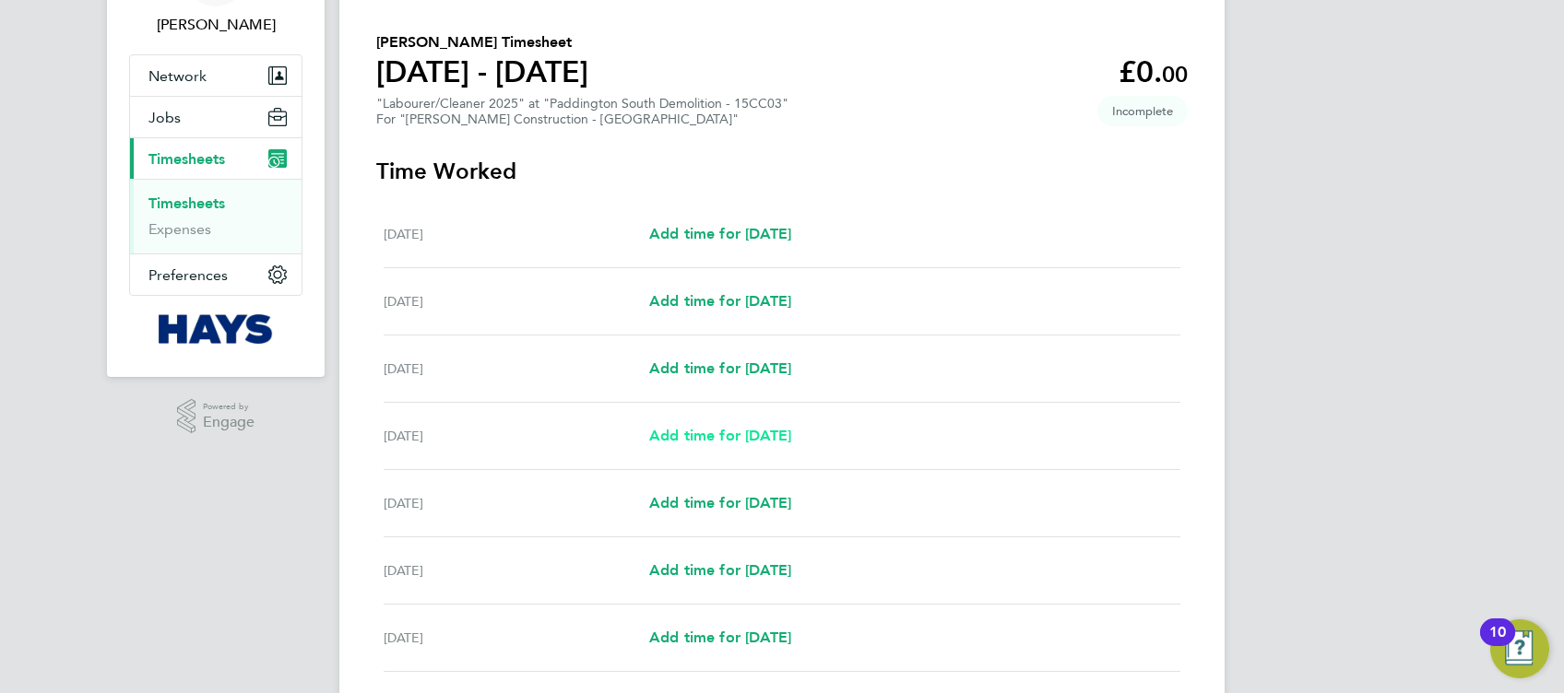
click at [731, 429] on span "Add time for [DATE]" at bounding box center [720, 436] width 142 height 18
select select "30"
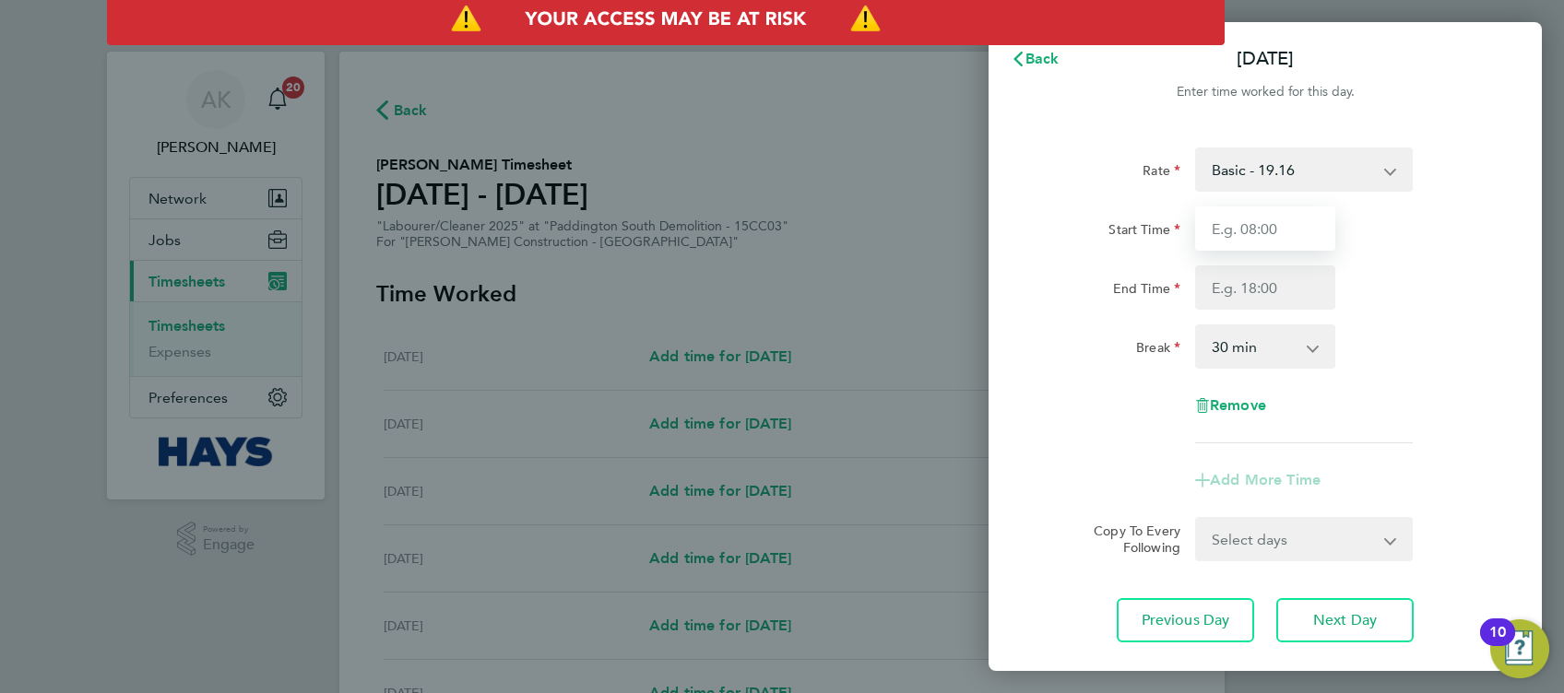
click at [1284, 230] on input "Start Time" at bounding box center [1265, 229] width 140 height 44
type input "08:00"
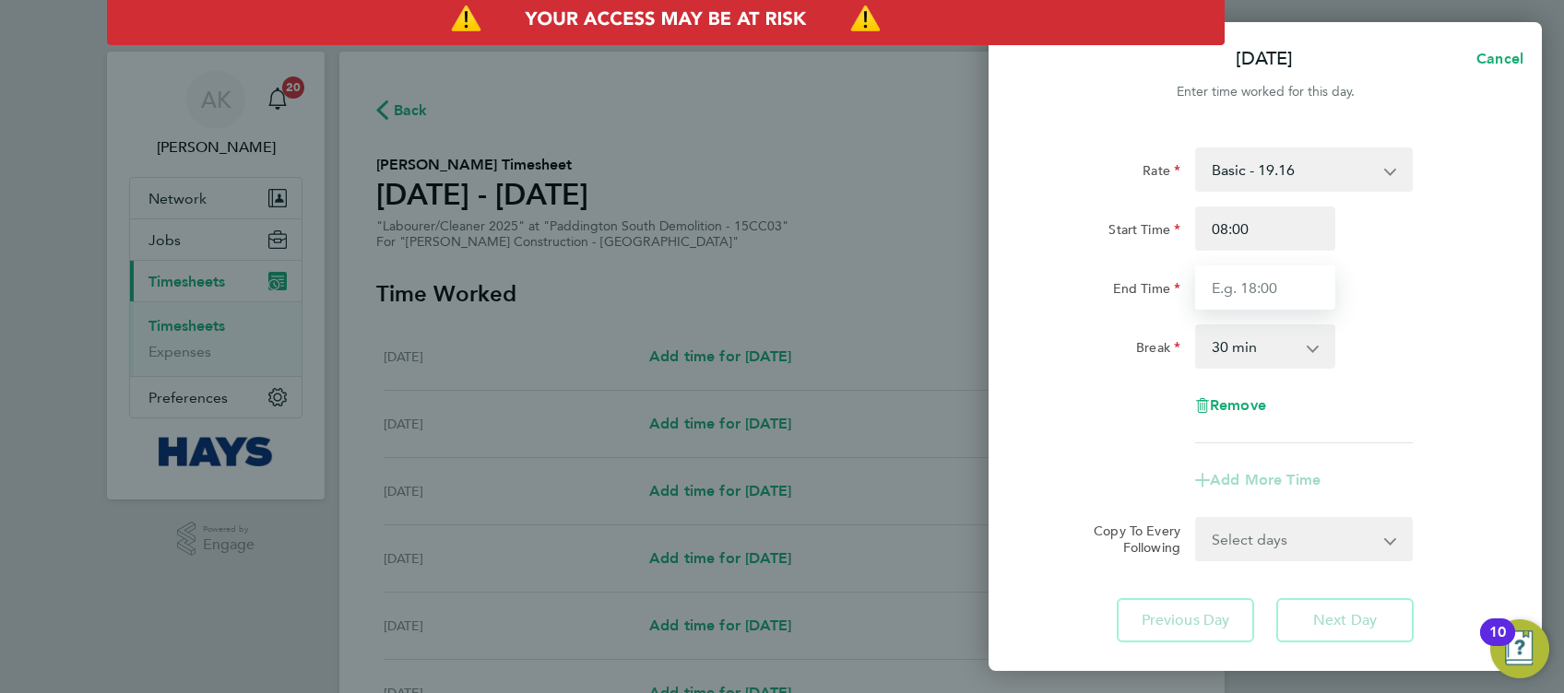
click at [1293, 285] on input "End Time" at bounding box center [1265, 288] width 140 height 44
type input "11:00"
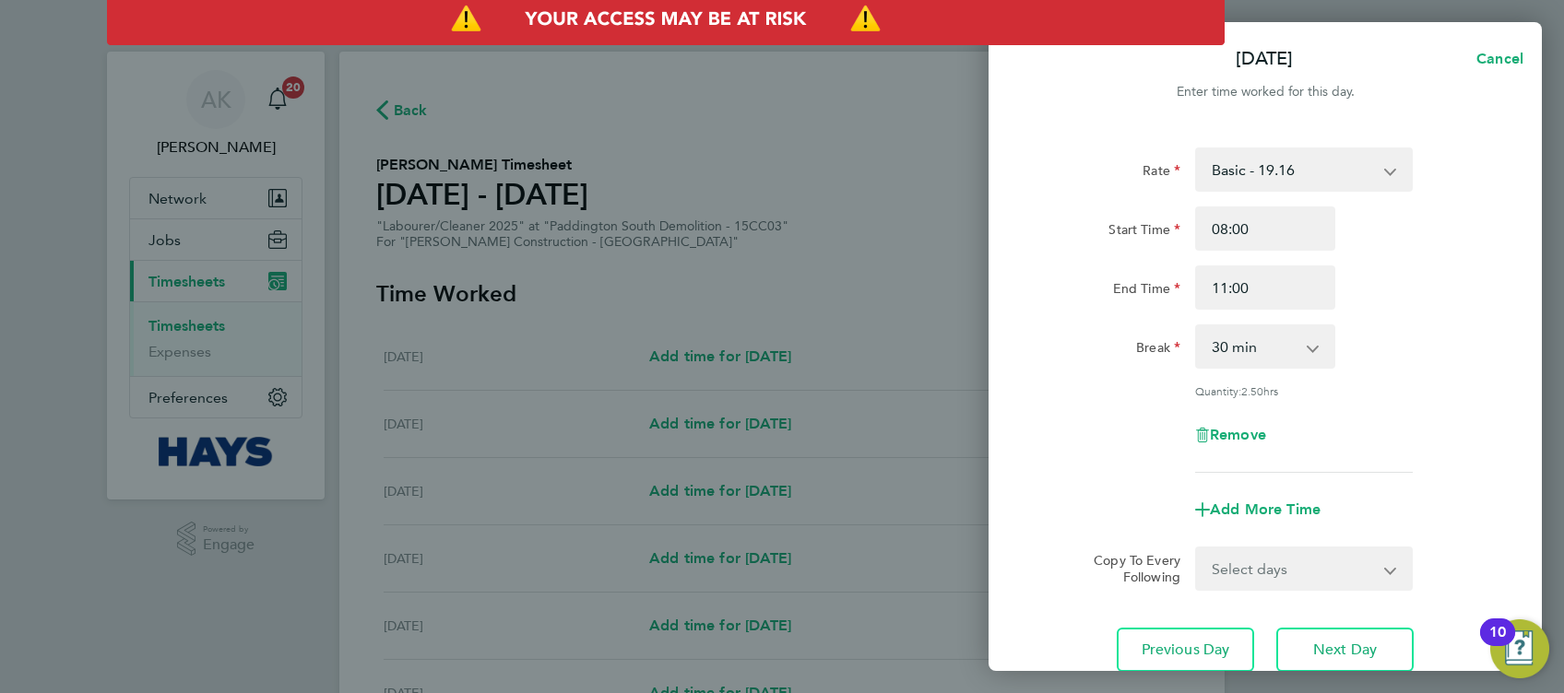
drag, startPoint x: 1372, startPoint y: 327, endPoint x: 1309, endPoint y: 343, distance: 64.6
click at [1373, 326] on div "Break 0 min 15 min 30 min 45 min 60 min 75 min 90 min" at bounding box center [1265, 347] width 465 height 44
drag, startPoint x: 1292, startPoint y: 345, endPoint x: 1292, endPoint y: 366, distance: 21.2
click at [1292, 345] on select "0 min 15 min 30 min 45 min 60 min 75 min 90 min" at bounding box center [1254, 346] width 114 height 41
select select "0"
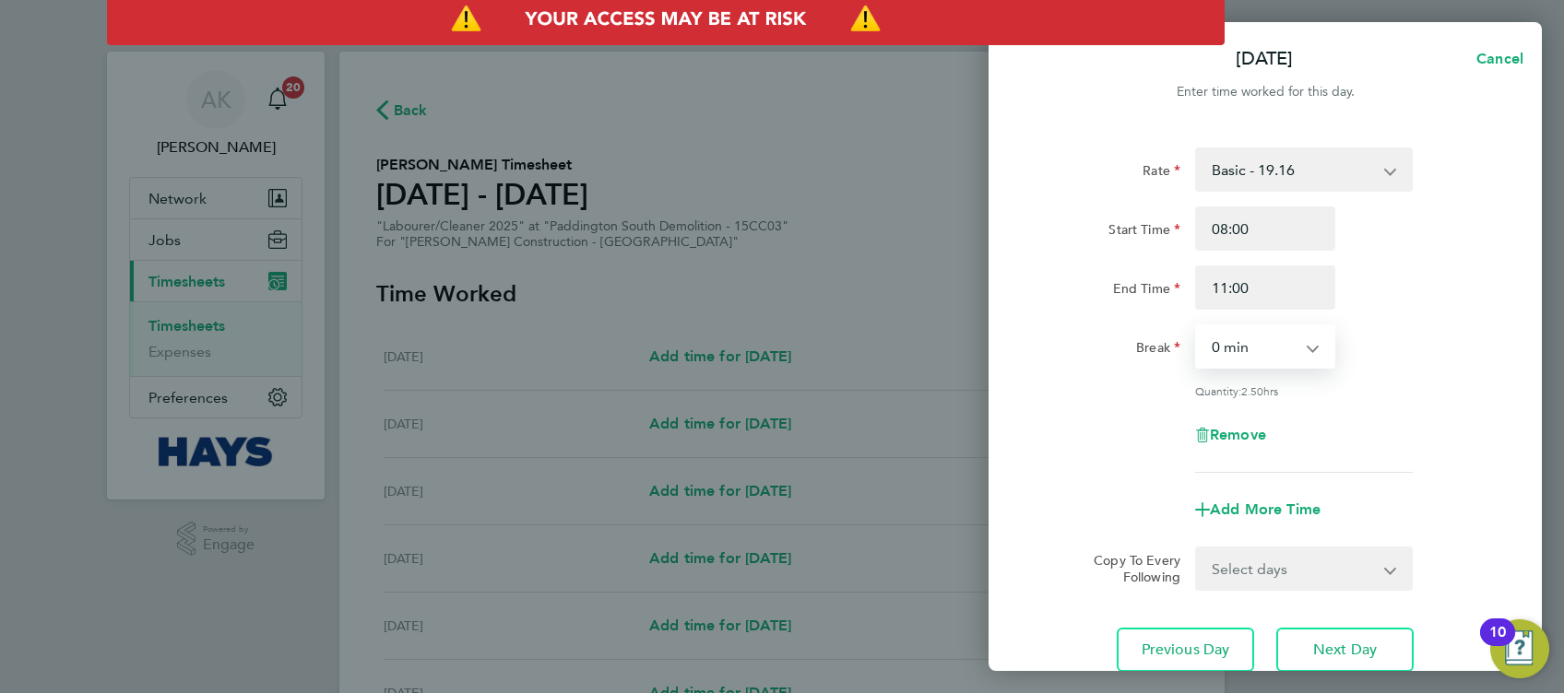
click at [1197, 326] on select "0 min 15 min 30 min 45 min 60 min 75 min 90 min" at bounding box center [1254, 346] width 114 height 41
click at [1423, 380] on div "Rate Basic - 19.16 Weekday OT 45h+ - 27.81 Sat first 4h - 27.81 Sat after 4h - …" at bounding box center [1265, 310] width 450 height 325
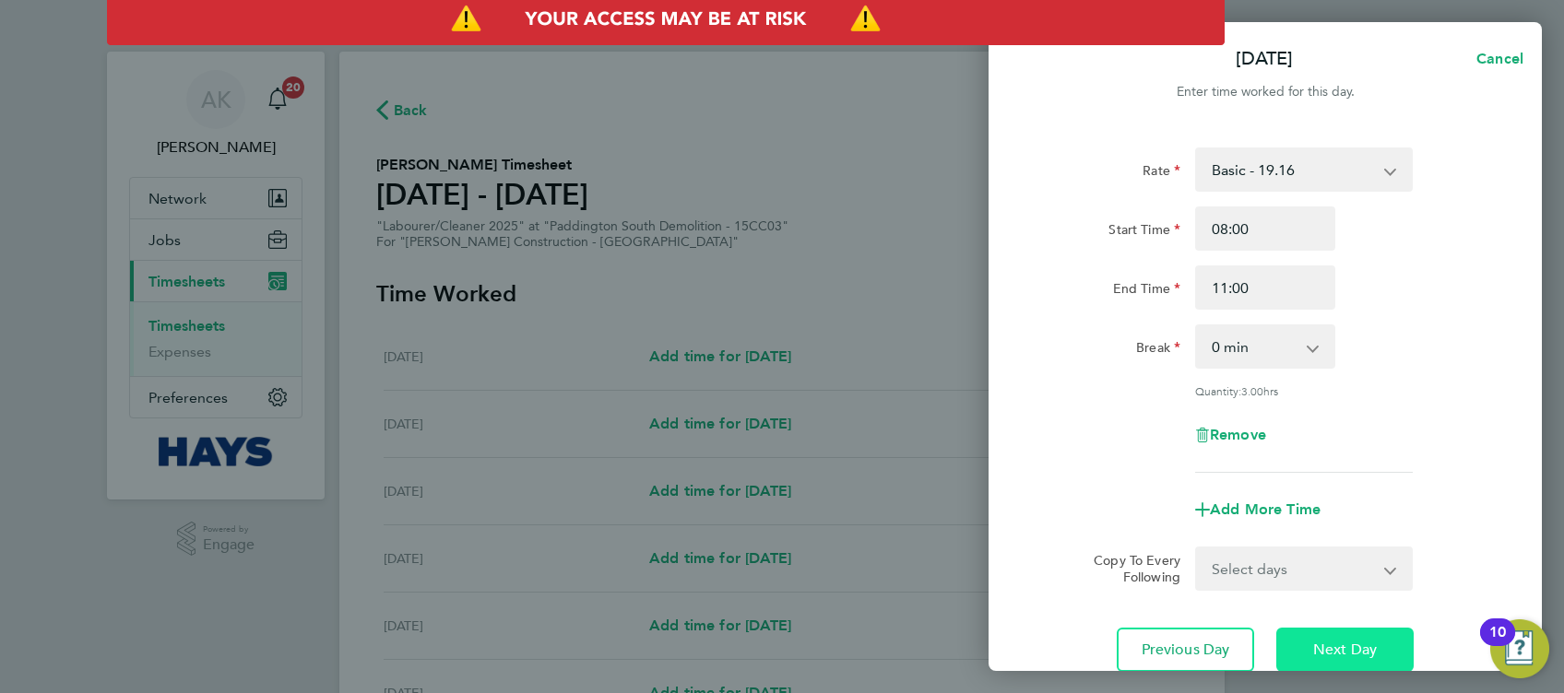
click at [1304, 650] on button "Next Day" at bounding box center [1344, 650] width 137 height 44
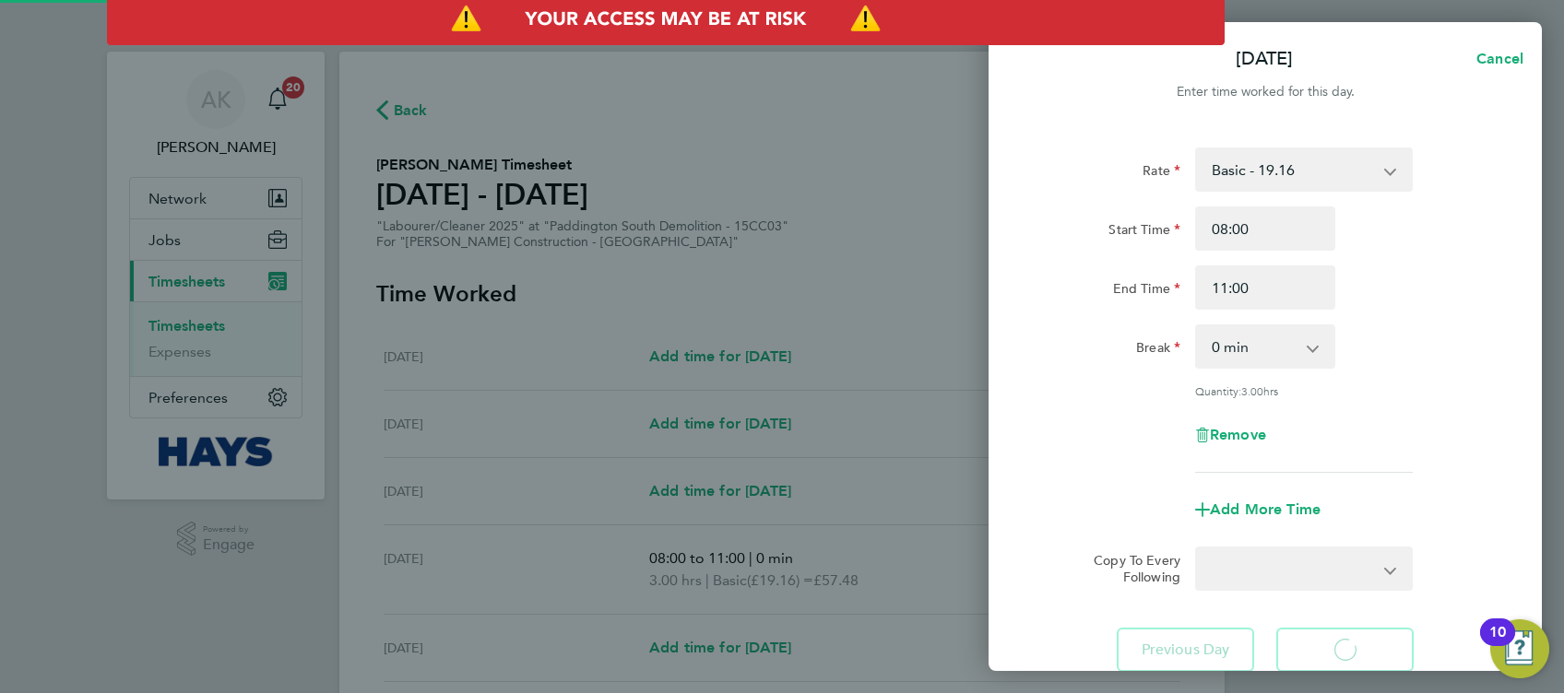
select select "30"
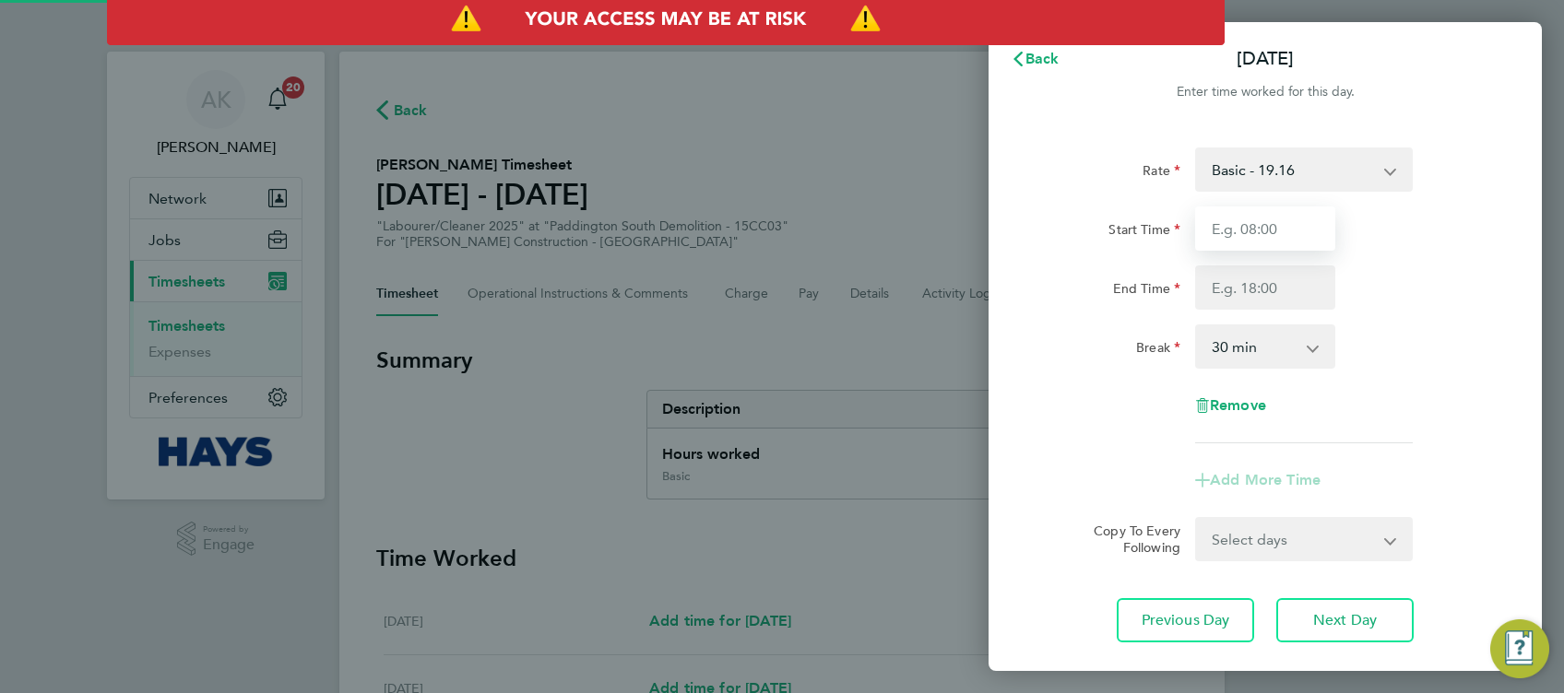
click at [1259, 230] on input "Start Time" at bounding box center [1265, 229] width 140 height 44
type input "08:00"
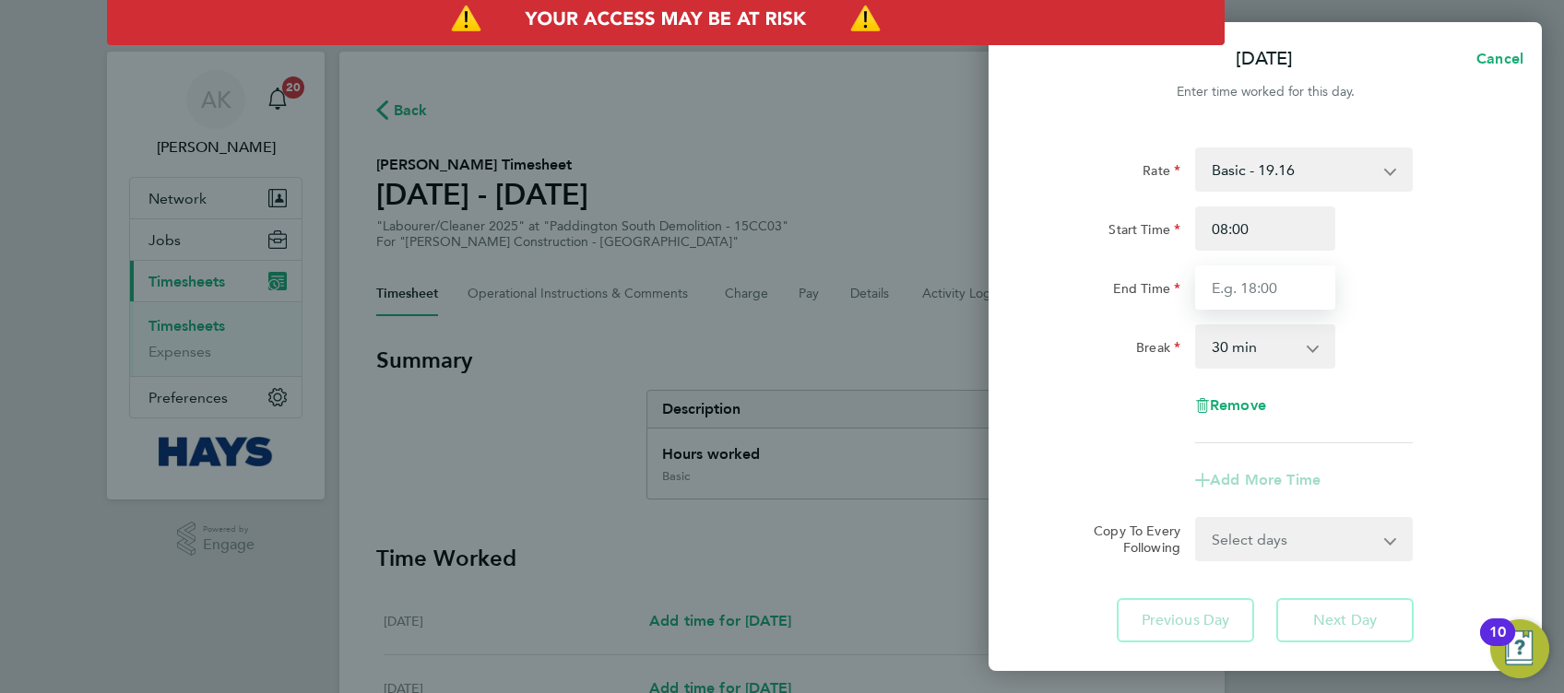
click at [1281, 276] on input "End Time" at bounding box center [1265, 288] width 140 height 44
type input "11:00"
click at [1372, 303] on div "End Time 11:00" at bounding box center [1265, 288] width 465 height 44
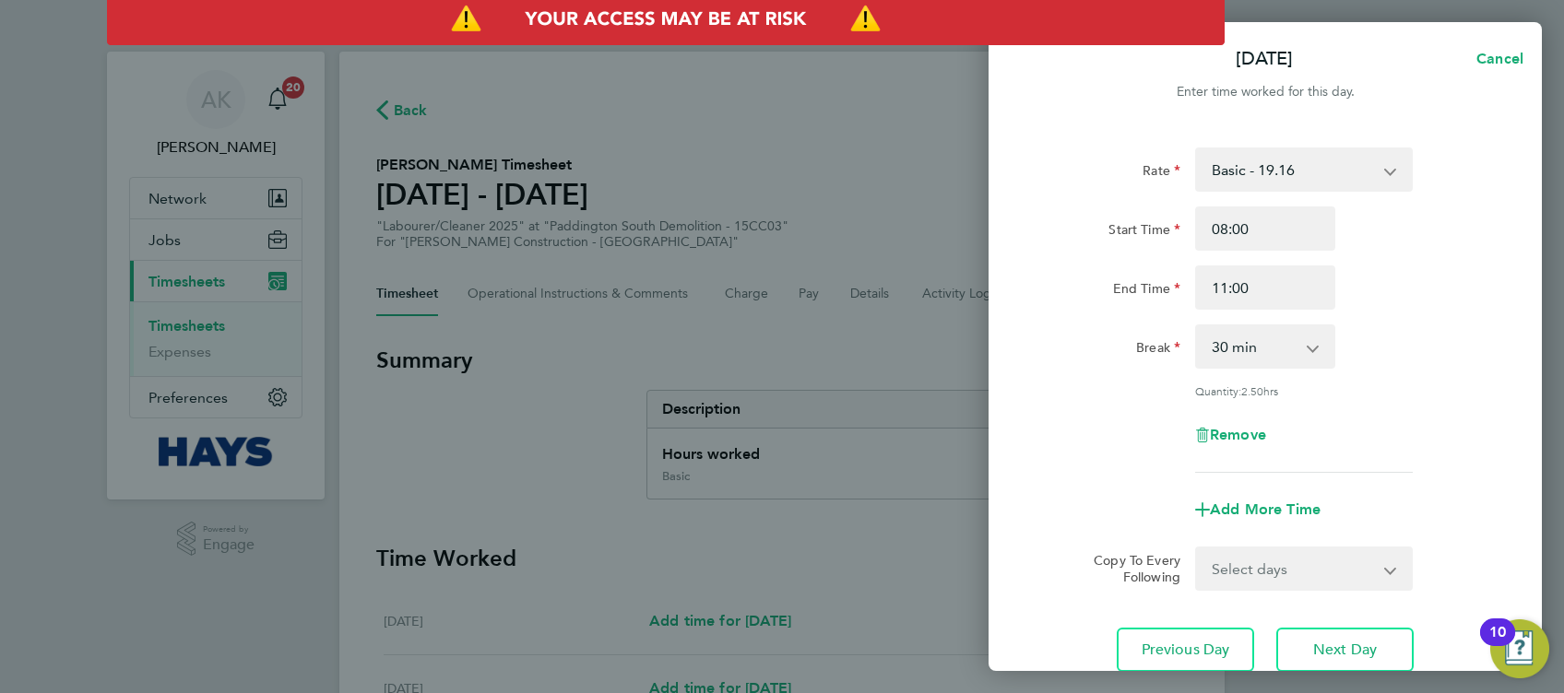
click at [1280, 363] on select "0 min 15 min 30 min 45 min 60 min 75 min 90 min" at bounding box center [1254, 346] width 114 height 41
click at [1197, 326] on select "0 min 15 min 30 min 45 min 60 min 75 min 90 min" at bounding box center [1254, 346] width 114 height 41
click at [1272, 353] on select "0 min 15 min 30 min 45 min 60 min 75 min 90 min" at bounding box center [1254, 346] width 114 height 41
select select "0"
click at [1197, 326] on select "0 min 15 min 30 min 45 min 60 min 75 min 90 min" at bounding box center [1254, 346] width 114 height 41
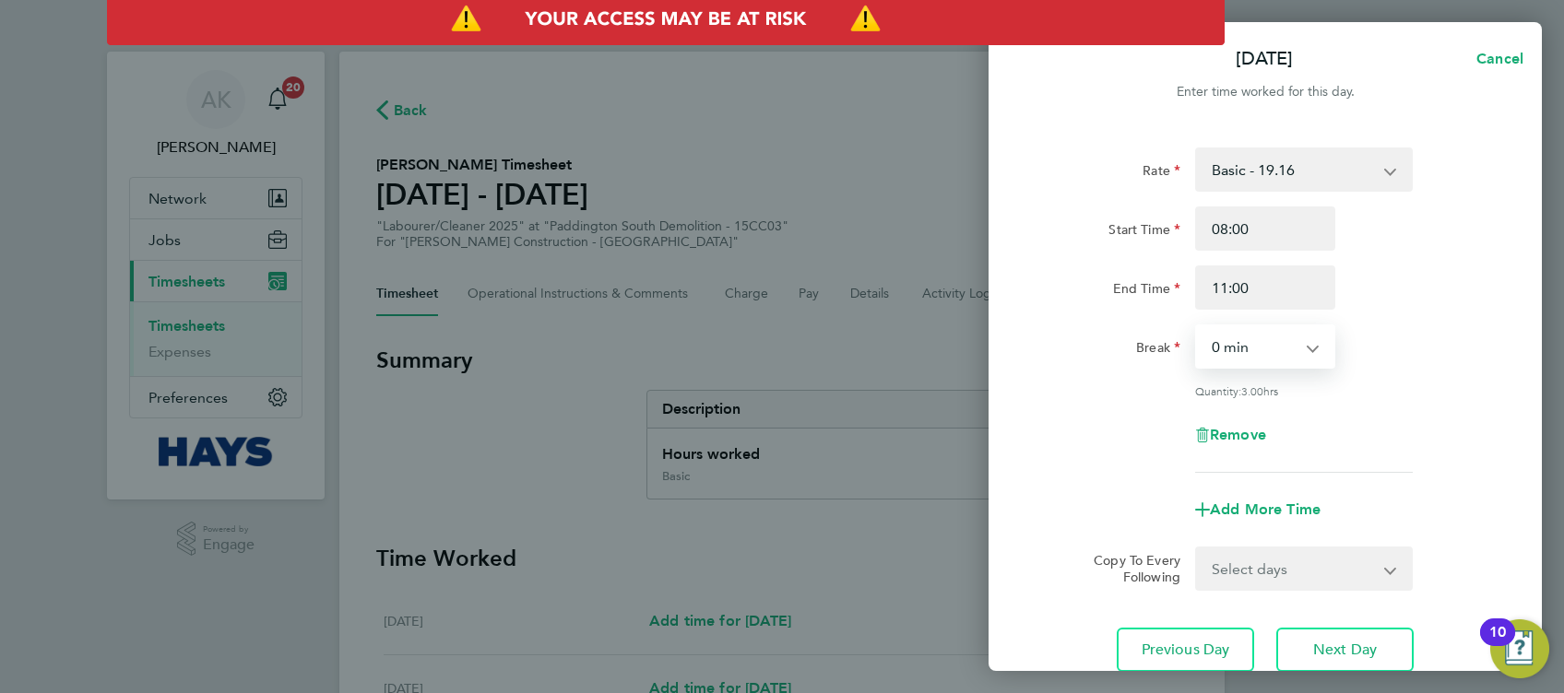
click at [1393, 396] on div "Quantity: 3.00 hrs" at bounding box center [1304, 391] width 218 height 15
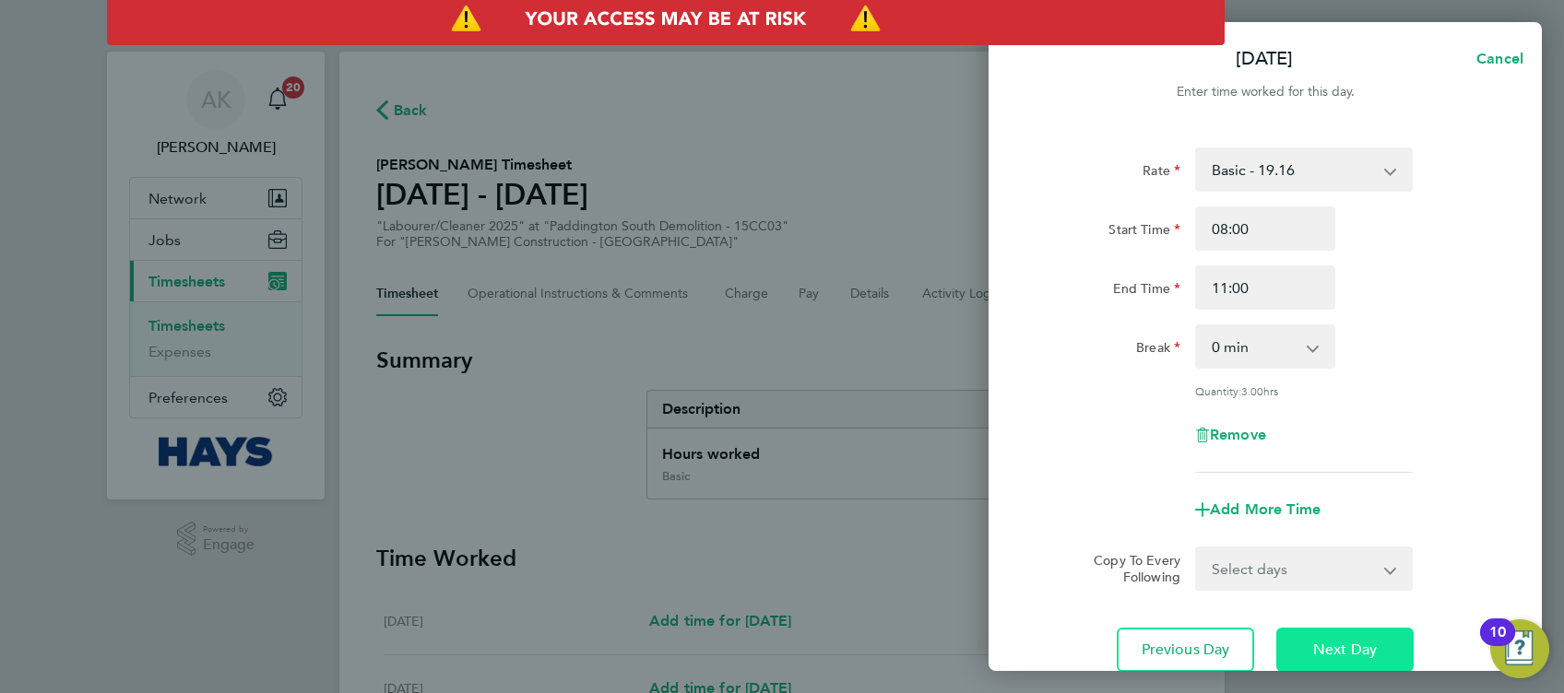
click at [1369, 632] on button "Next Day" at bounding box center [1344, 650] width 137 height 44
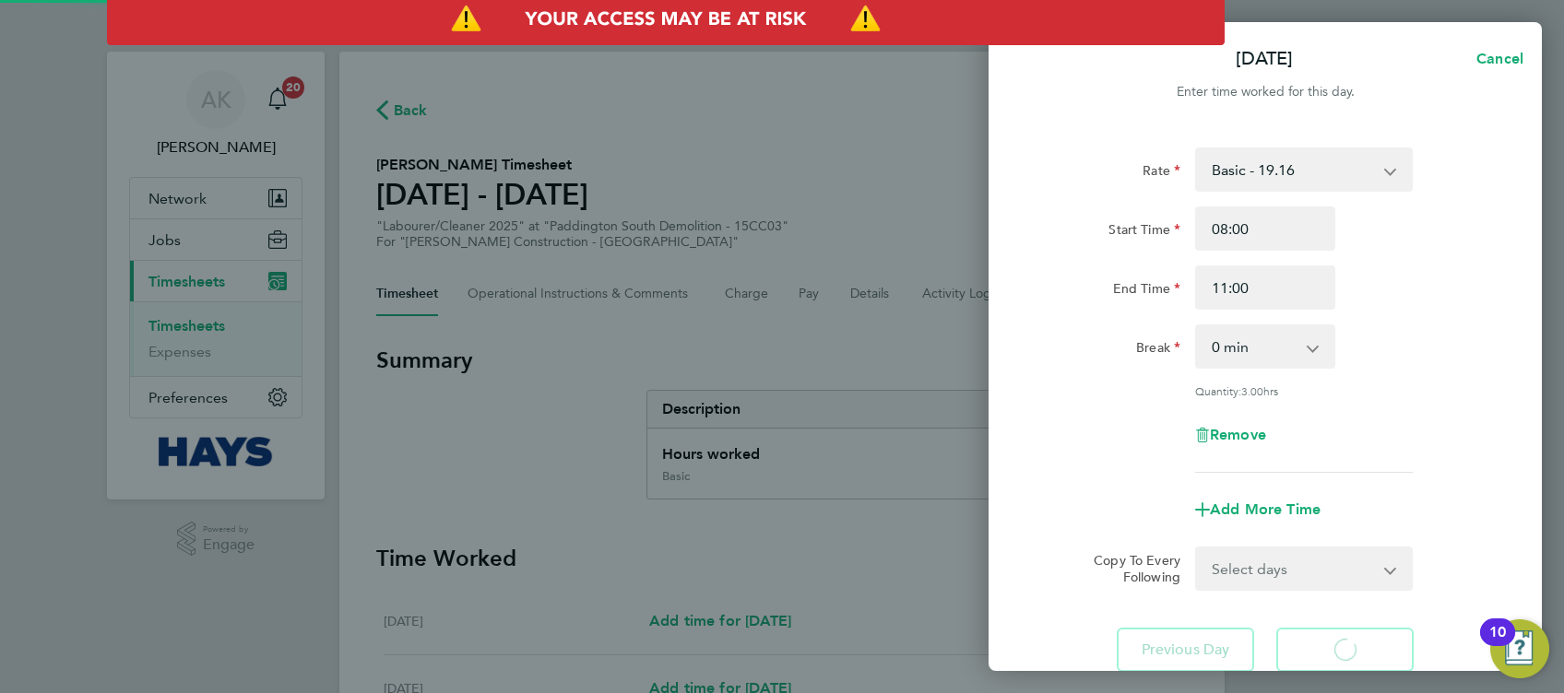
select select "30"
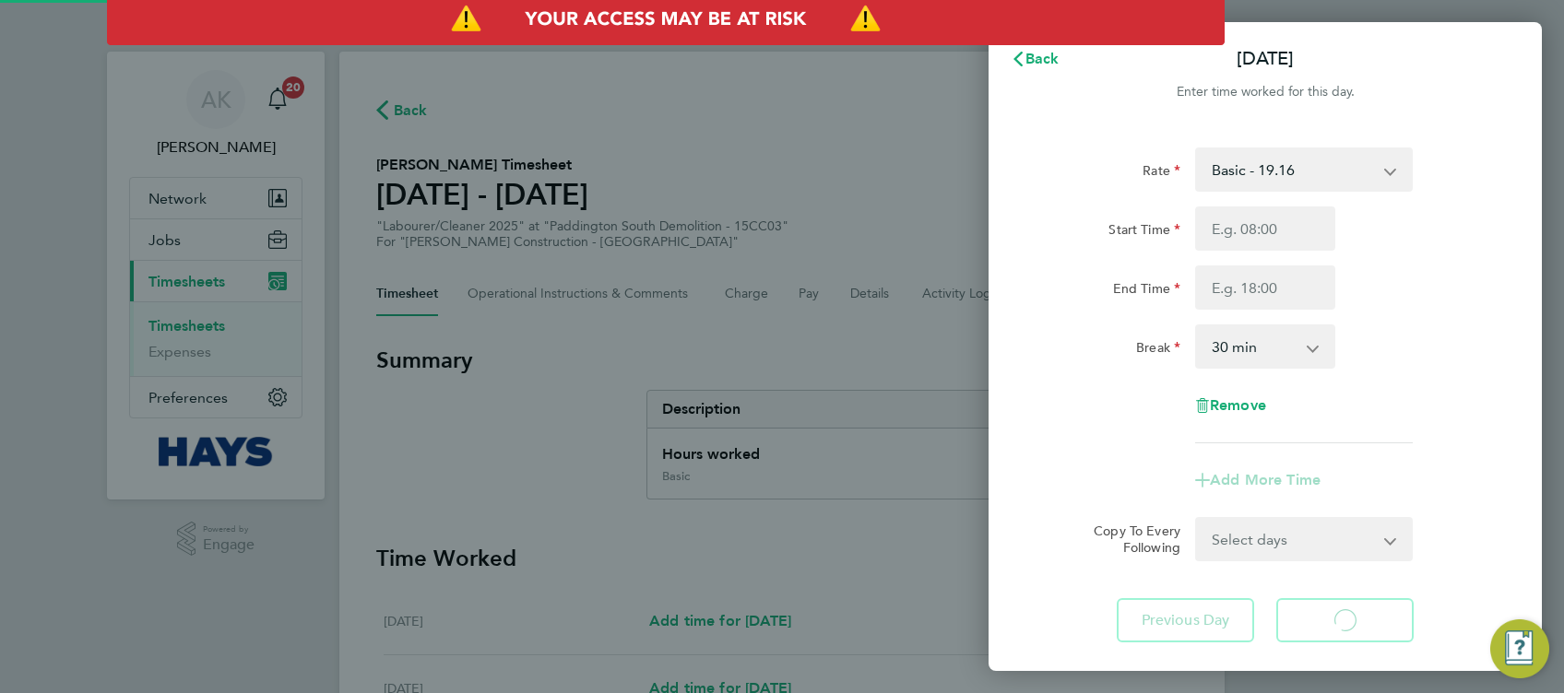
select select "30"
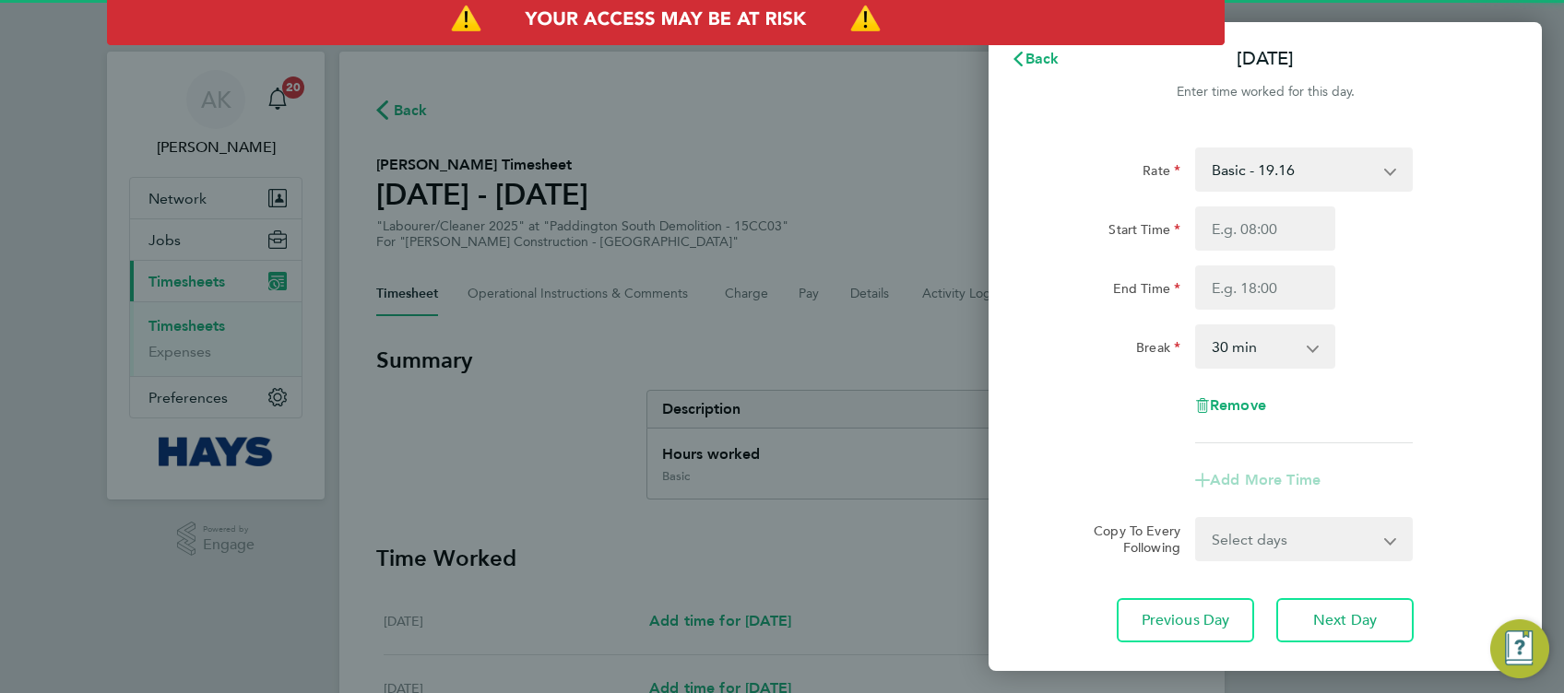
click at [1291, 232] on input "Start Time" at bounding box center [1265, 229] width 140 height 44
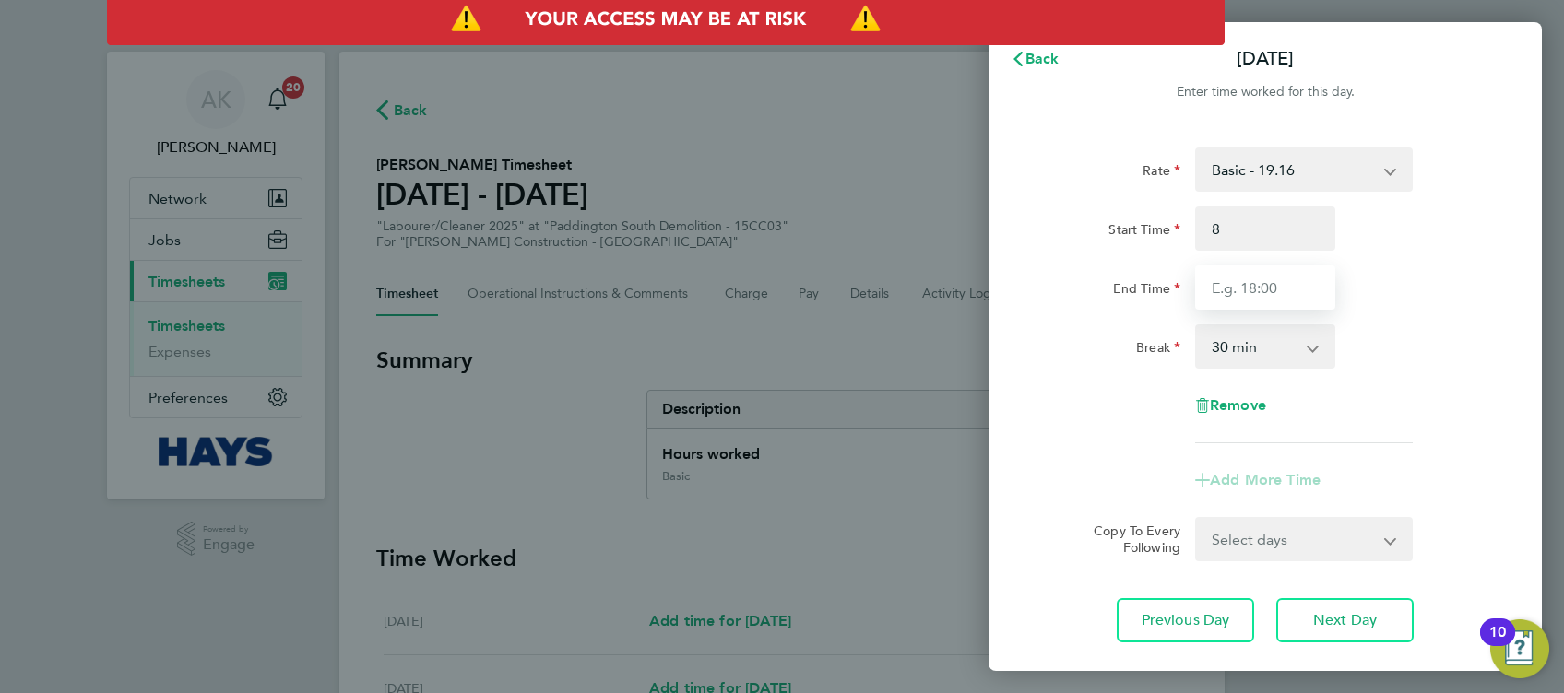
type input "08:00"
click at [1289, 288] on input "End Time" at bounding box center [1265, 288] width 140 height 44
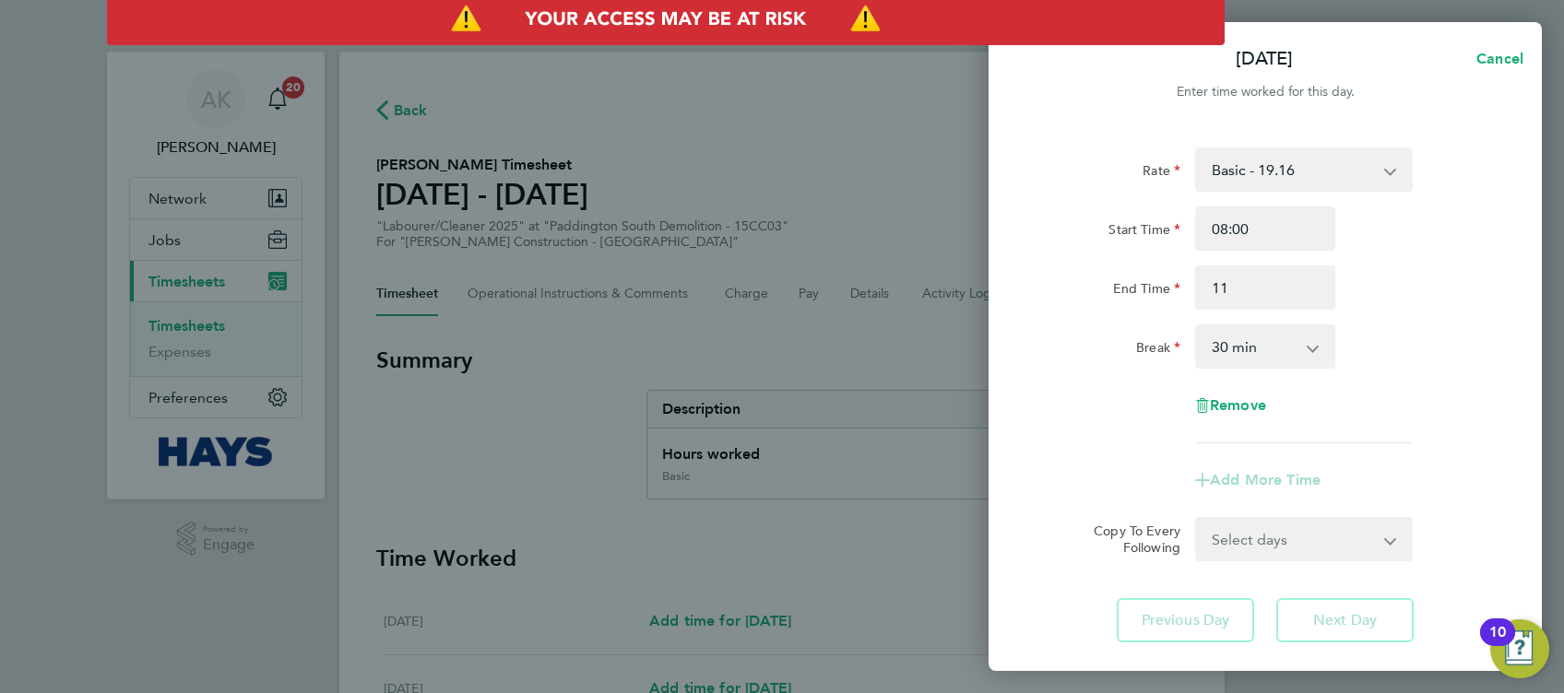
type input "11:00"
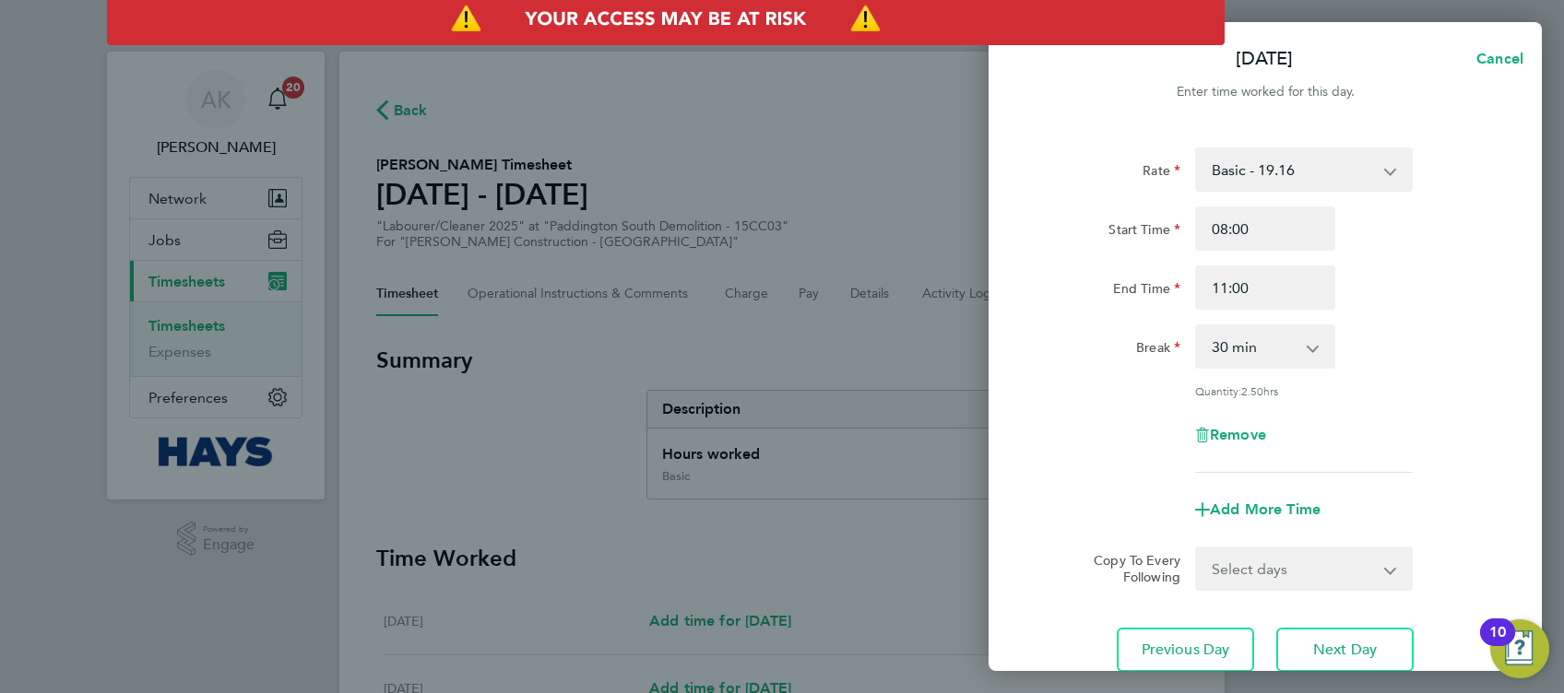
click at [1393, 325] on div "Break 0 min 15 min 30 min 45 min 60 min 75 min 90 min" at bounding box center [1265, 347] width 465 height 44
click at [1296, 339] on select "0 min 15 min 30 min 45 min 60 min 75 min 90 min" at bounding box center [1254, 346] width 114 height 41
select select "0"
click at [1197, 326] on select "0 min 15 min 30 min 45 min 60 min 75 min 90 min" at bounding box center [1254, 346] width 114 height 41
click at [1371, 384] on div "Quantity: 3.00 hrs" at bounding box center [1304, 391] width 218 height 15
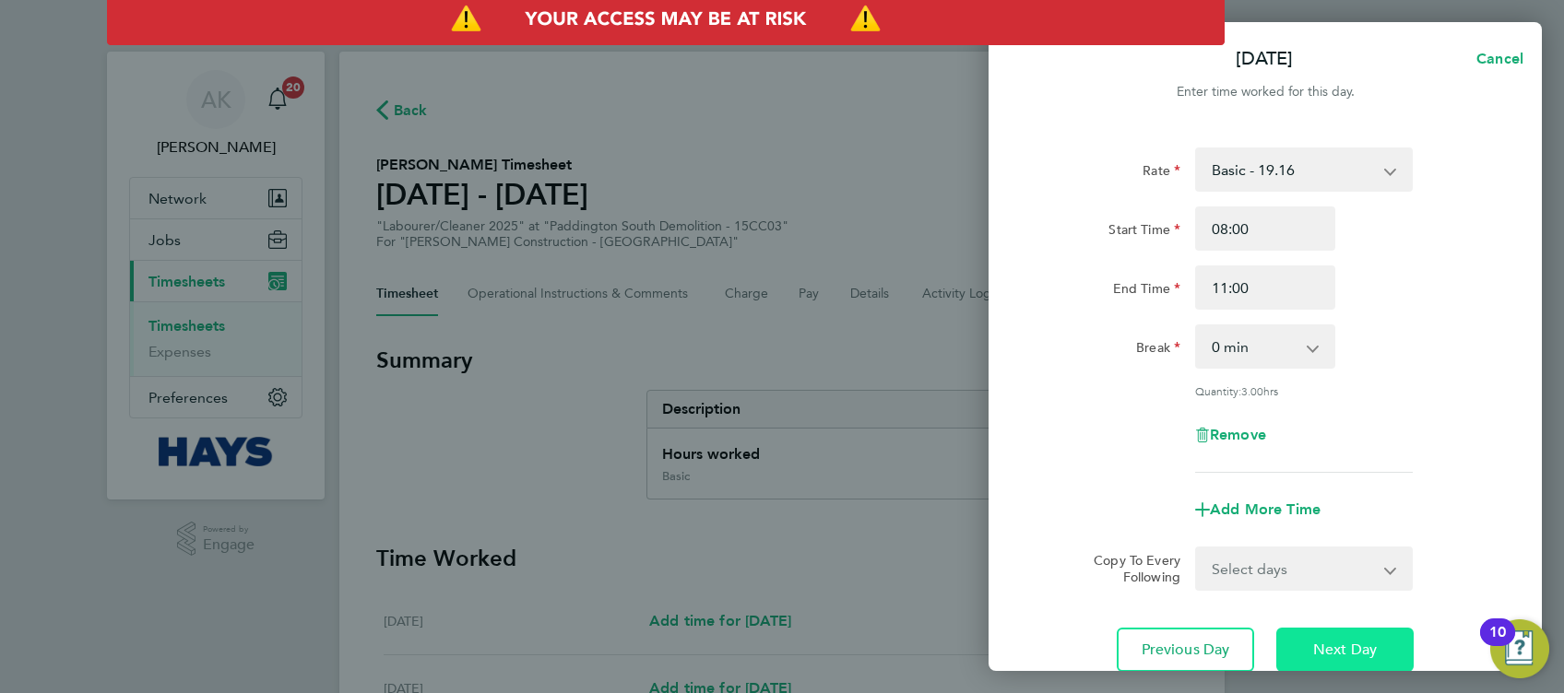
click at [1335, 643] on span "Next Day" at bounding box center [1345, 650] width 64 height 18
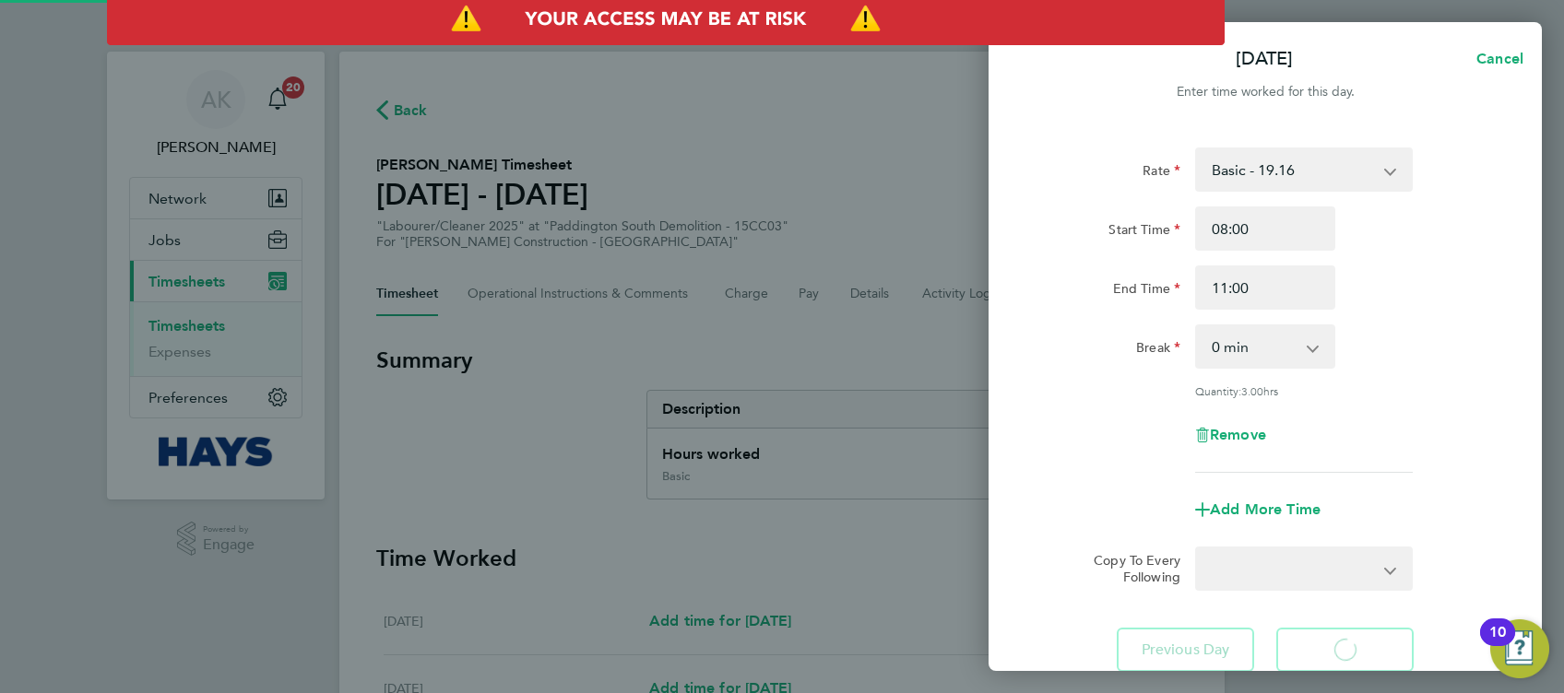
select select "30"
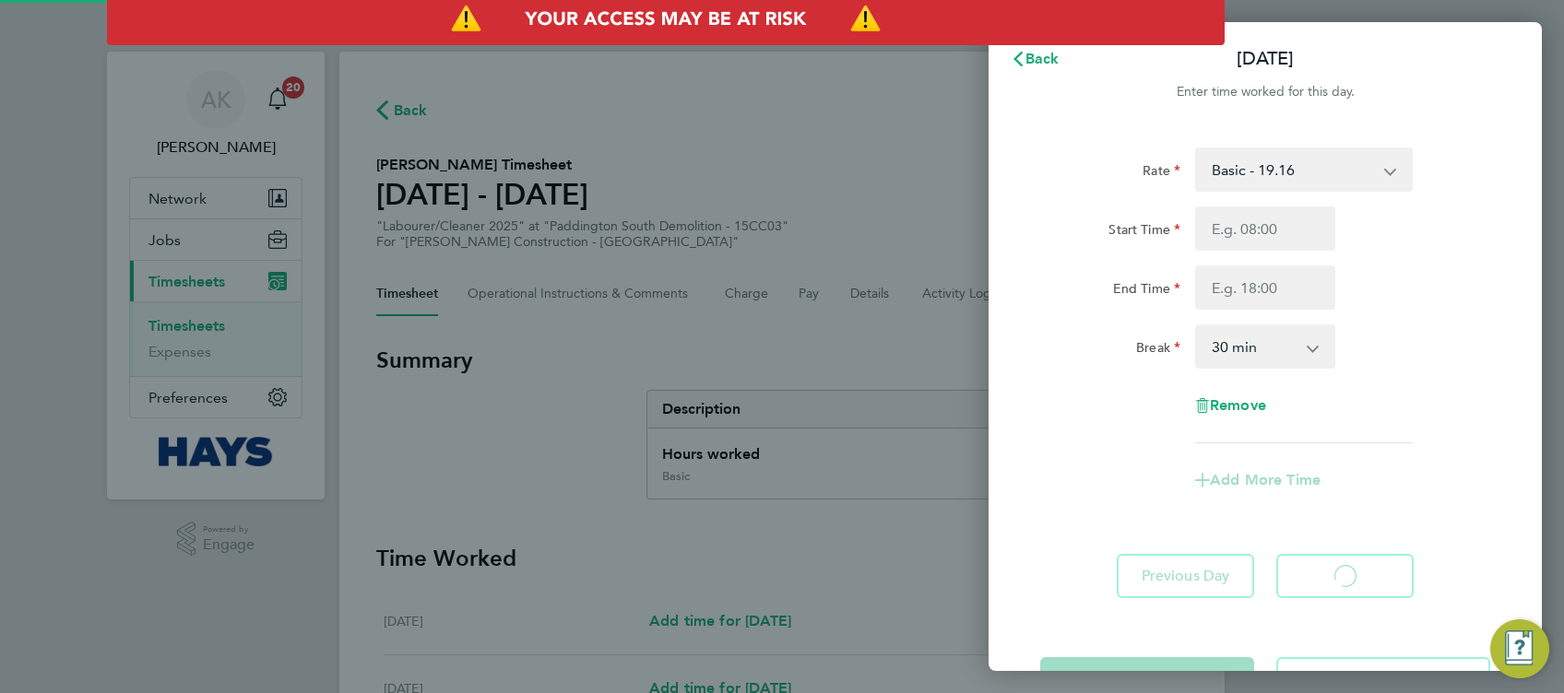
select select "30"
click at [1271, 232] on input "Start Time" at bounding box center [1265, 229] width 140 height 44
type input "08:00"
click at [1298, 296] on input "End Time" at bounding box center [1265, 288] width 140 height 44
type input "11:00"
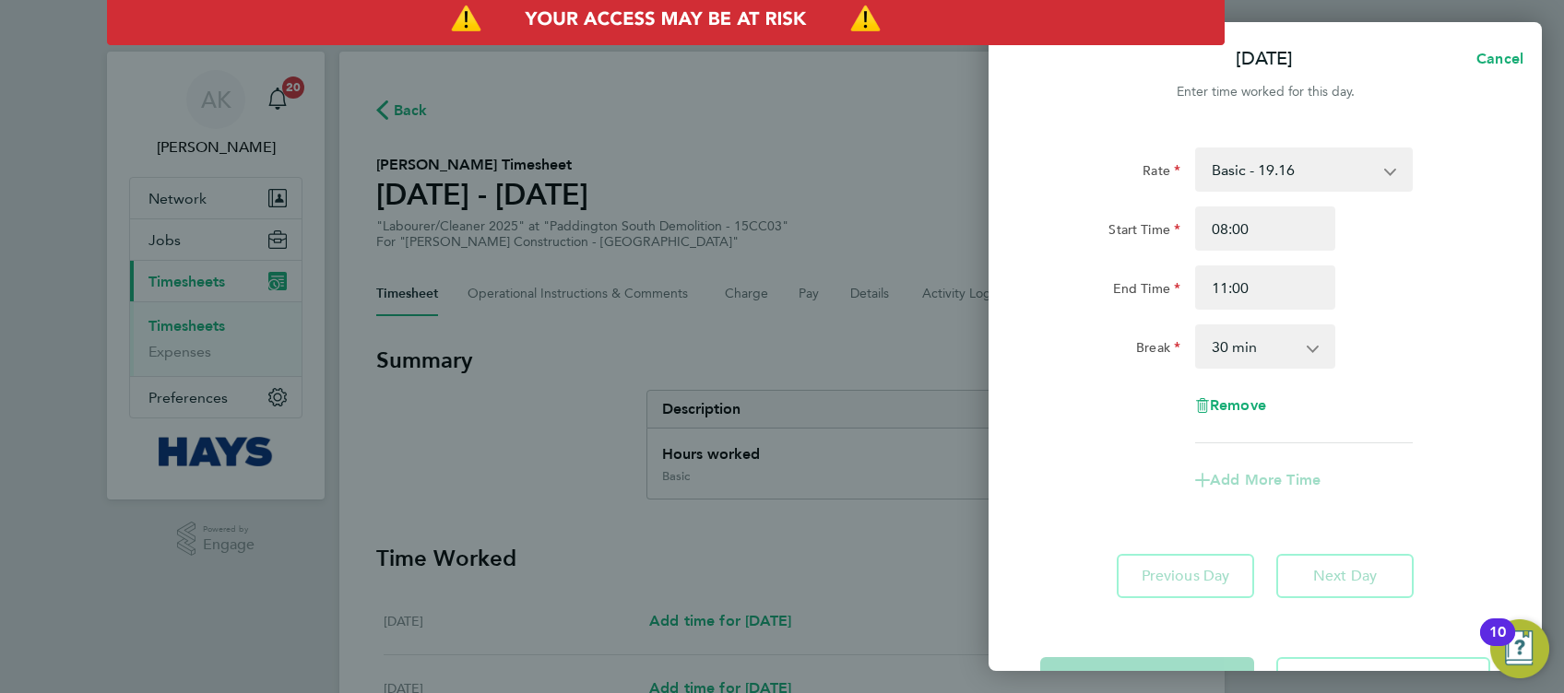
click at [1398, 316] on div "Rate Basic - 19.16 Weekday OT 45h+ - 27.81 Sat first 4h - 27.81 Sat after 4h - …" at bounding box center [1265, 296] width 450 height 296
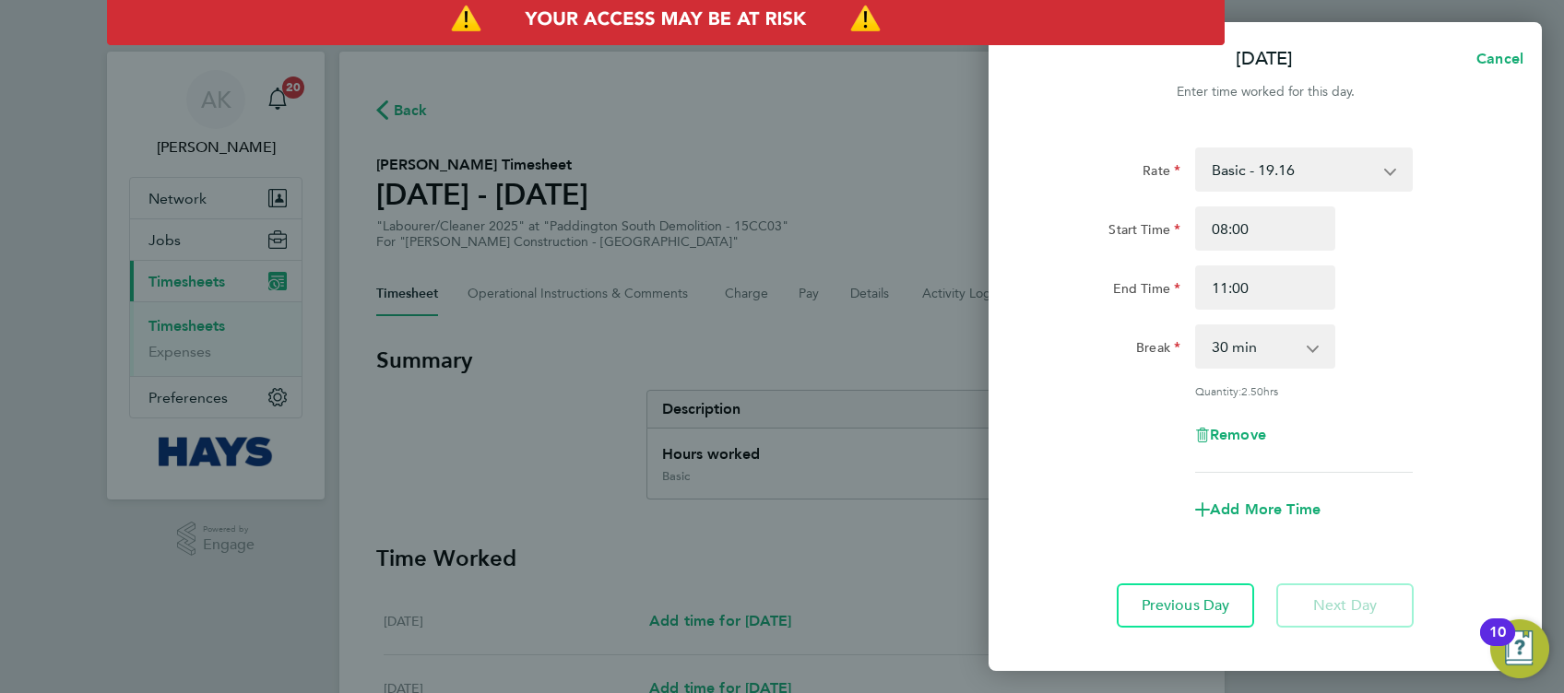
click at [1306, 339] on select "0 min 15 min 30 min 45 min 60 min 75 min 90 min" at bounding box center [1254, 346] width 114 height 41
select select "0"
click at [1197, 326] on select "0 min 15 min 30 min 45 min 60 min 75 min 90 min" at bounding box center [1254, 346] width 114 height 41
click at [1367, 370] on div "Rate Basic - 19.16 Weekday OT 45h+ - 27.81 Sat first 4h - 27.81 Sat after 4h - …" at bounding box center [1265, 310] width 450 height 325
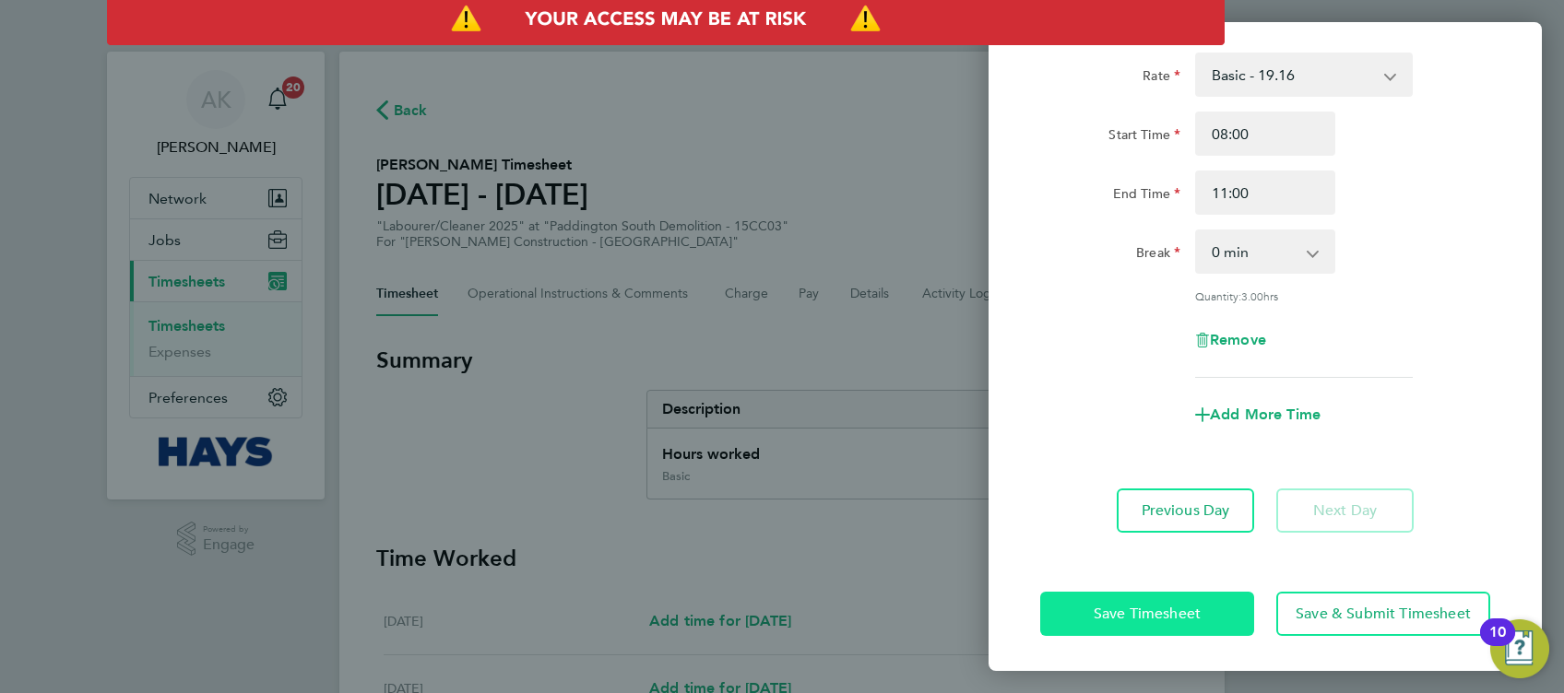
click at [1179, 596] on button "Save Timesheet" at bounding box center [1147, 614] width 214 height 44
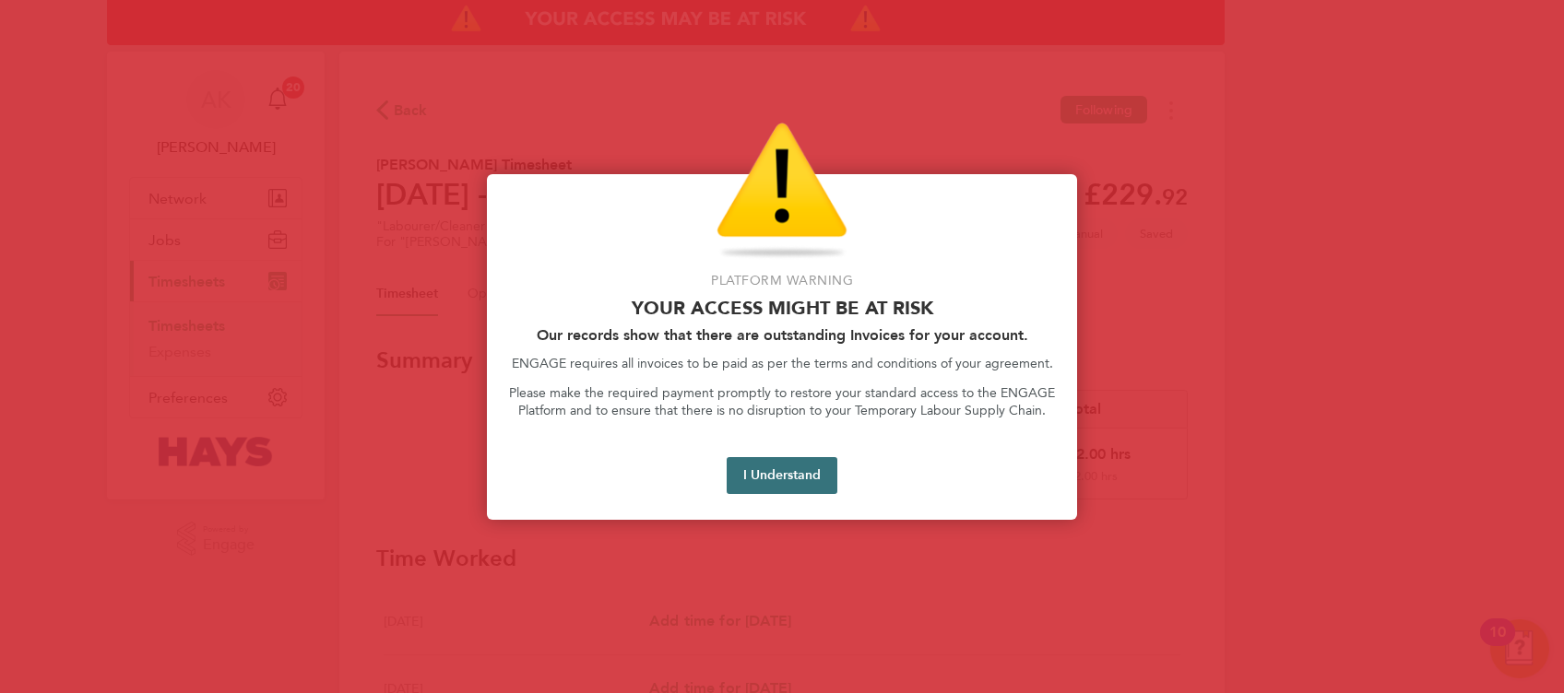
click at [789, 477] on button "I Understand" at bounding box center [781, 475] width 111 height 37
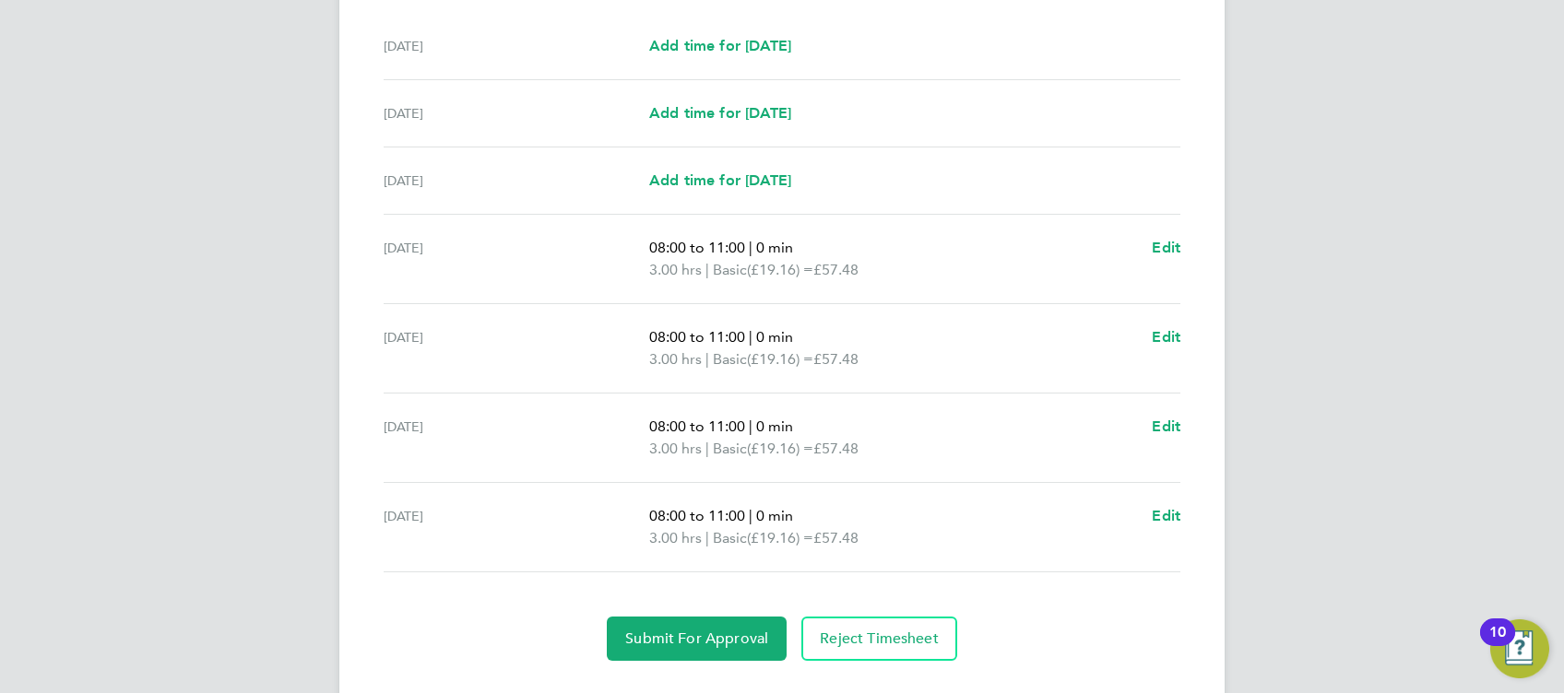
scroll to position [614, 0]
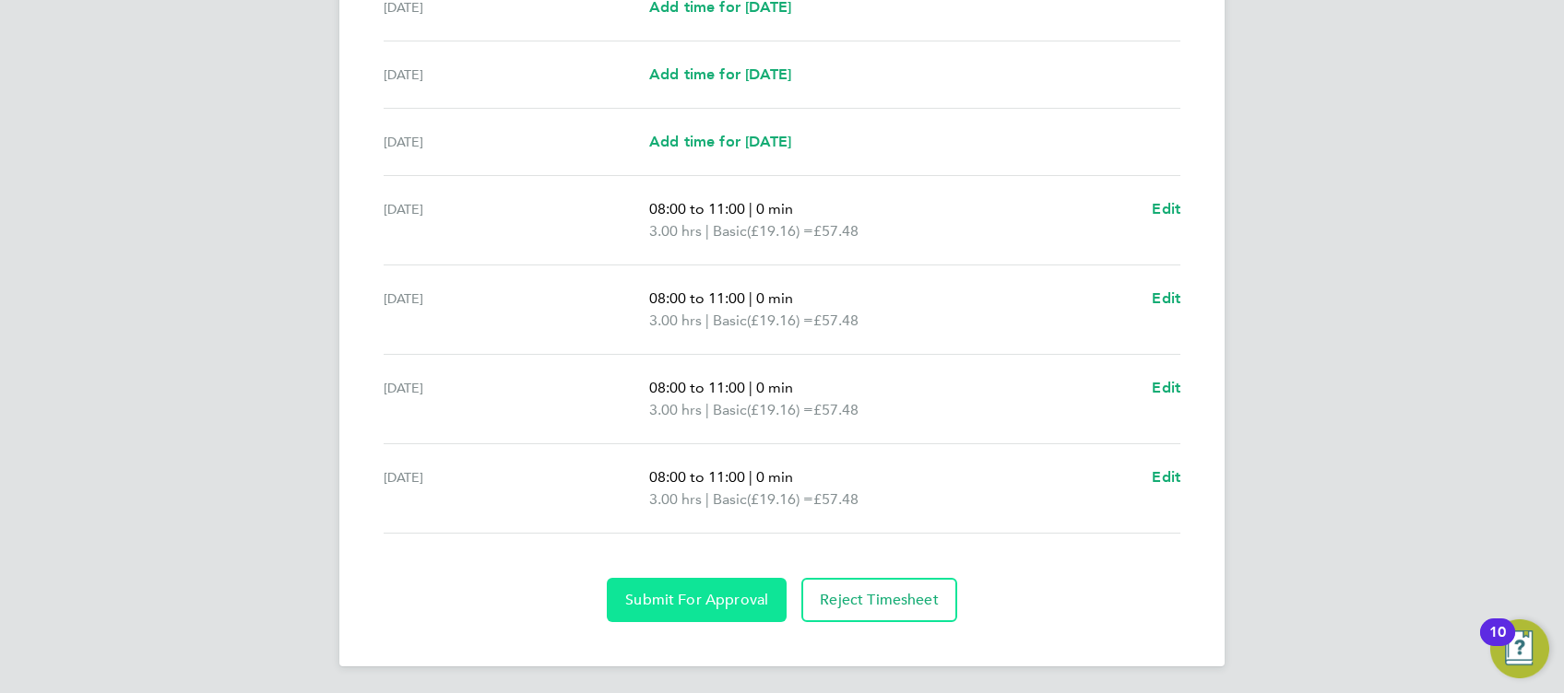
click at [699, 604] on span "Submit For Approval" at bounding box center [696, 600] width 143 height 18
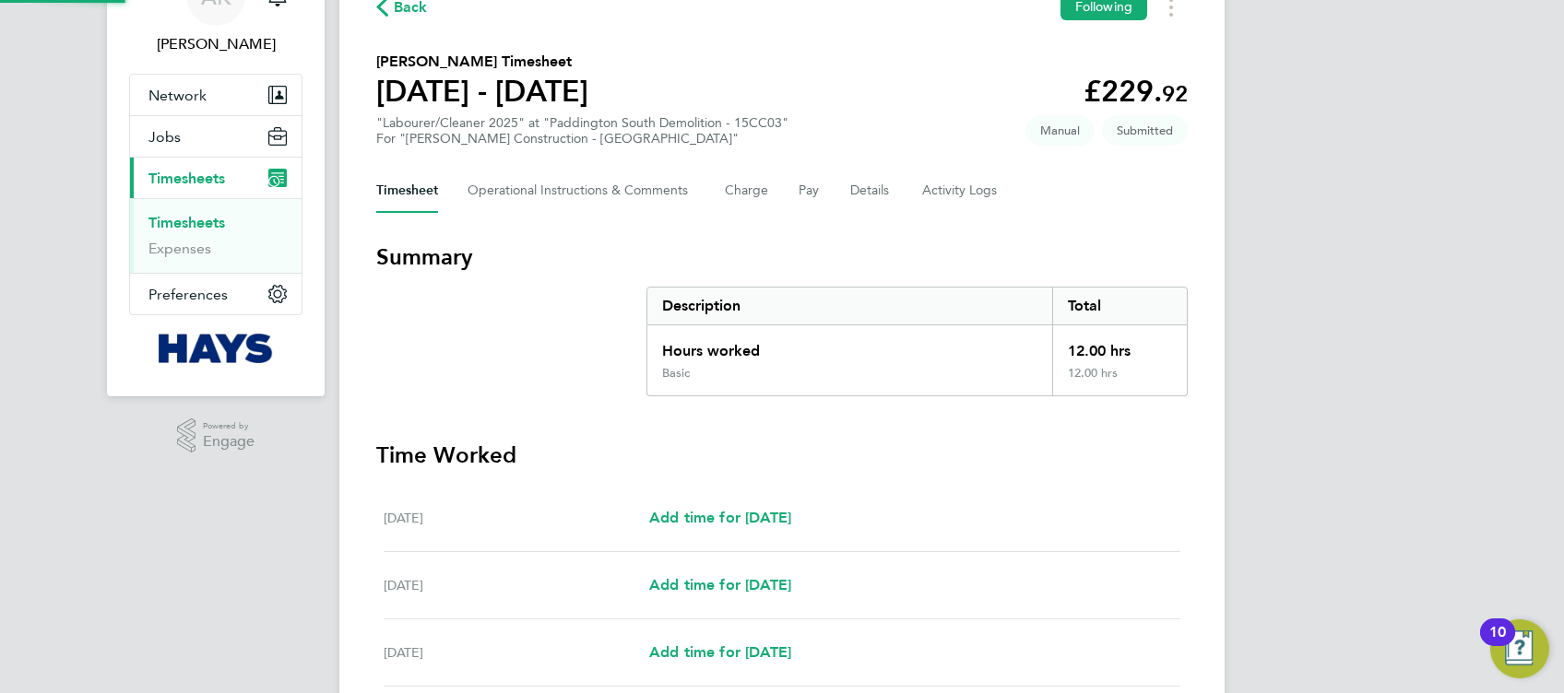
scroll to position [0, 0]
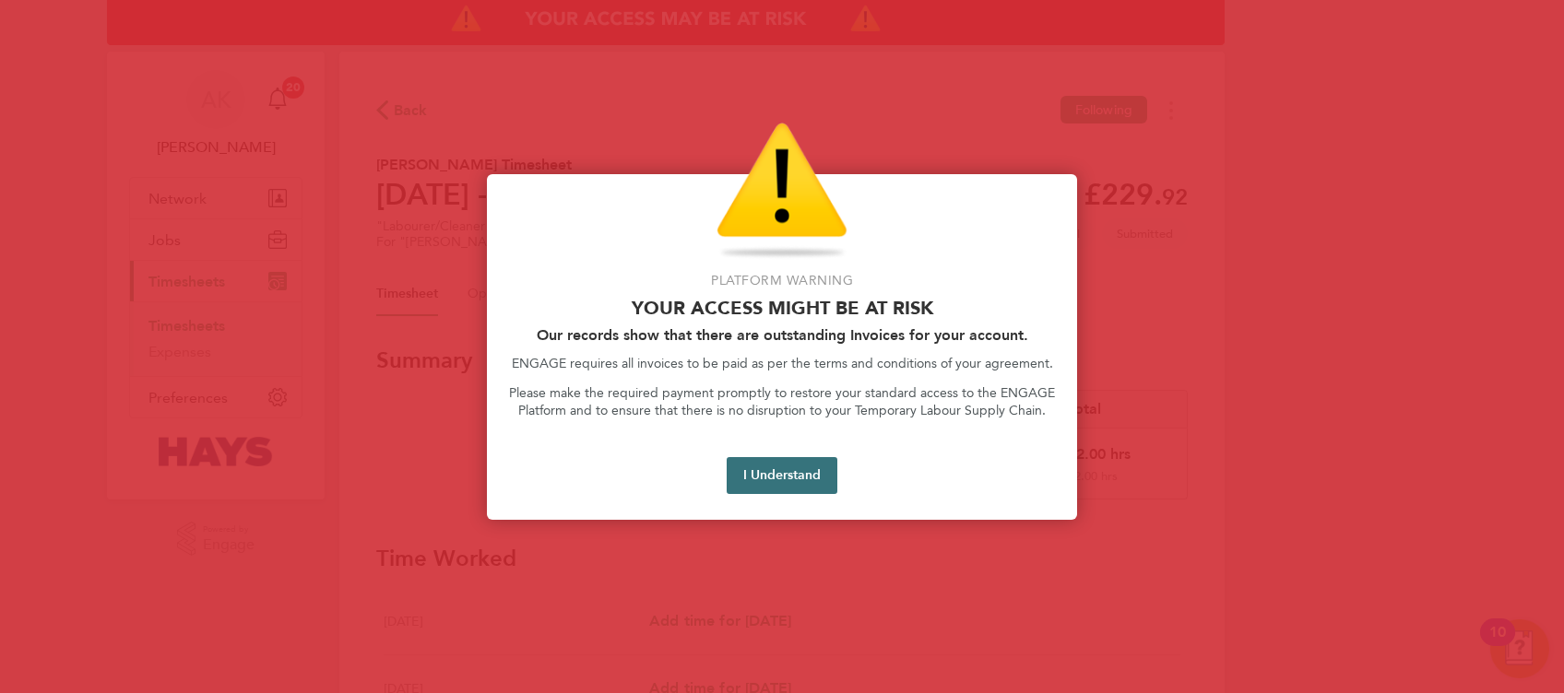
drag, startPoint x: 804, startPoint y: 466, endPoint x: 1216, endPoint y: 77, distance: 566.7
click at [804, 466] on button "I Understand" at bounding box center [781, 475] width 111 height 37
